Goal: Transaction & Acquisition: Download file/media

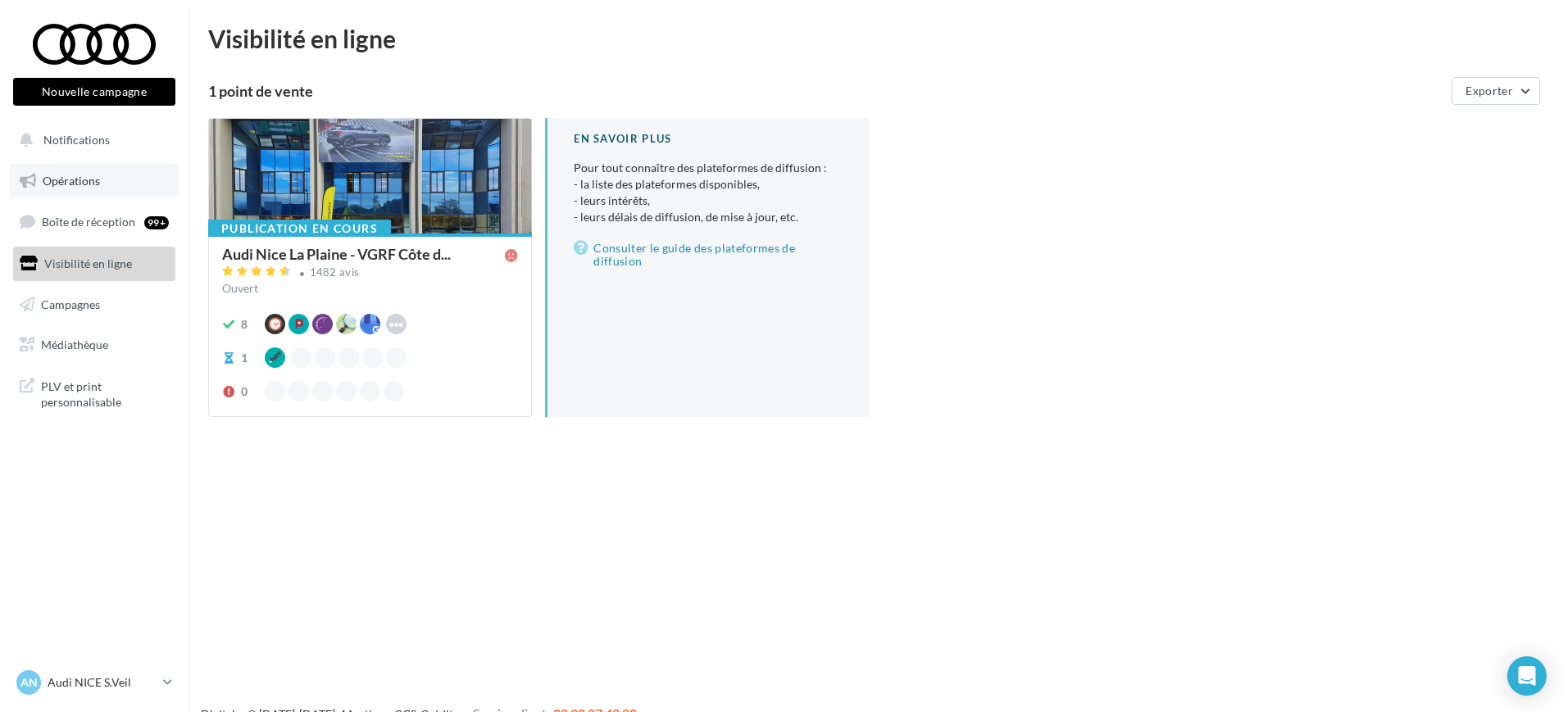
click at [113, 193] on link "Opérations" at bounding box center [94, 181] width 169 height 34
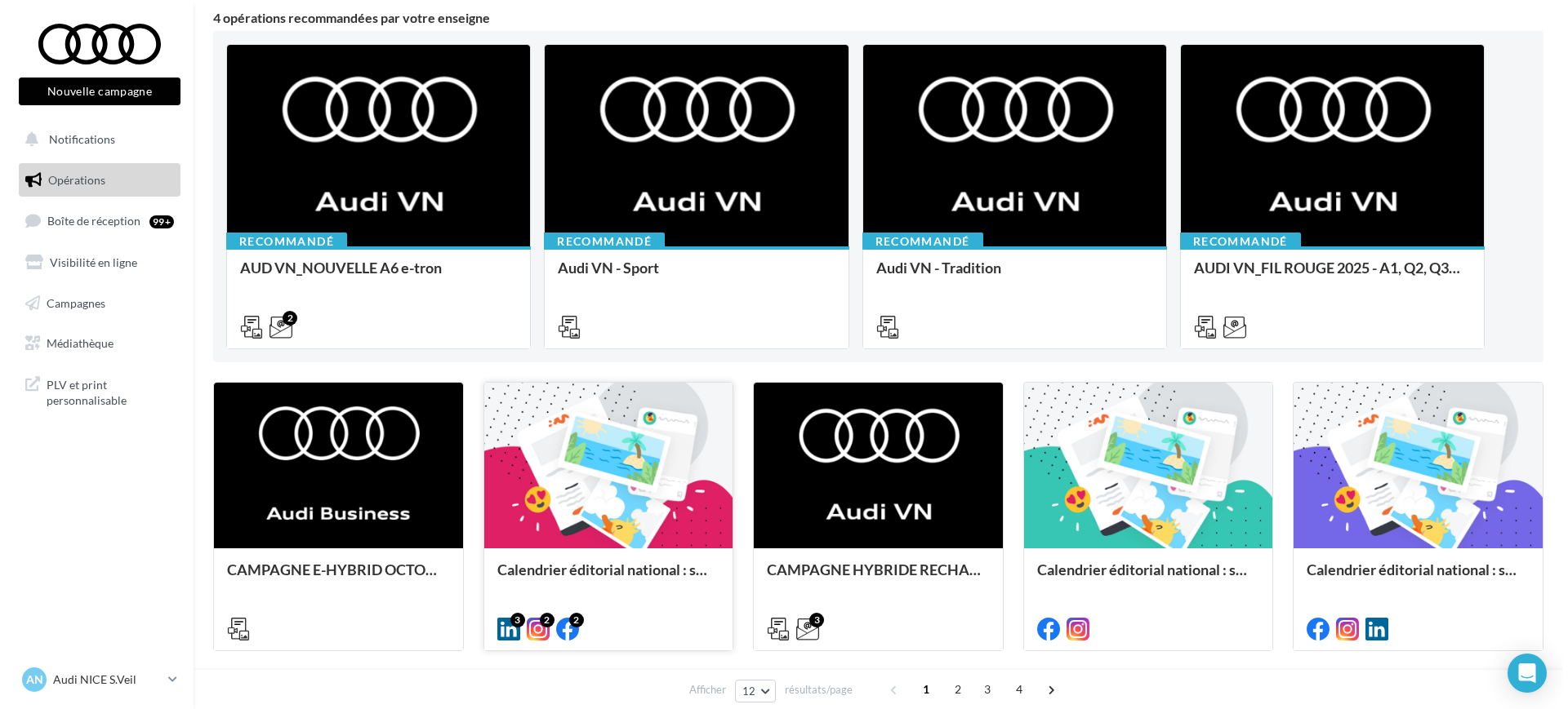
scroll to position [204, 0]
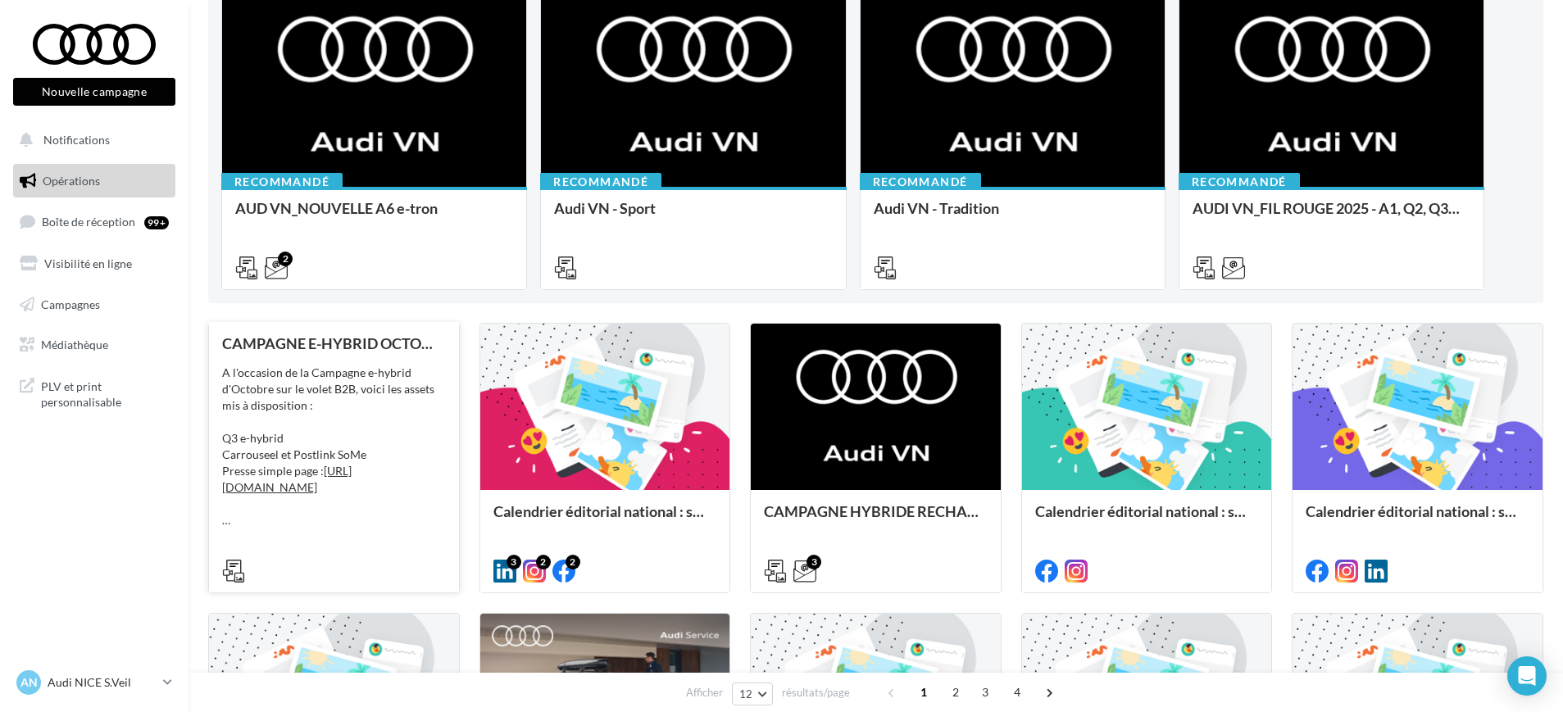
click at [338, 576] on div at bounding box center [334, 570] width 224 height 20
click at [322, 417] on div "A l'occasion de la Campagne e-hybrid d'Octobre sur le volet B2B, voici les asse…" at bounding box center [334, 447] width 224 height 164
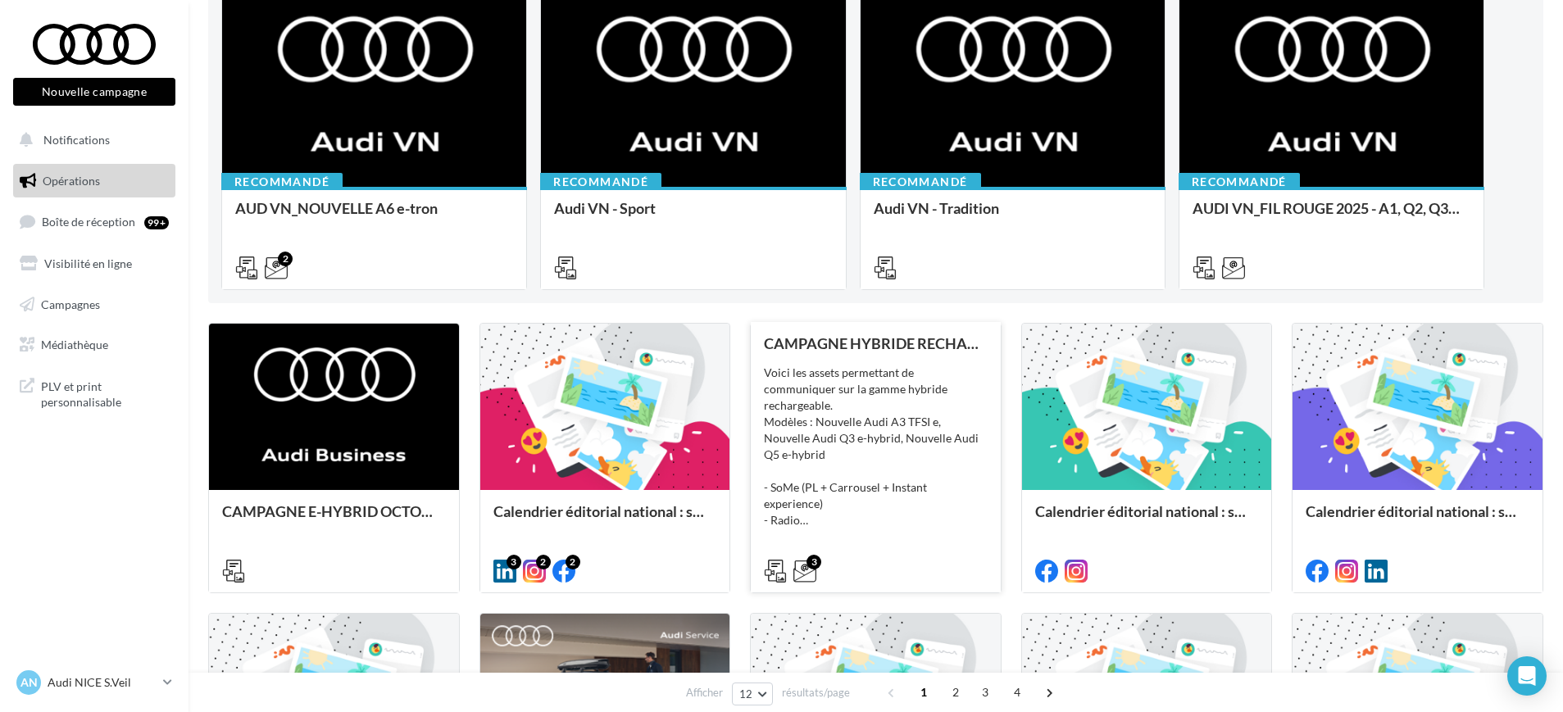
click at [930, 477] on div "Voici les assets permettant de communiquer sur la gamme hybride rechargeable. M…" at bounding box center [876, 447] width 224 height 164
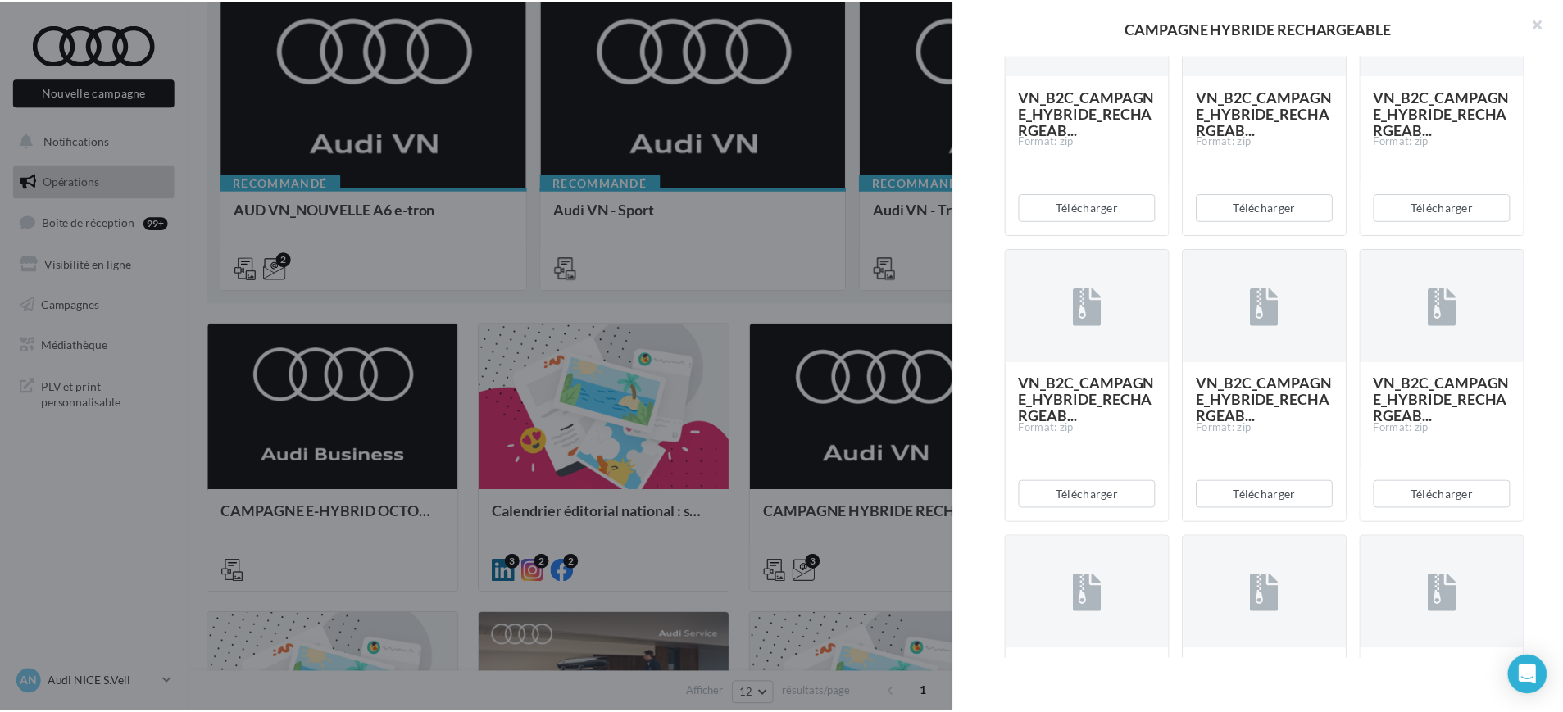
scroll to position [922, 0]
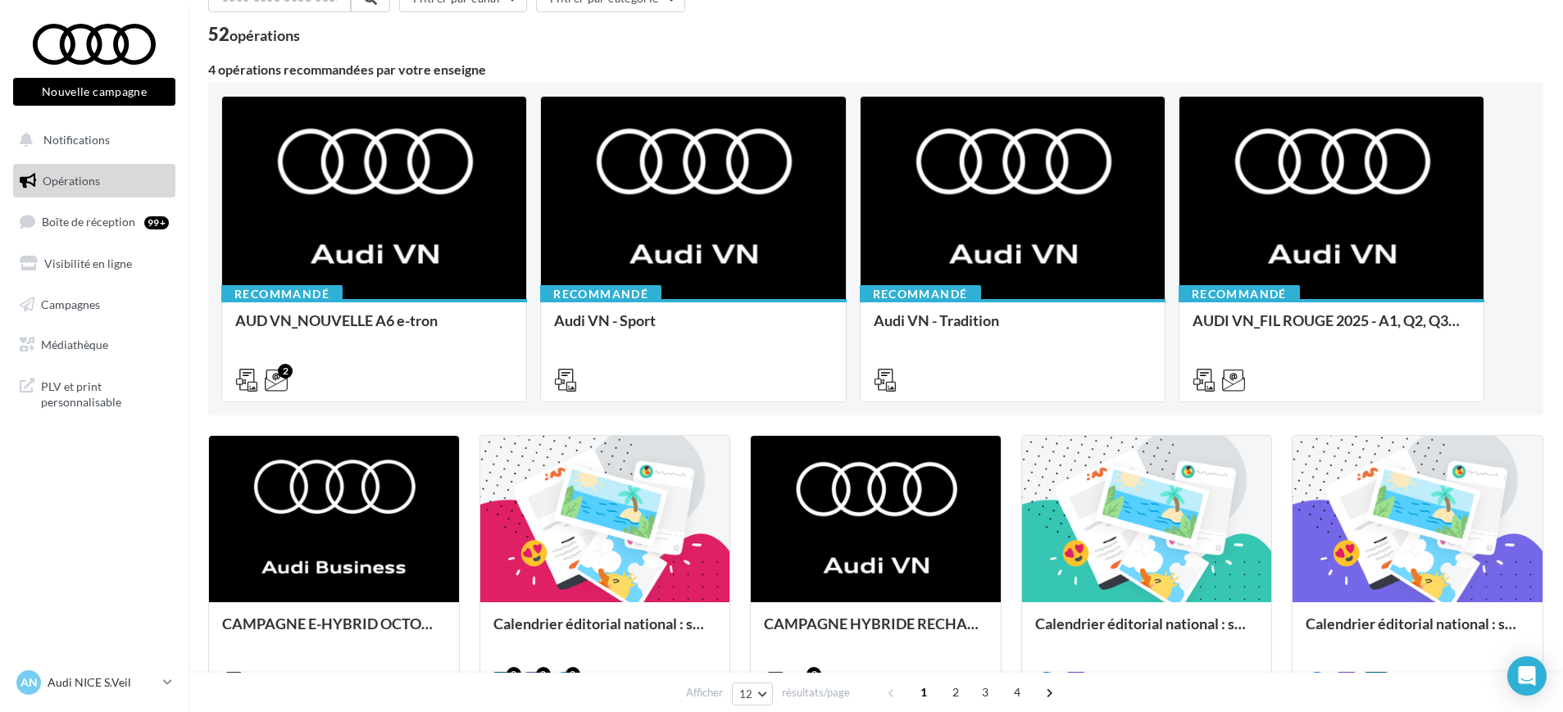
scroll to position [84, 0]
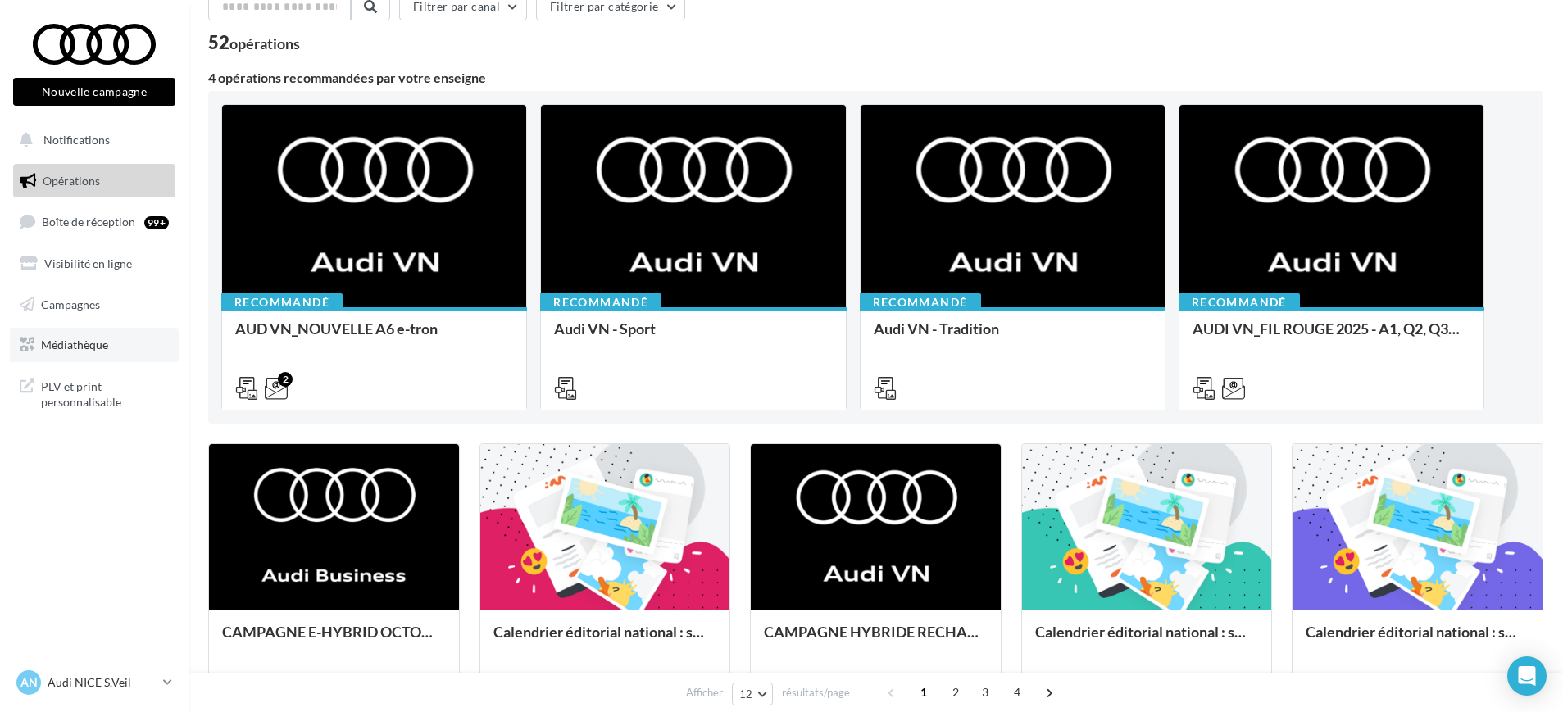
click at [57, 353] on link "Médiathèque" at bounding box center [94, 345] width 169 height 34
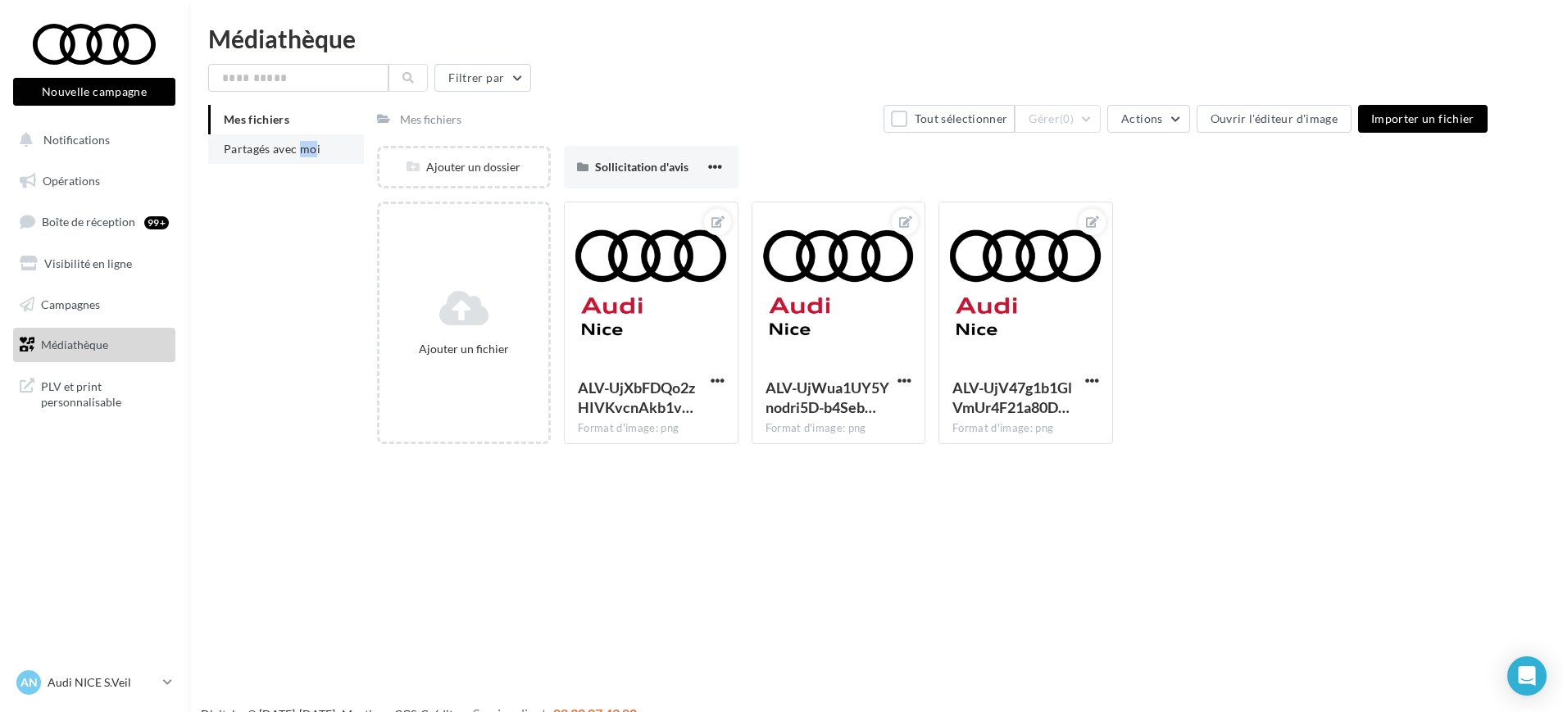
click at [233, 162] on li "Partagés avec moi" at bounding box center [286, 149] width 156 height 30
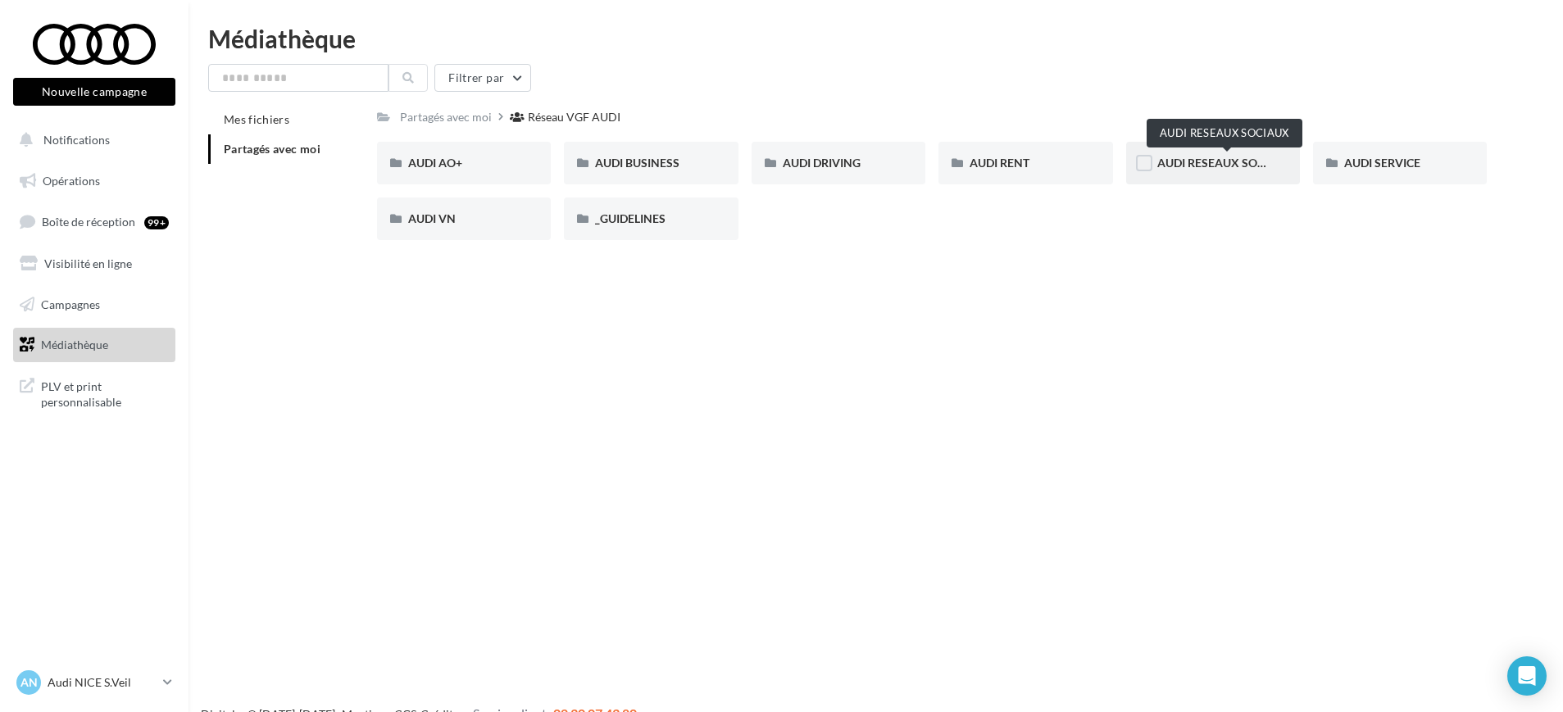
click at [1268, 158] on span "AUDI RESEAUX SOCIAUX" at bounding box center [1225, 163] width 135 height 14
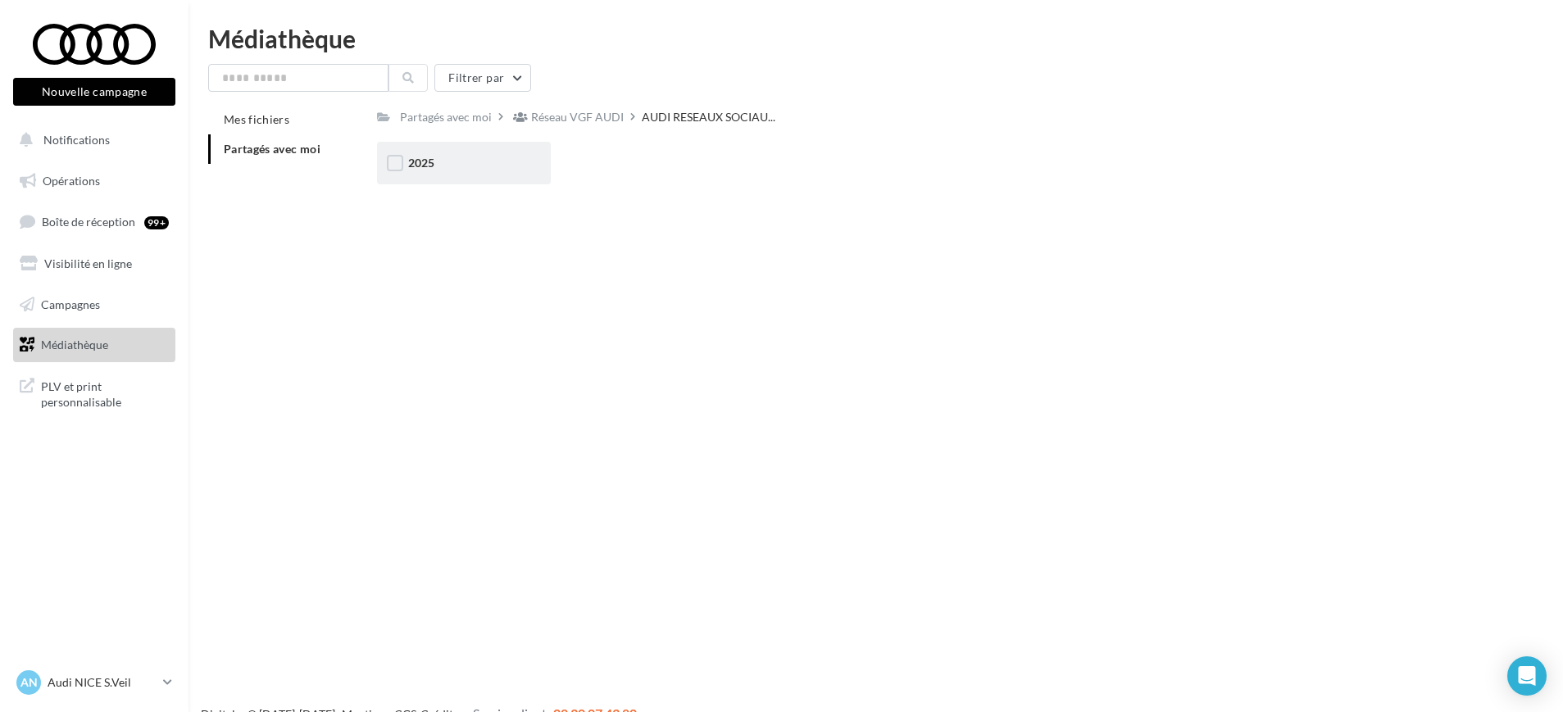
click at [484, 167] on div "2025" at bounding box center [463, 163] width 111 height 16
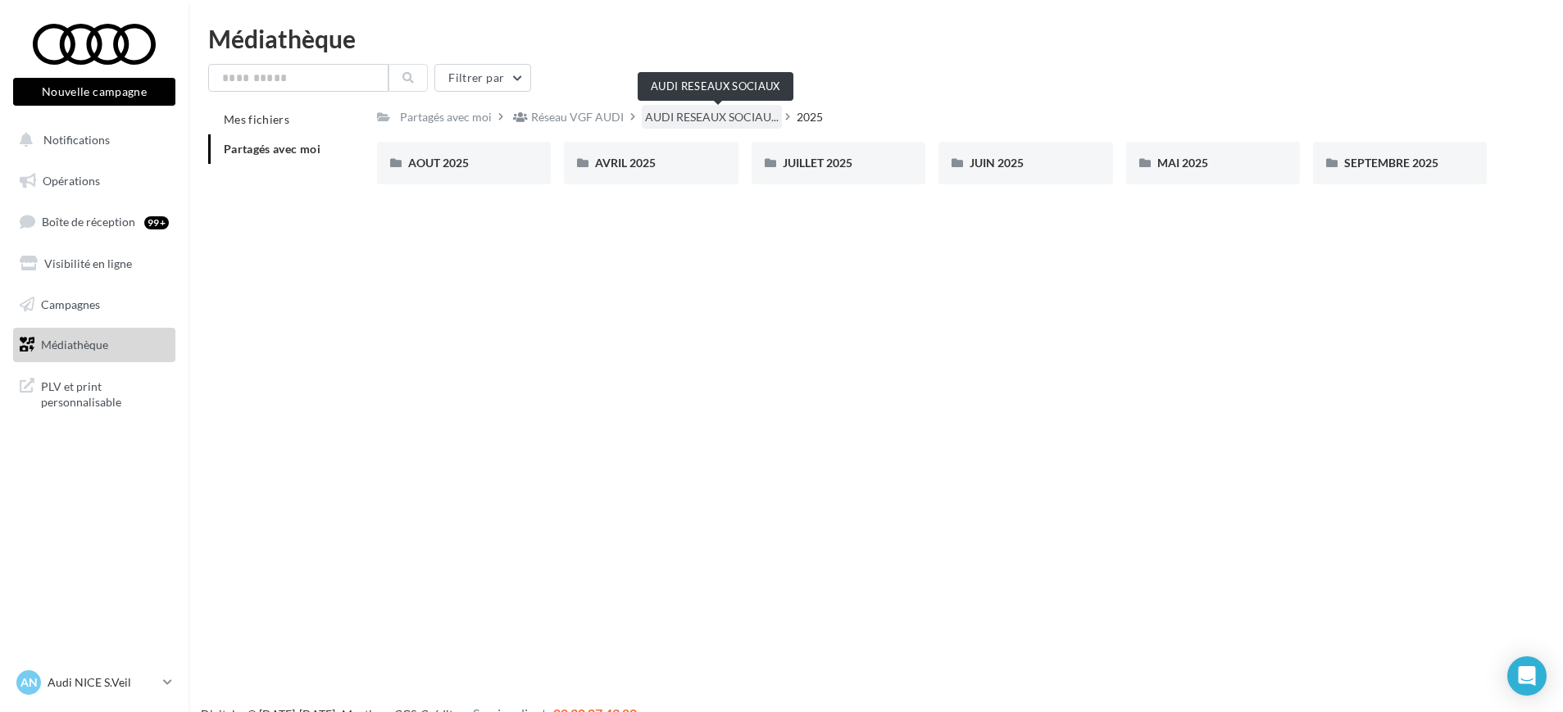
click at [695, 112] on span "AUDI RESEAUX SOCIAU..." at bounding box center [712, 117] width 134 height 16
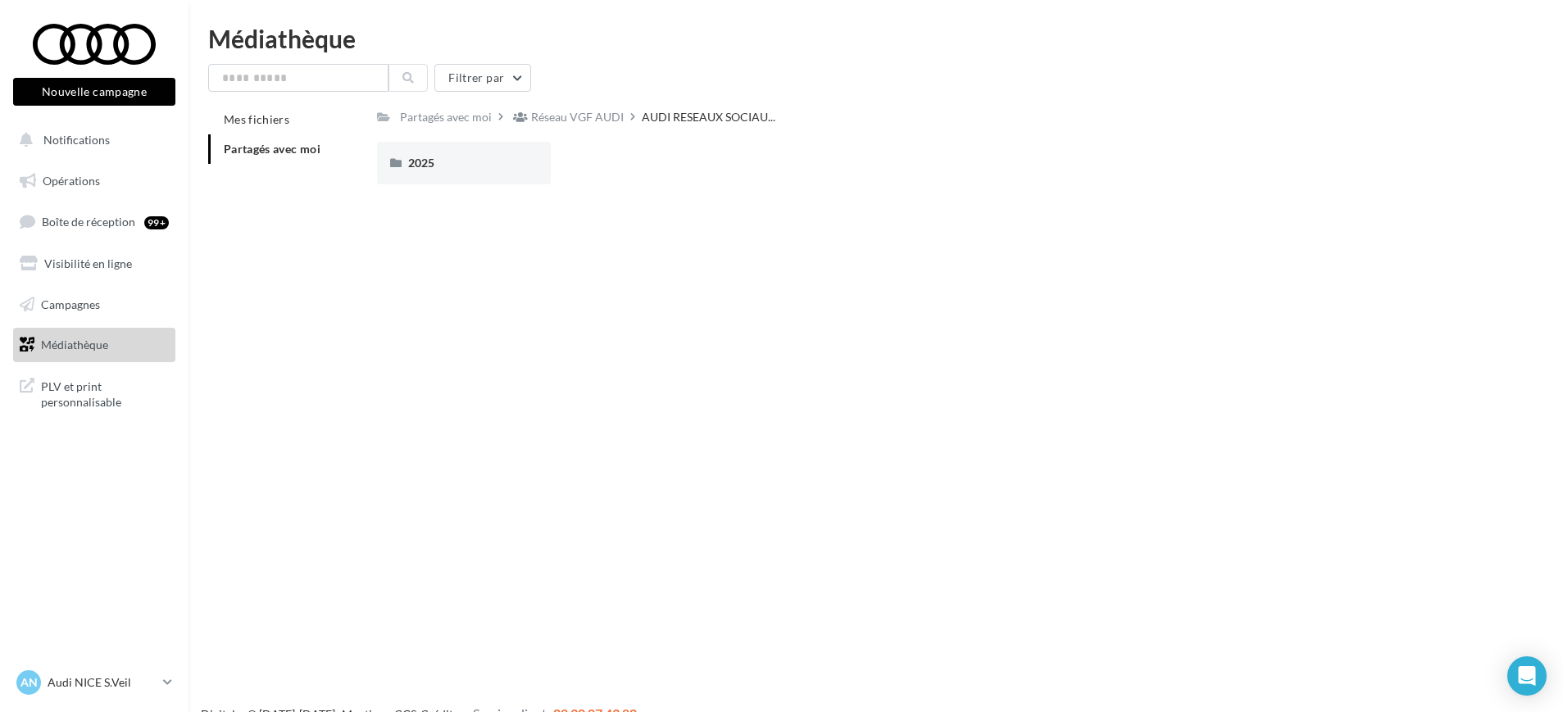
click at [563, 98] on div "Filtrer par Mes fichiers Partagés avec moi Partagés avec moi Réseau VGF AUDI AU…" at bounding box center [875, 131] width 1335 height 134
click at [569, 116] on div "Réseau VGF AUDI" at bounding box center [577, 117] width 93 height 16
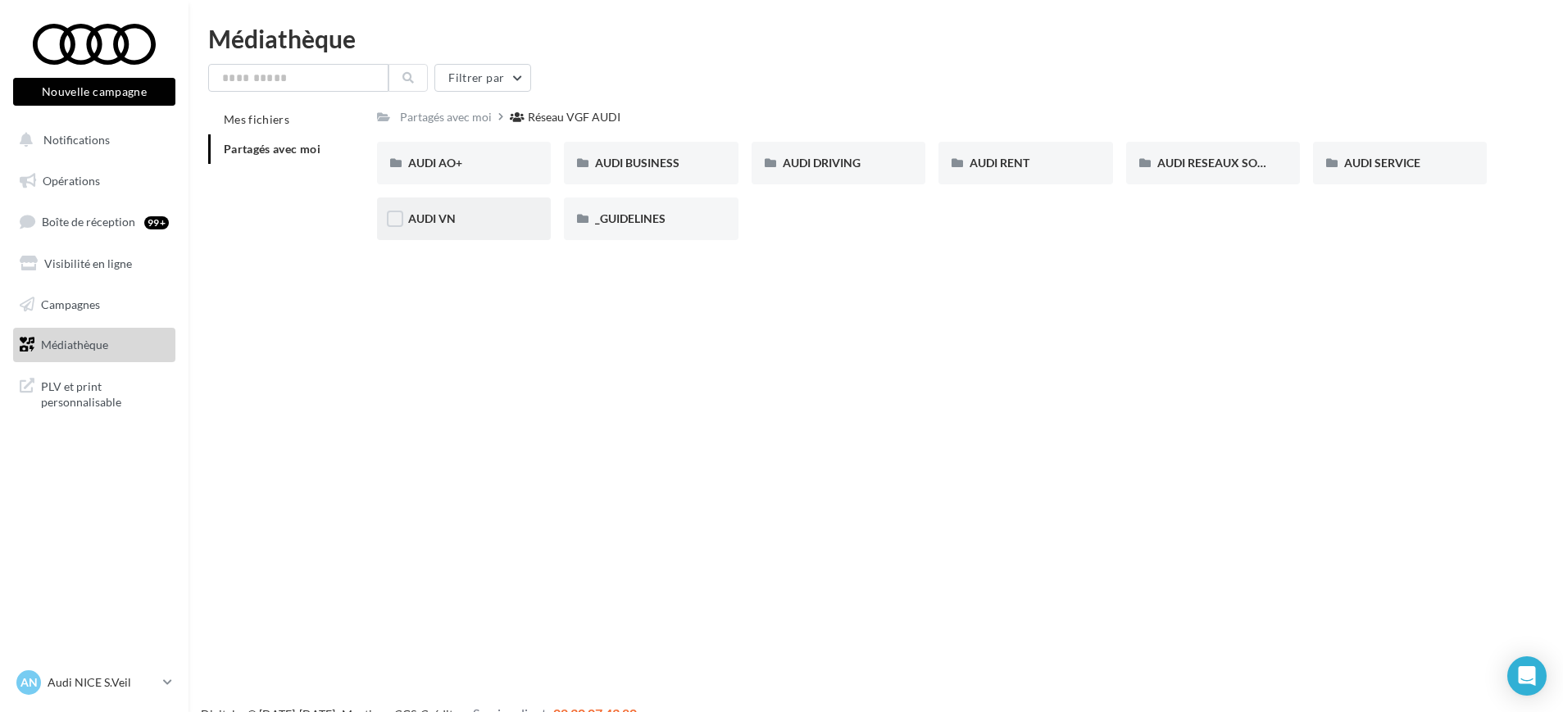
click at [478, 215] on div "AUDI VN" at bounding box center [463, 219] width 111 height 16
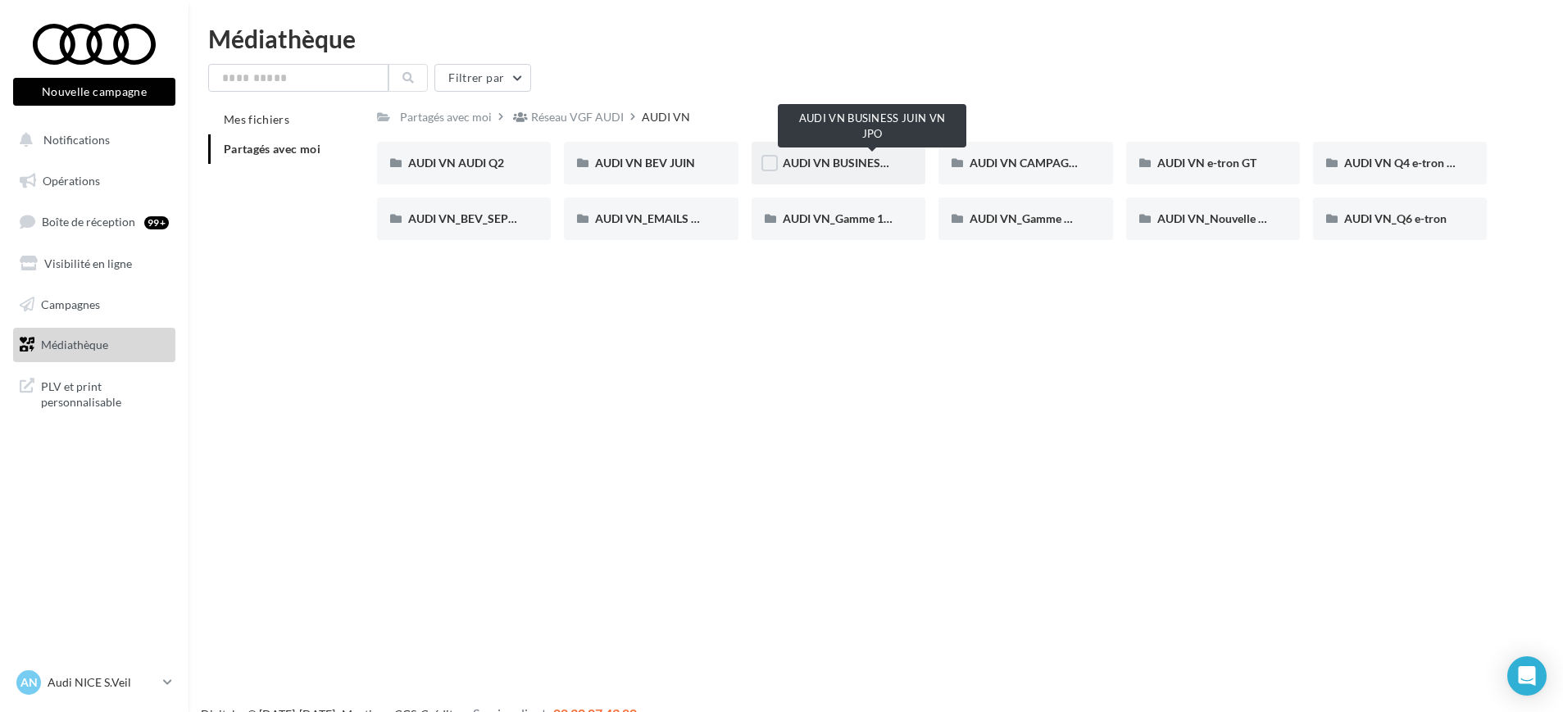
click at [854, 167] on span "AUDI VN BUSINESS JUIN VN JPO" at bounding box center [870, 163] width 175 height 14
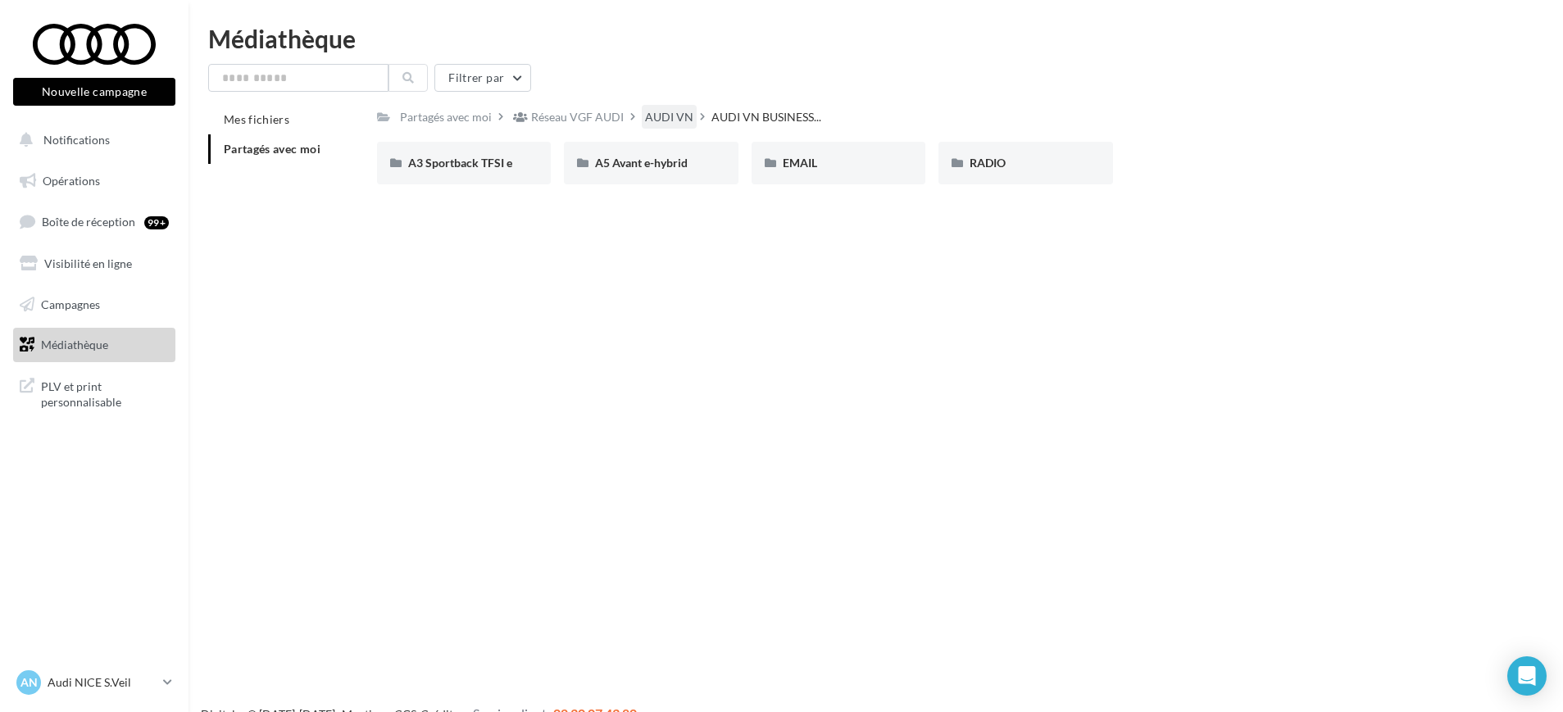
click at [655, 116] on div "AUDI VN" at bounding box center [669, 117] width 48 height 16
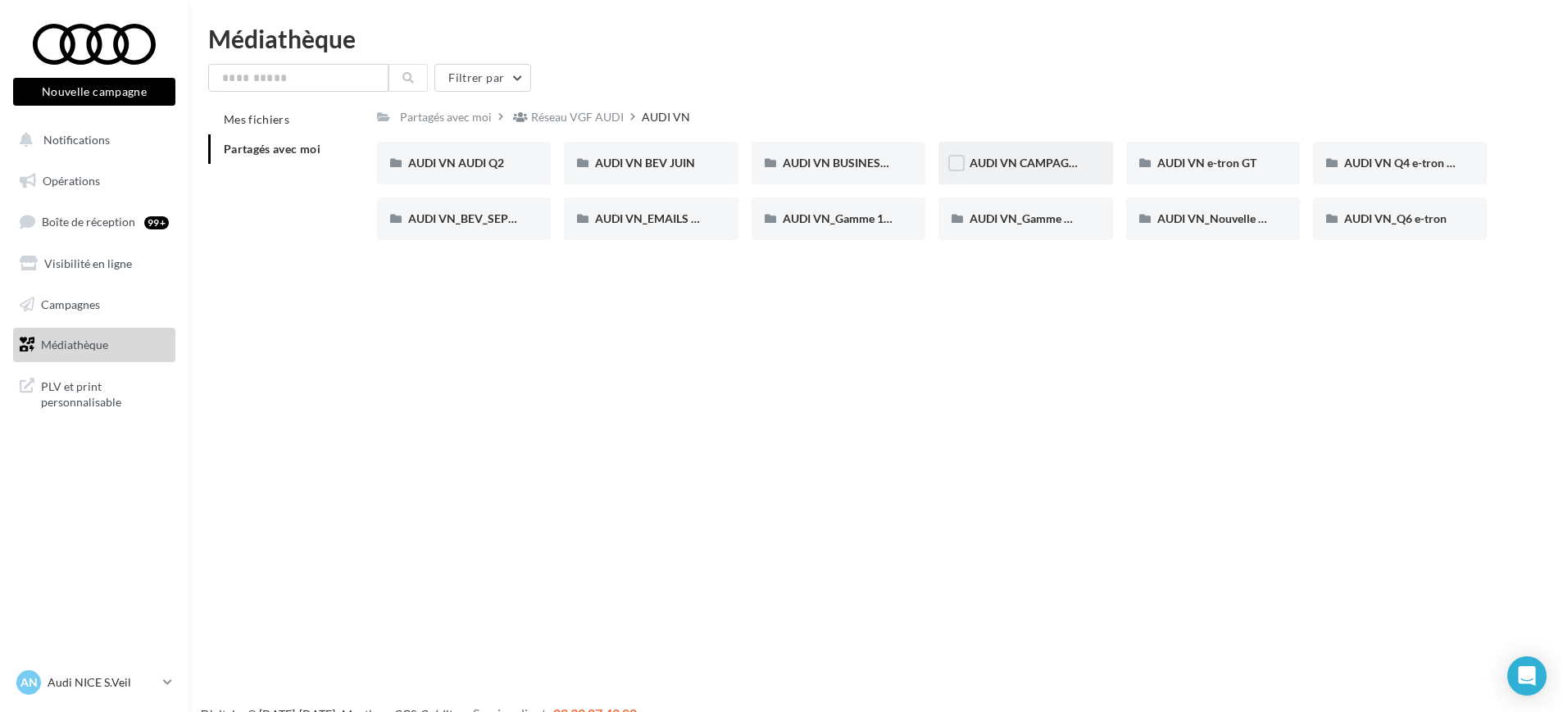
click at [1046, 171] on div "AUDI VN CAMPAGNE HYBRIDE RECHARGEABLE" at bounding box center [1026, 163] width 174 height 43
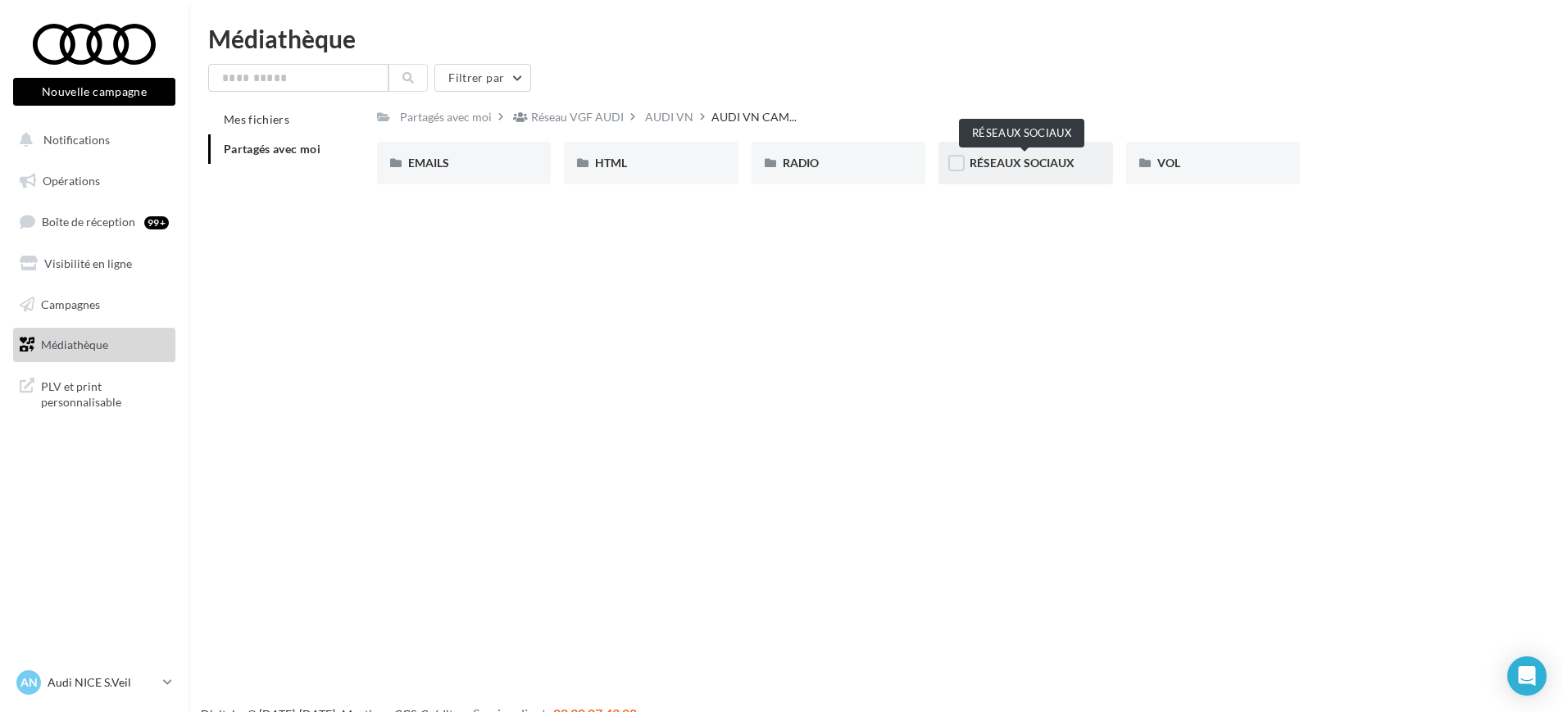
click at [1035, 160] on span "RÉSEAUX SOCIAUX" at bounding box center [1022, 163] width 105 height 14
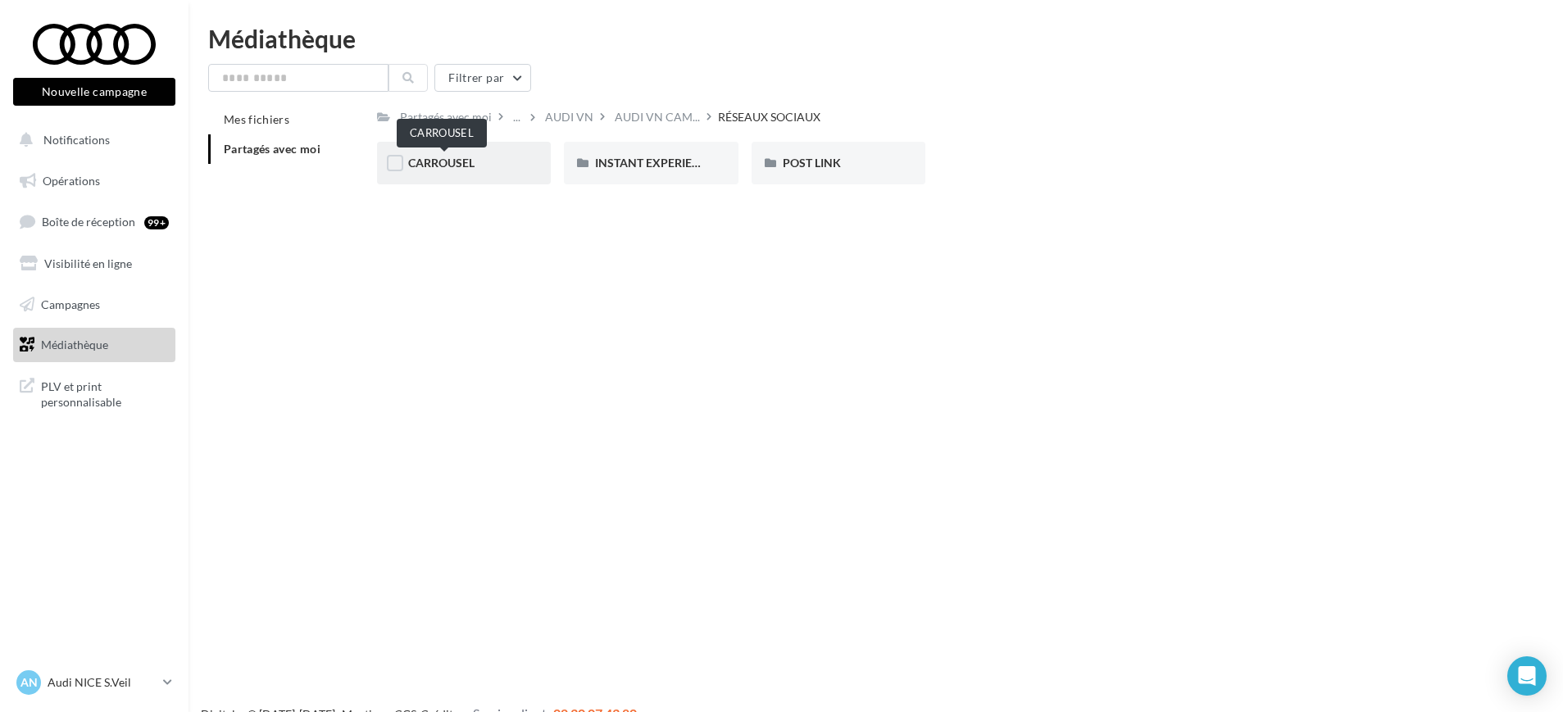
click at [445, 168] on span "CARROUSEL" at bounding box center [441, 163] width 66 height 14
click at [445, 168] on span "A3 TFSI e" at bounding box center [432, 163] width 48 height 14
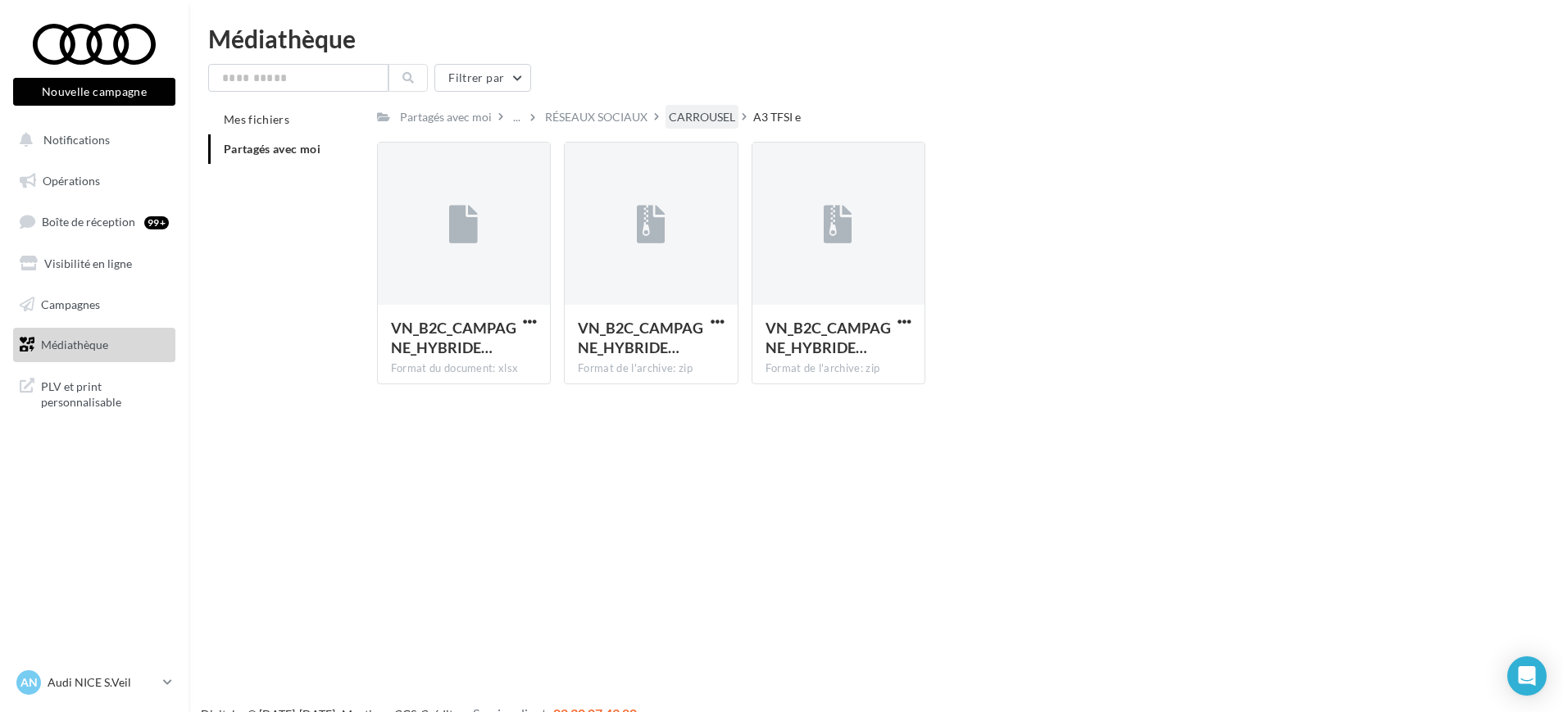
click at [690, 117] on div "CARROUSEL" at bounding box center [702, 117] width 66 height 16
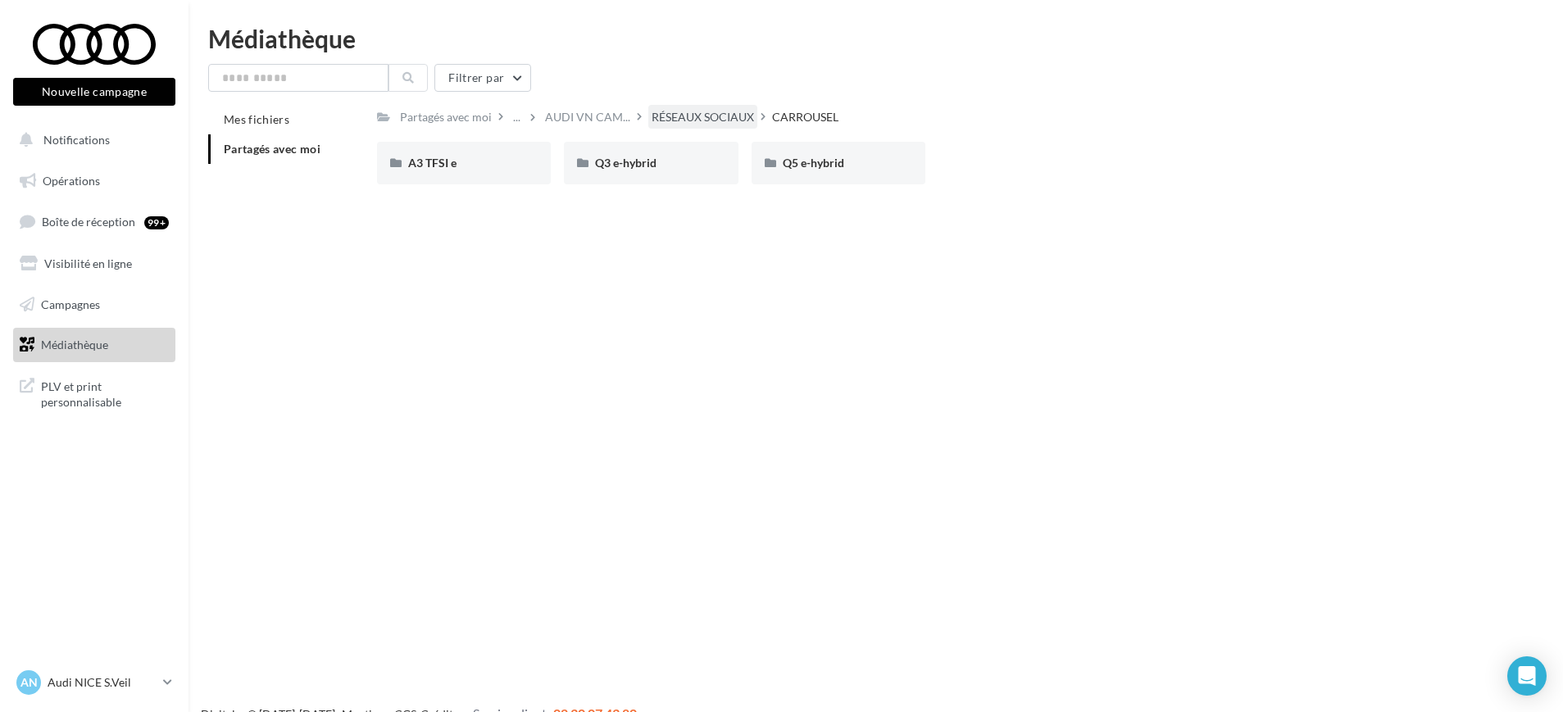
click at [671, 117] on div "RÉSEAUX SOCIAUX" at bounding box center [703, 117] width 102 height 16
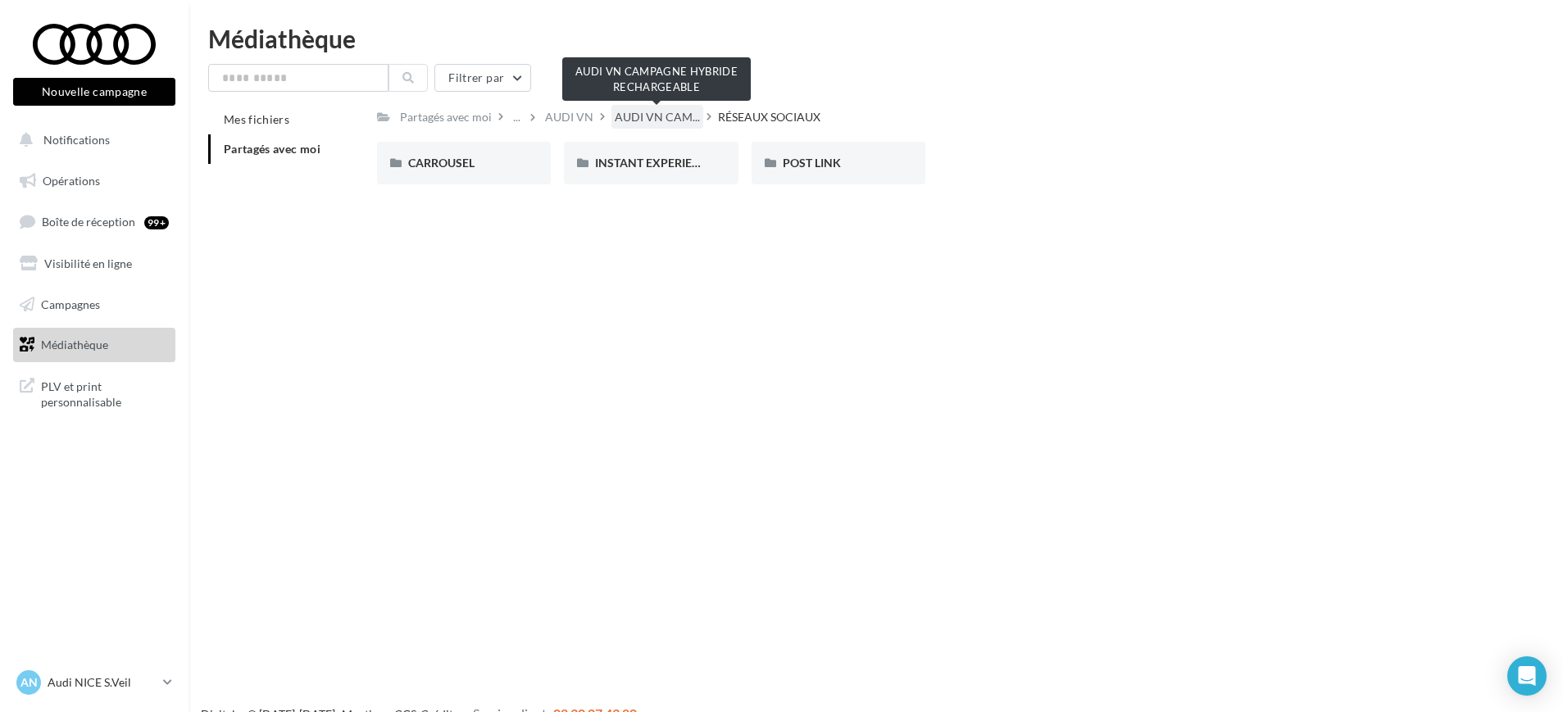
click at [653, 116] on span "AUDI VN CAM..." at bounding box center [657, 117] width 85 height 16
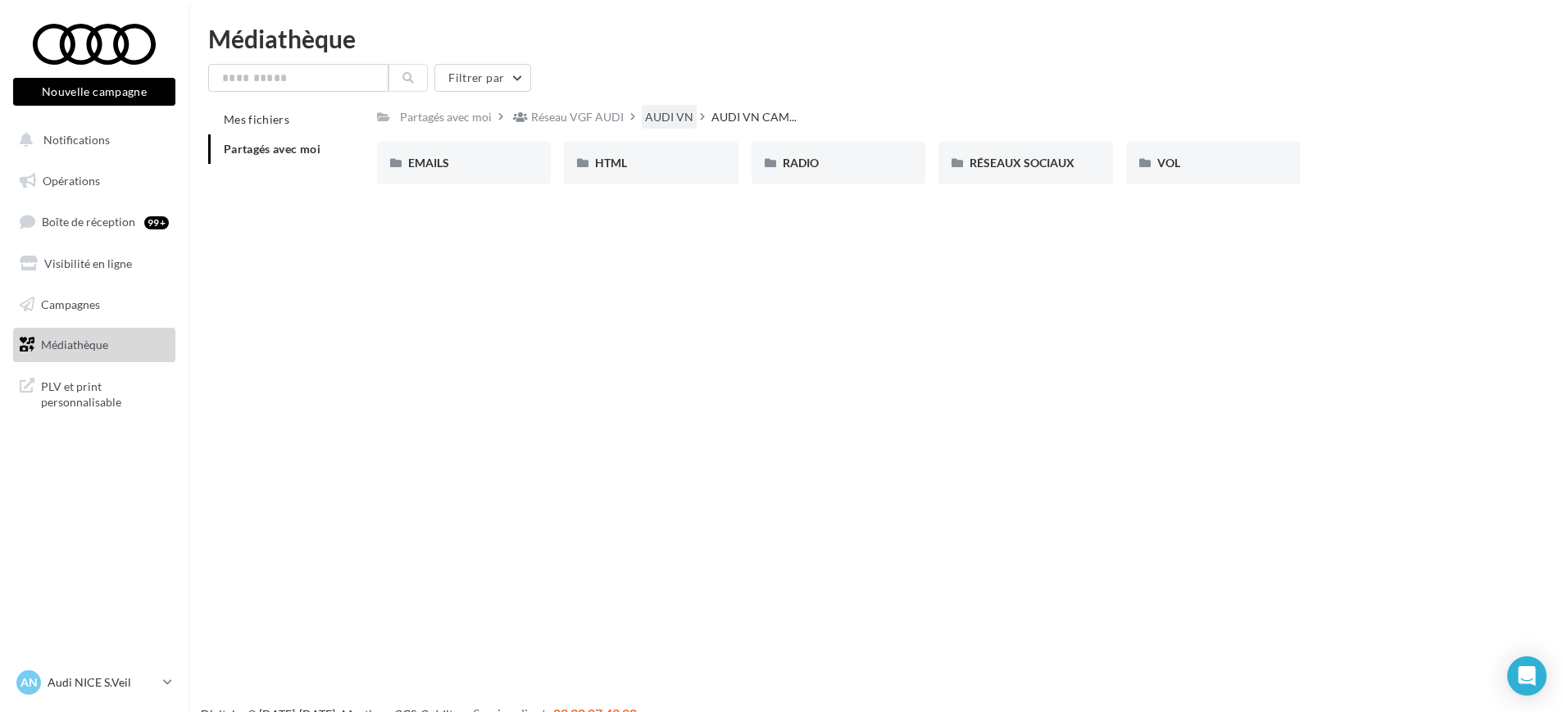
click at [678, 115] on div "AUDI VN" at bounding box center [669, 117] width 48 height 16
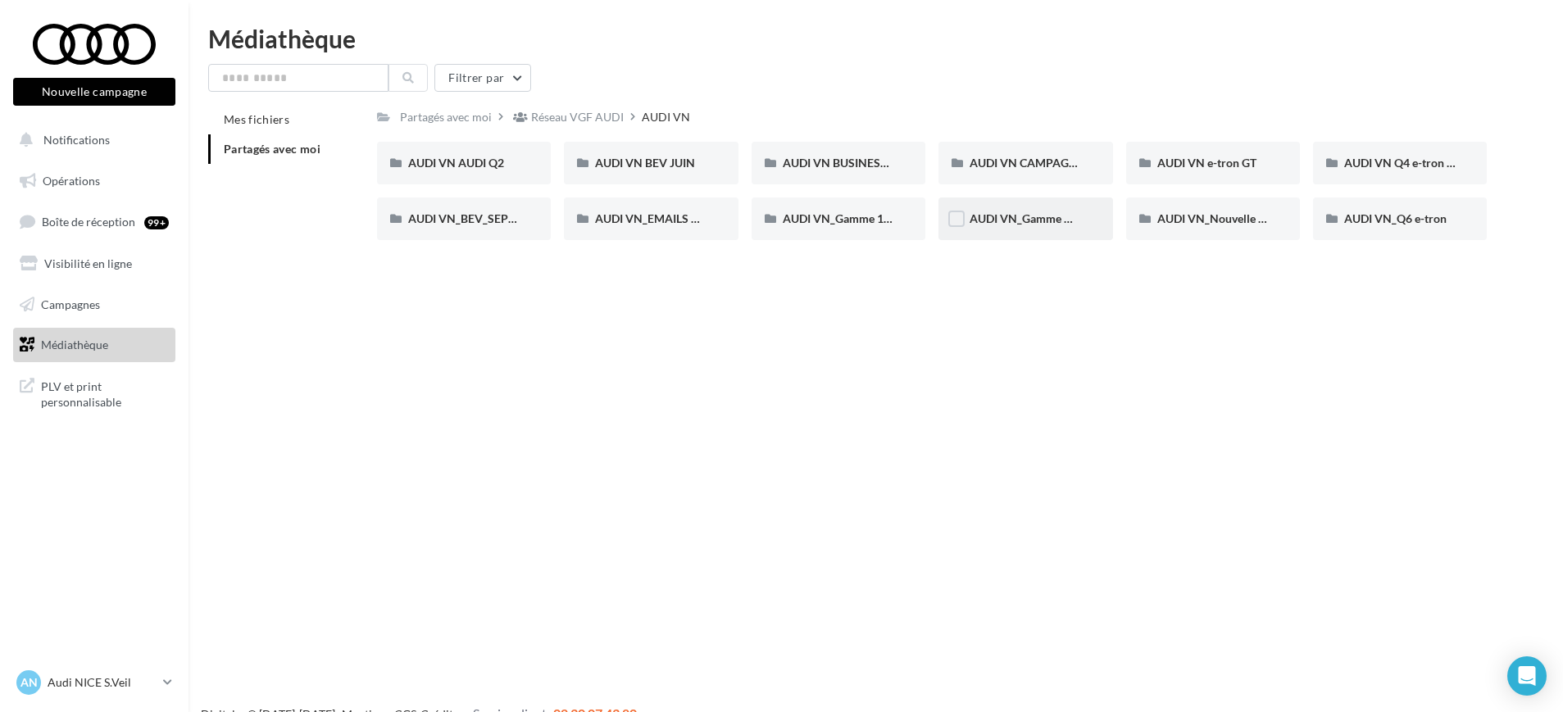
click at [1022, 212] on span "AUDI VN_Gamme Q8 e-tron" at bounding box center [1042, 219] width 144 height 14
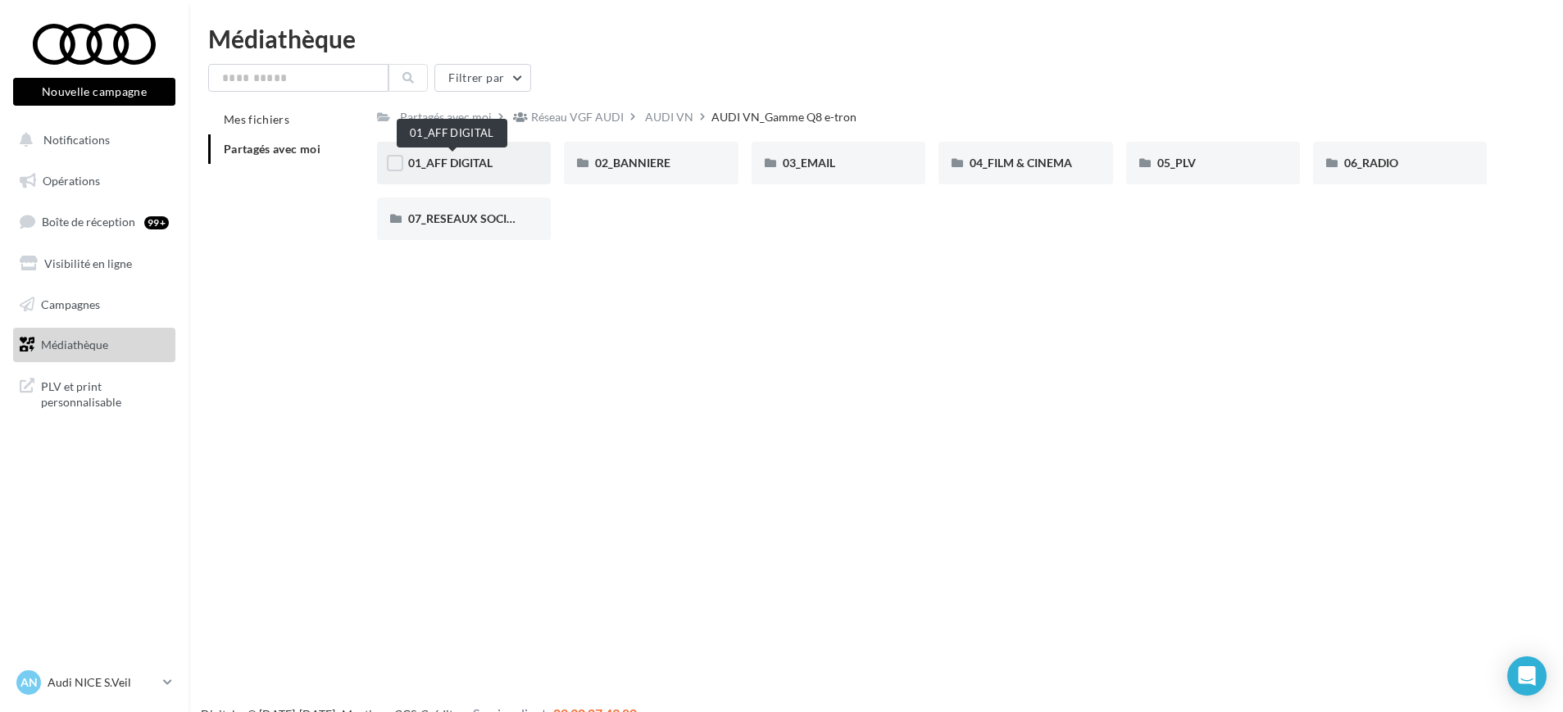
click at [457, 164] on span "01_AFF DIGITAL" at bounding box center [450, 163] width 84 height 14
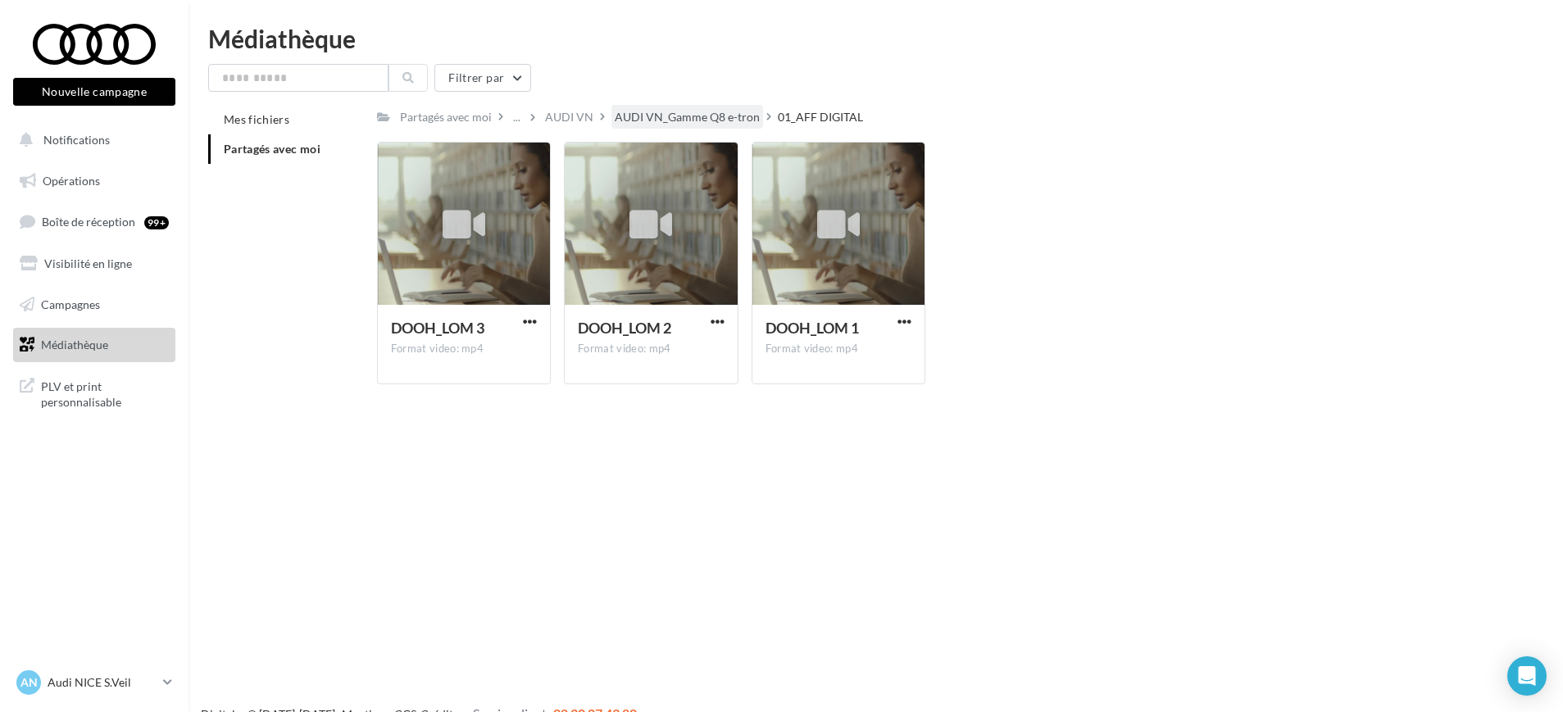
click at [718, 109] on div "AUDI VN_Gamme Q8 e-tron" at bounding box center [687, 117] width 145 height 16
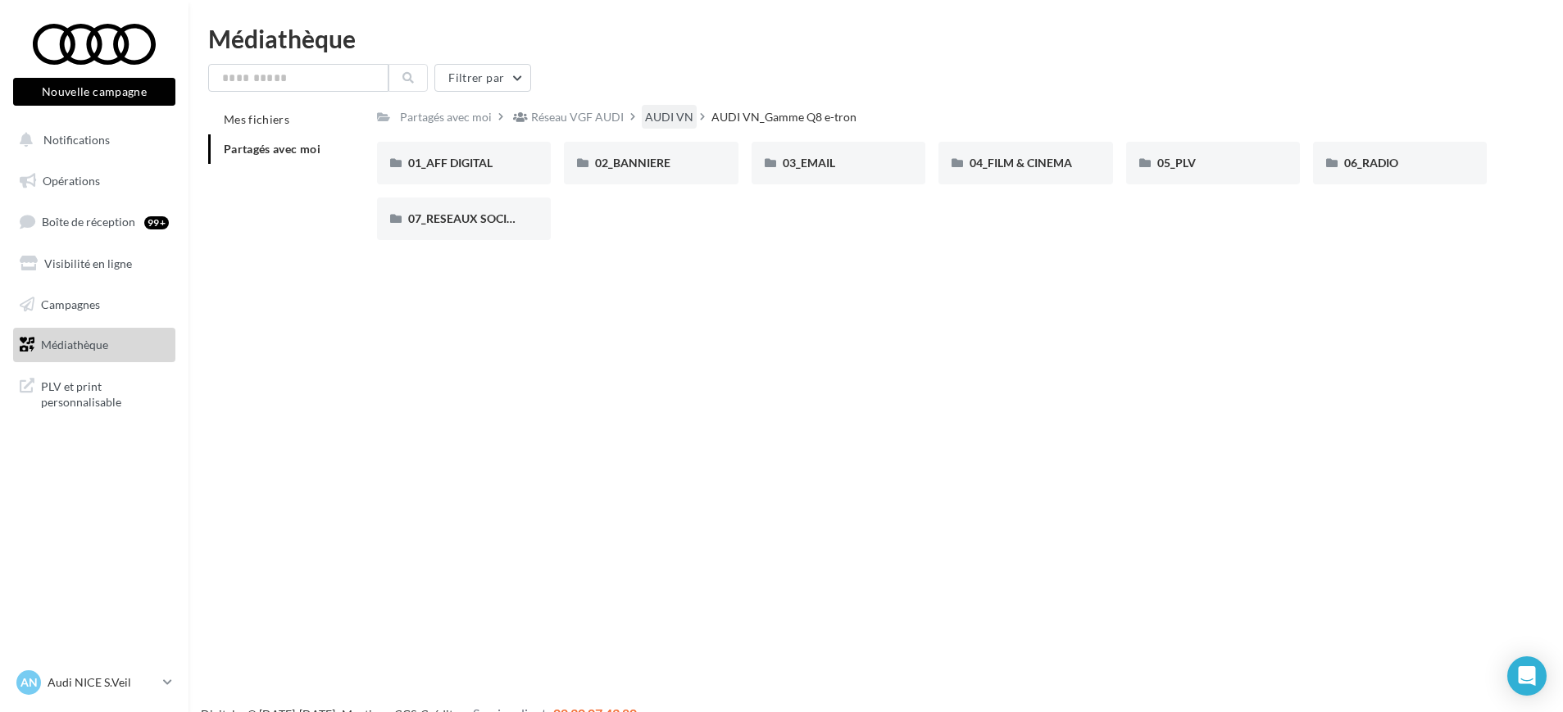
click at [657, 117] on div "AUDI VN" at bounding box center [669, 117] width 48 height 16
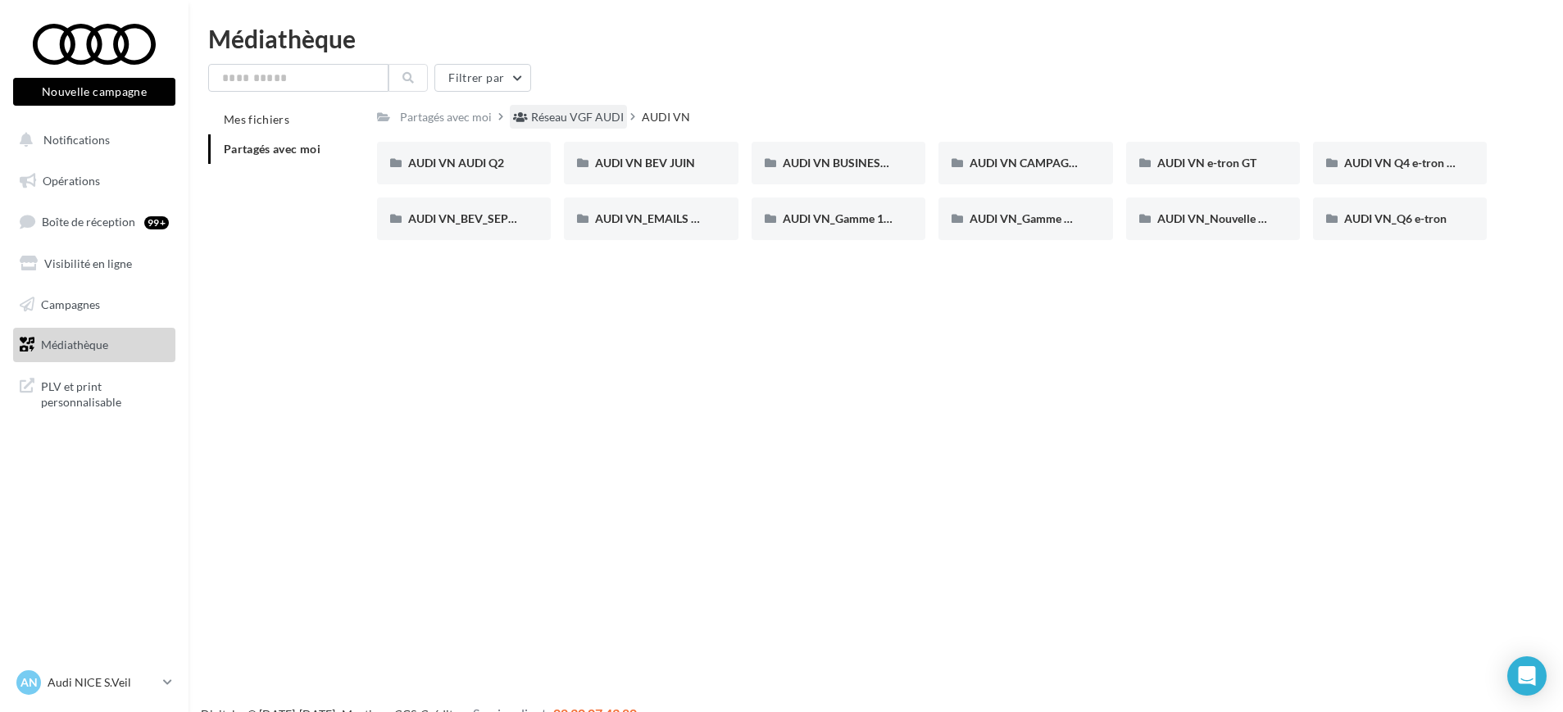
click at [582, 112] on div "Réseau VGF AUDI" at bounding box center [577, 117] width 93 height 16
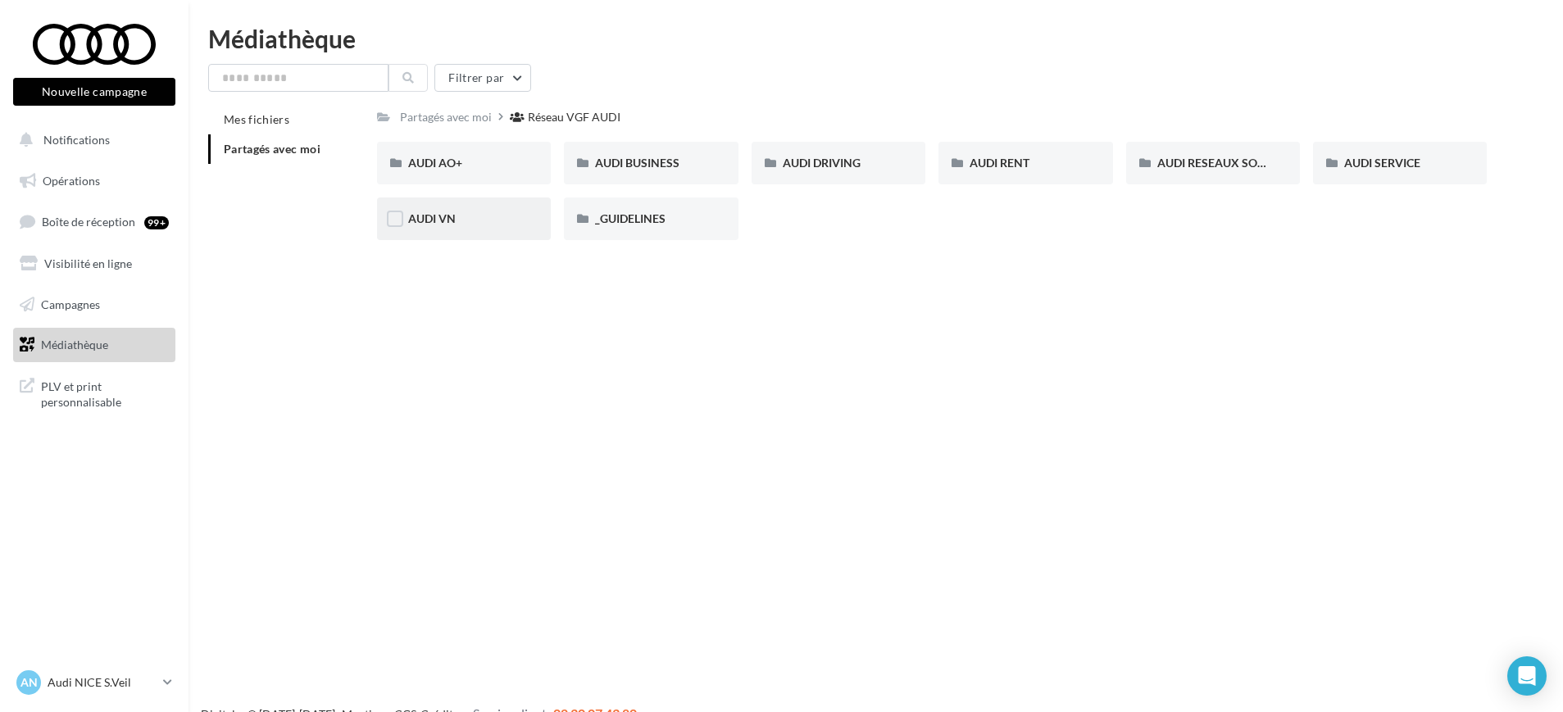
click at [494, 217] on div "AUDI VN" at bounding box center [463, 219] width 111 height 16
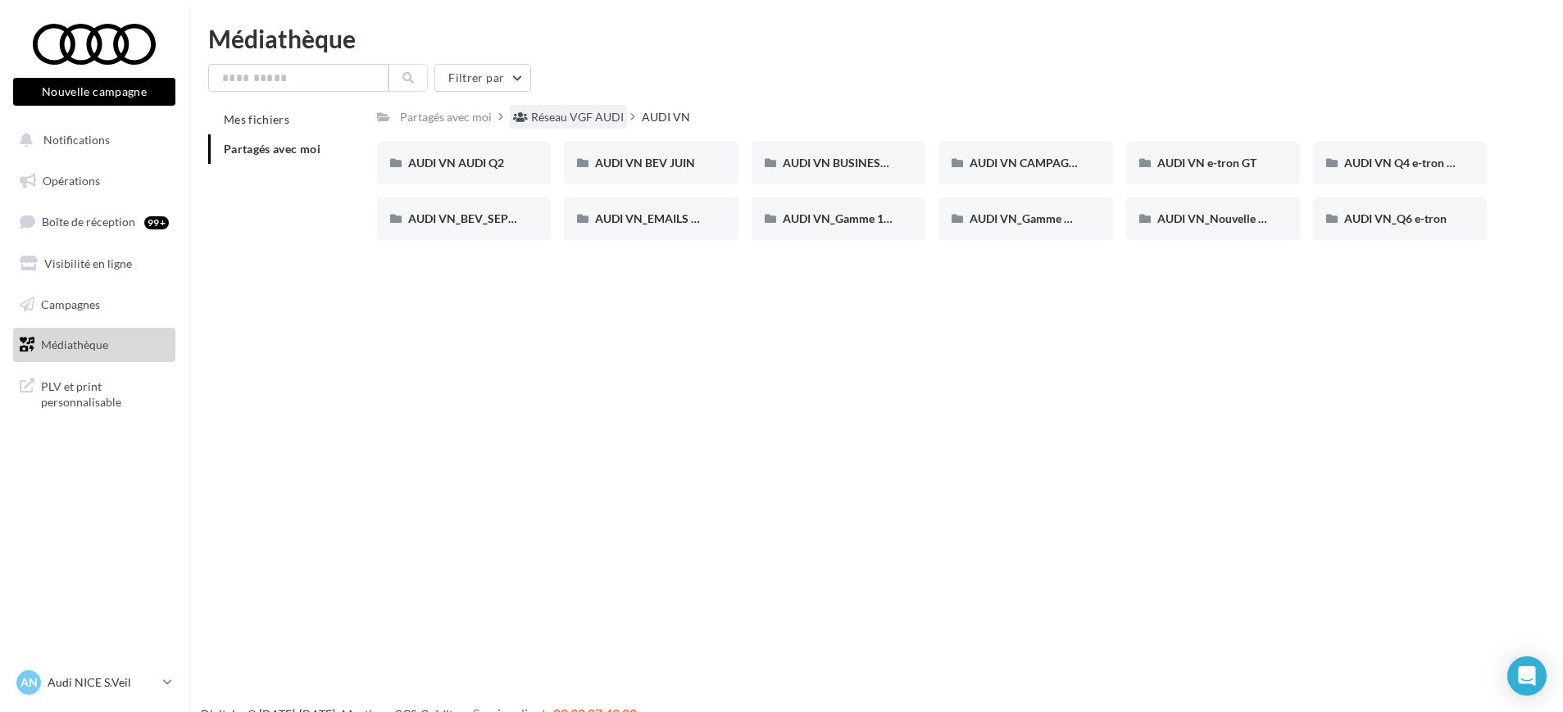
click at [557, 124] on div "Réseau VGF AUDI" at bounding box center [577, 117] width 93 height 16
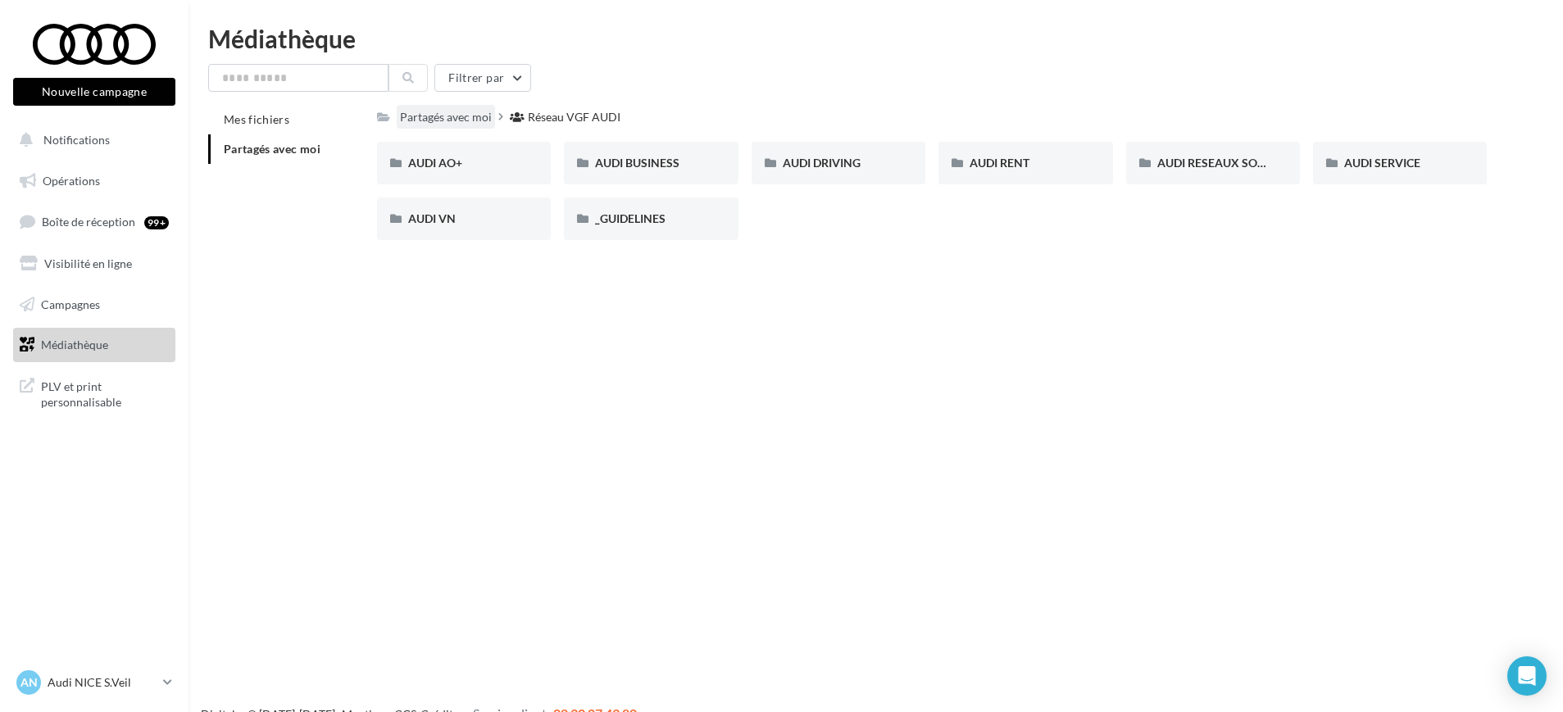
click at [430, 116] on div "Partagés avec moi" at bounding box center [446, 117] width 92 height 16
click at [435, 115] on div "Partagés avec moi" at bounding box center [446, 117] width 92 height 16
click at [49, 135] on span "Notifications" at bounding box center [76, 140] width 66 height 14
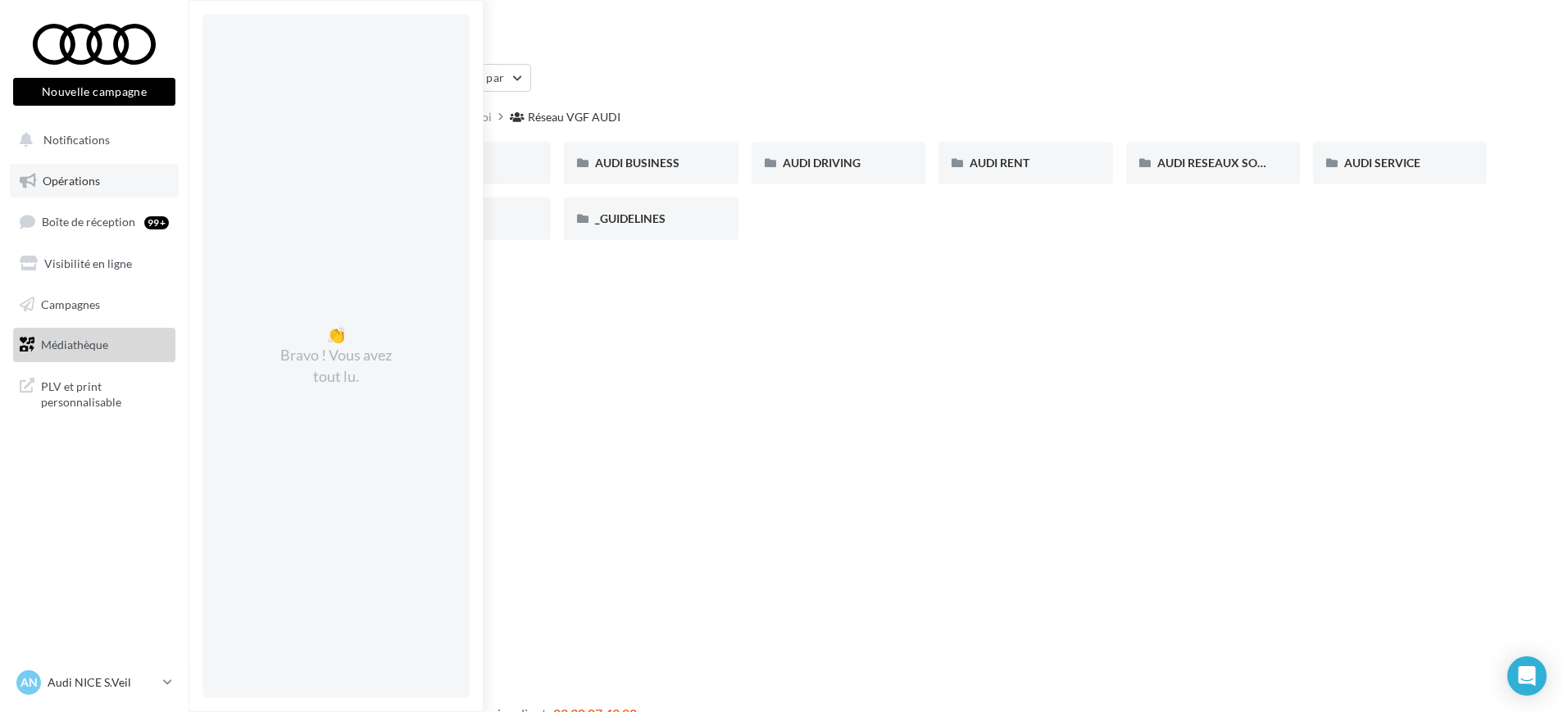
click at [43, 175] on span "Opérations" at bounding box center [71, 181] width 57 height 14
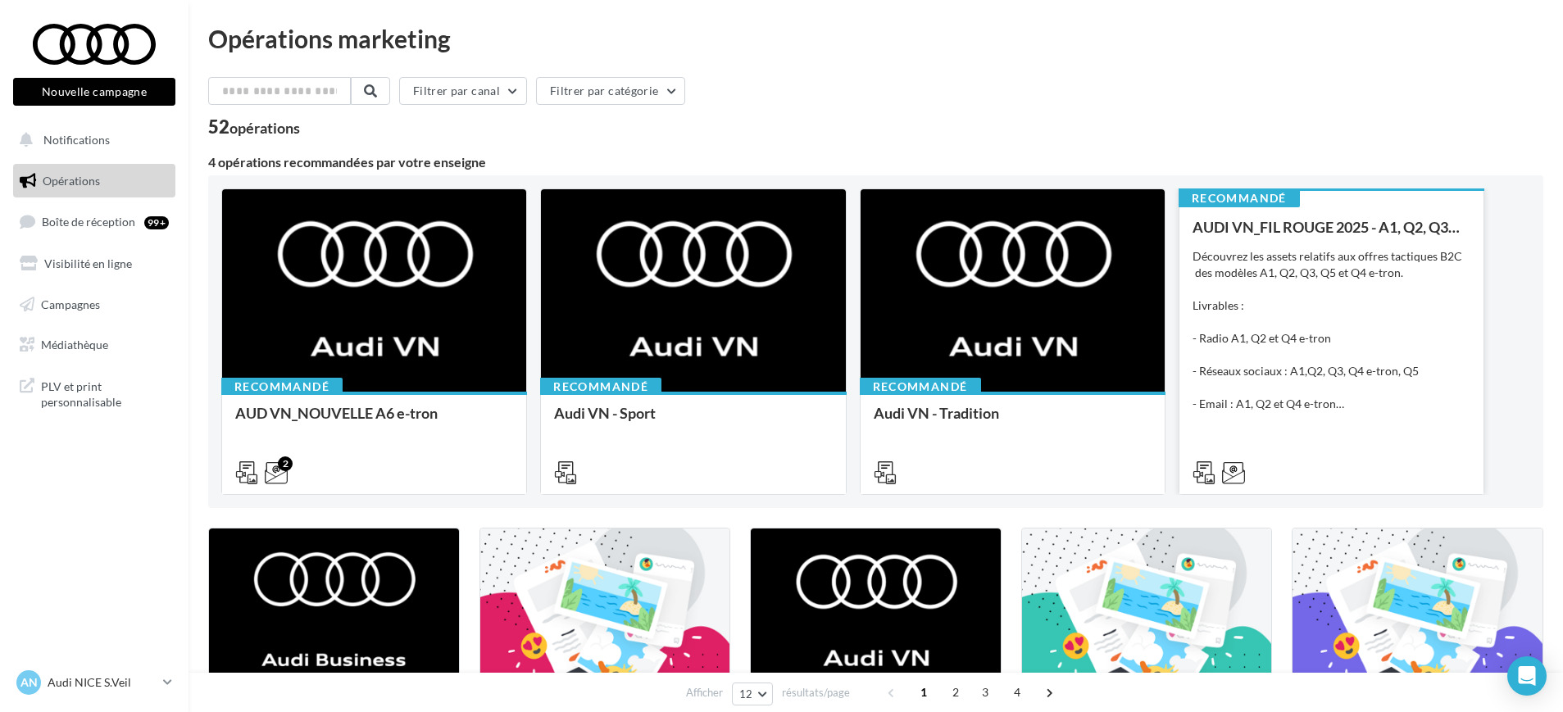
click at [1258, 377] on div "Découvrez les assets relatifs aux offres tactiques B2C des modèles A1, Q2, Q3, …" at bounding box center [1332, 330] width 278 height 164
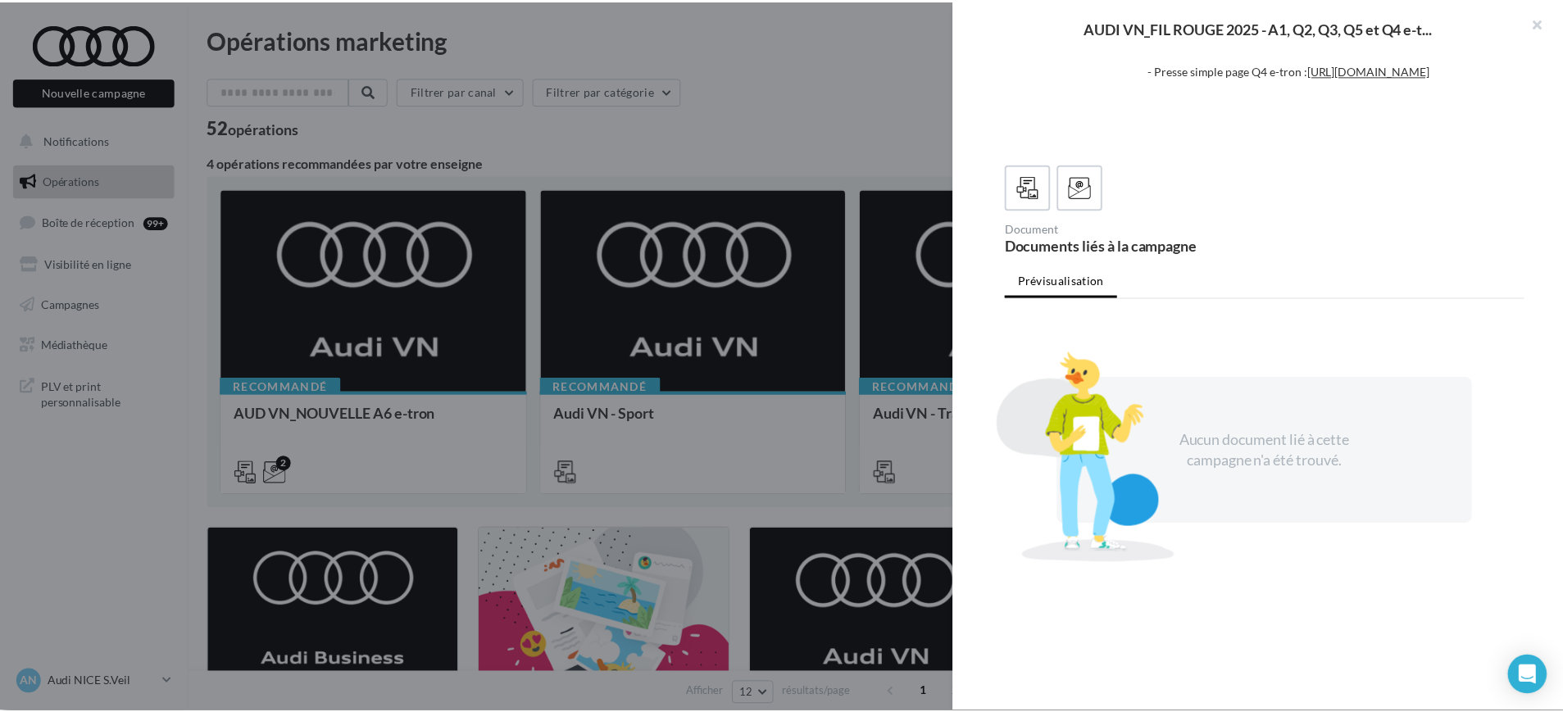
scroll to position [367, 0]
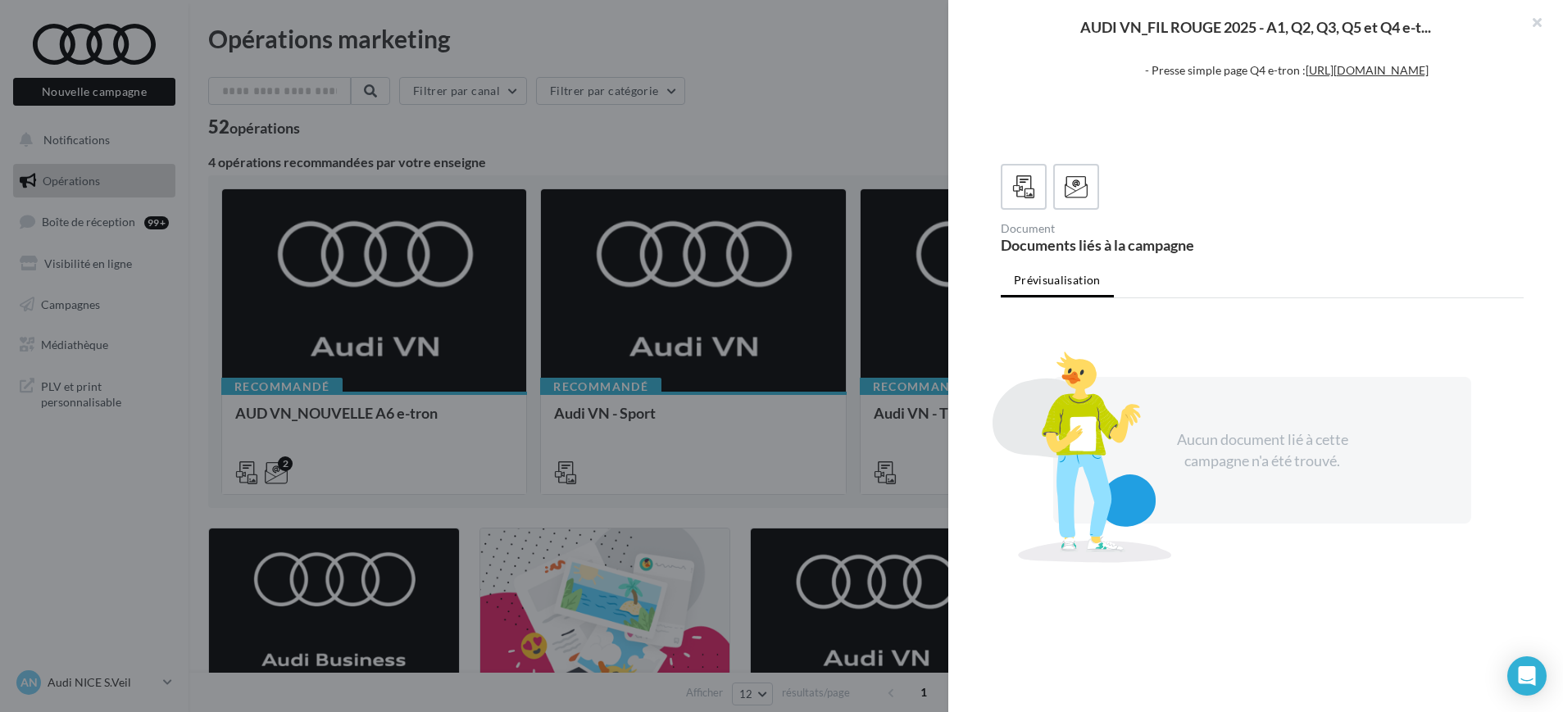
click at [904, 400] on div at bounding box center [781, 356] width 1563 height 712
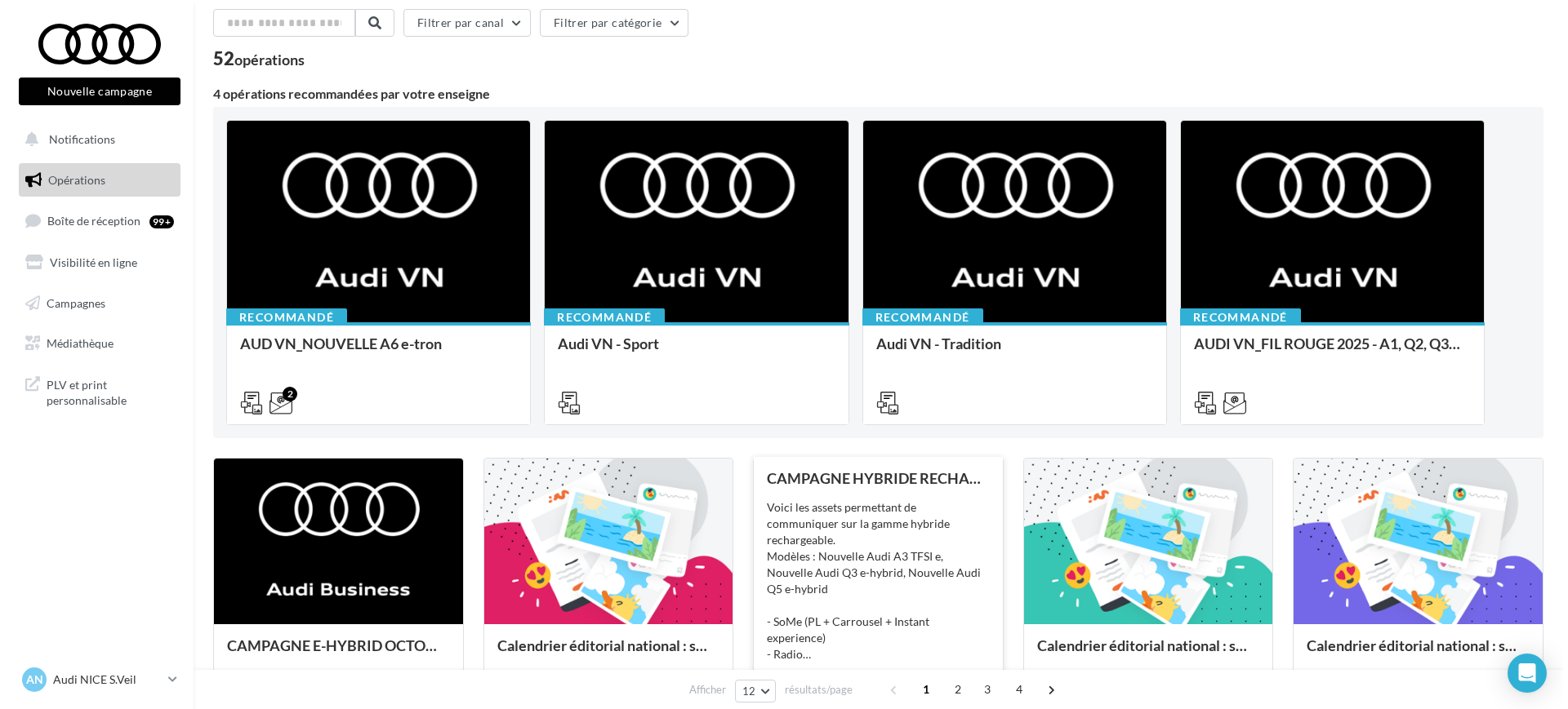
scroll to position [204, 0]
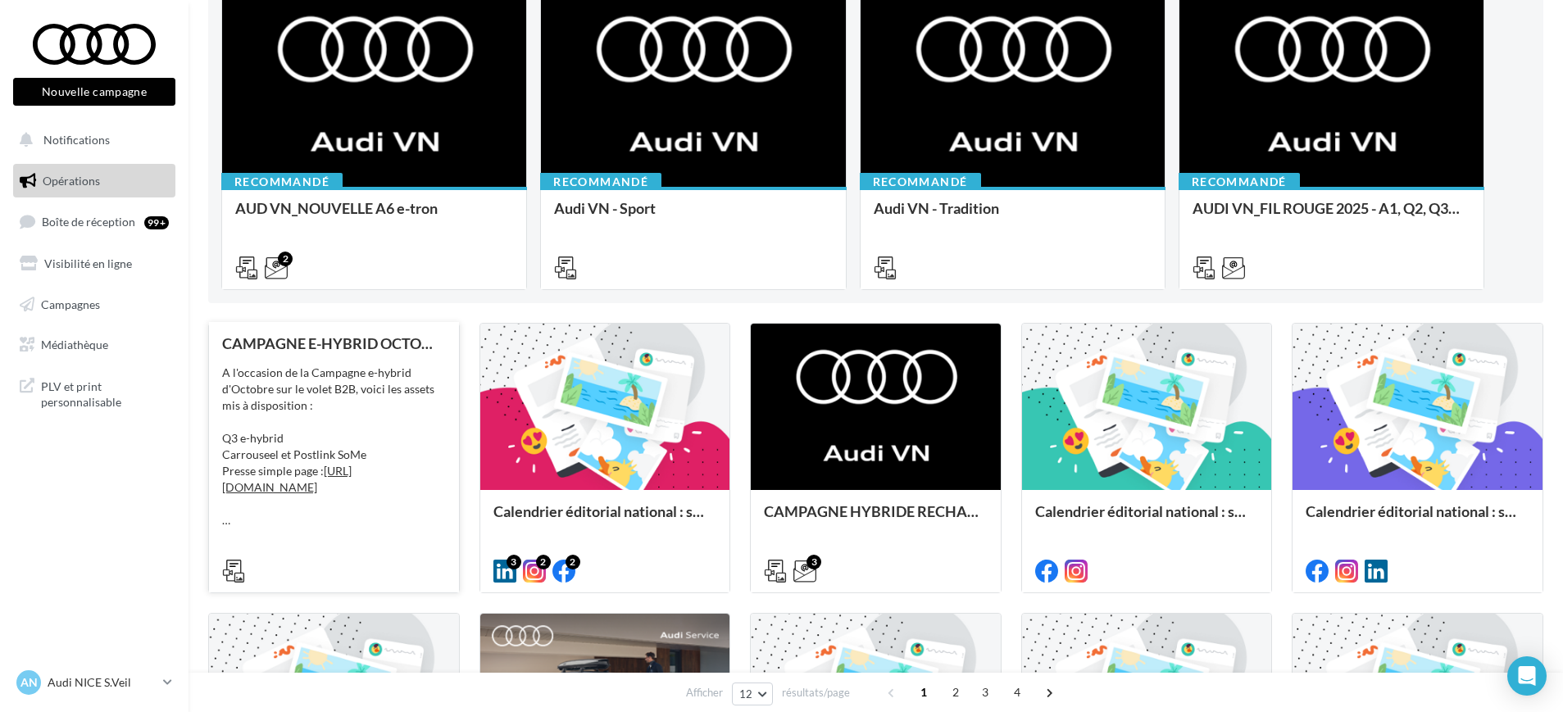
click at [321, 542] on div "CAMPAGNE E-HYBRID OCTOBRE B2B A l'occasion de la Campagne e-hybrid d'Octobre su…" at bounding box center [334, 456] width 224 height 243
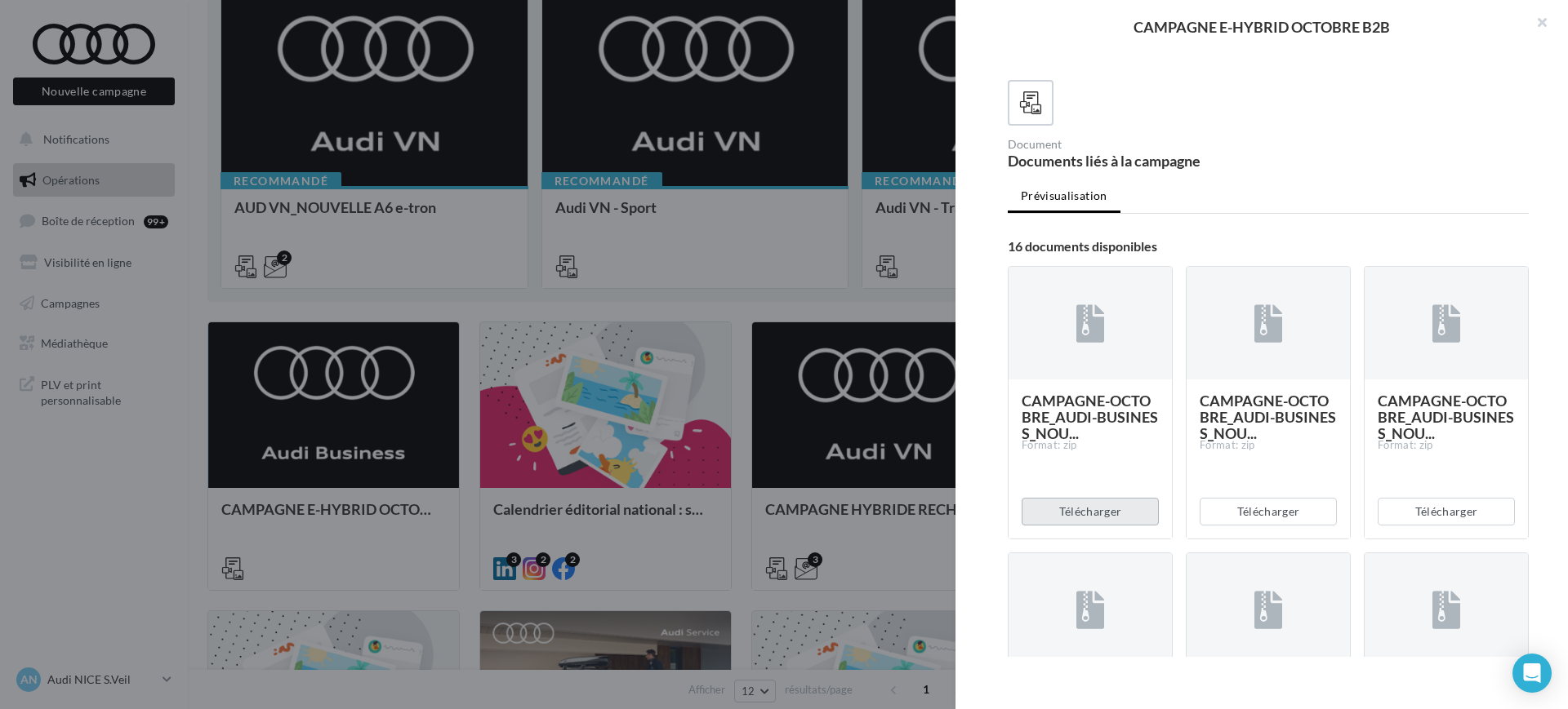
click at [1095, 526] on button "Télécharger" at bounding box center [1091, 512] width 137 height 28
click at [1404, 526] on button "Télécharger" at bounding box center [1446, 512] width 137 height 28
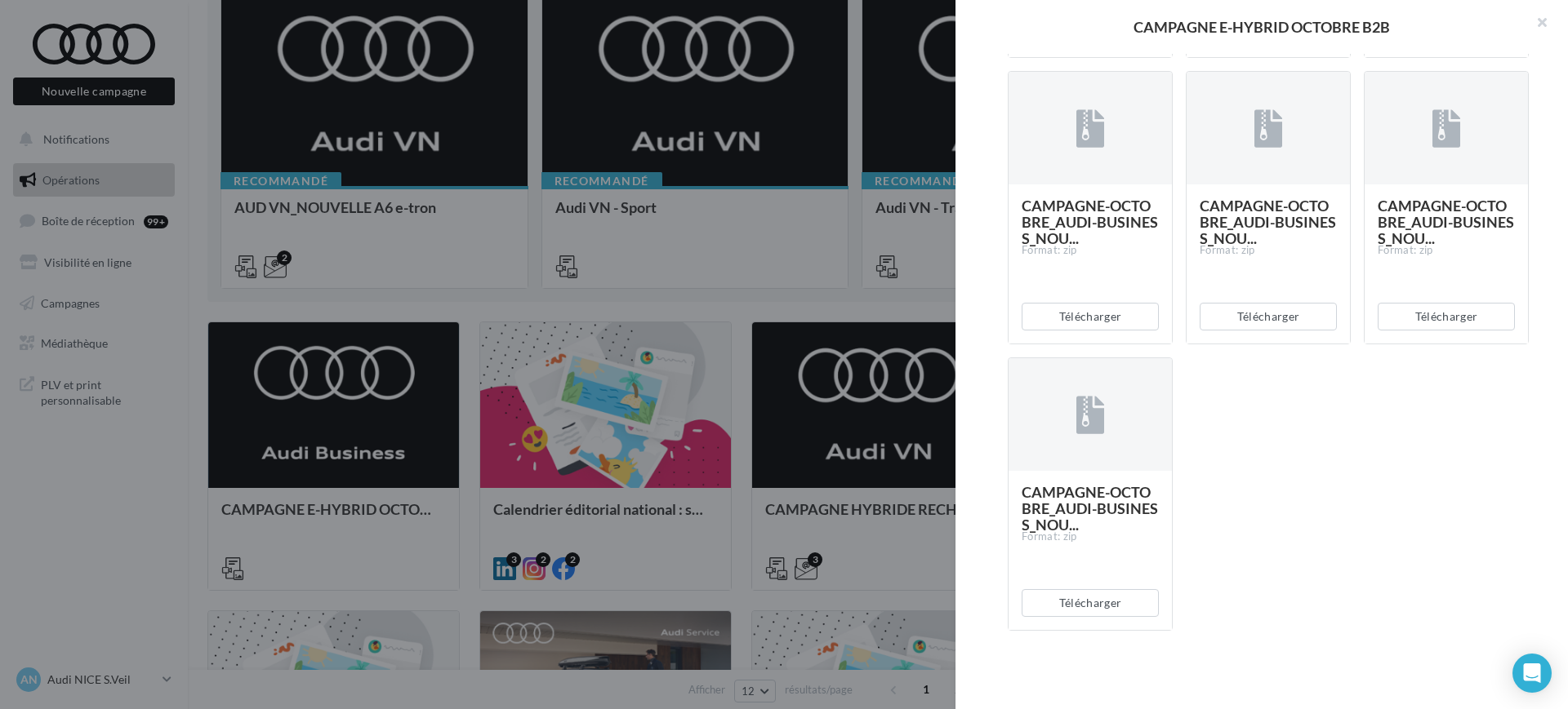
scroll to position [1541, 0]
click at [535, 360] on div at bounding box center [784, 354] width 1568 height 709
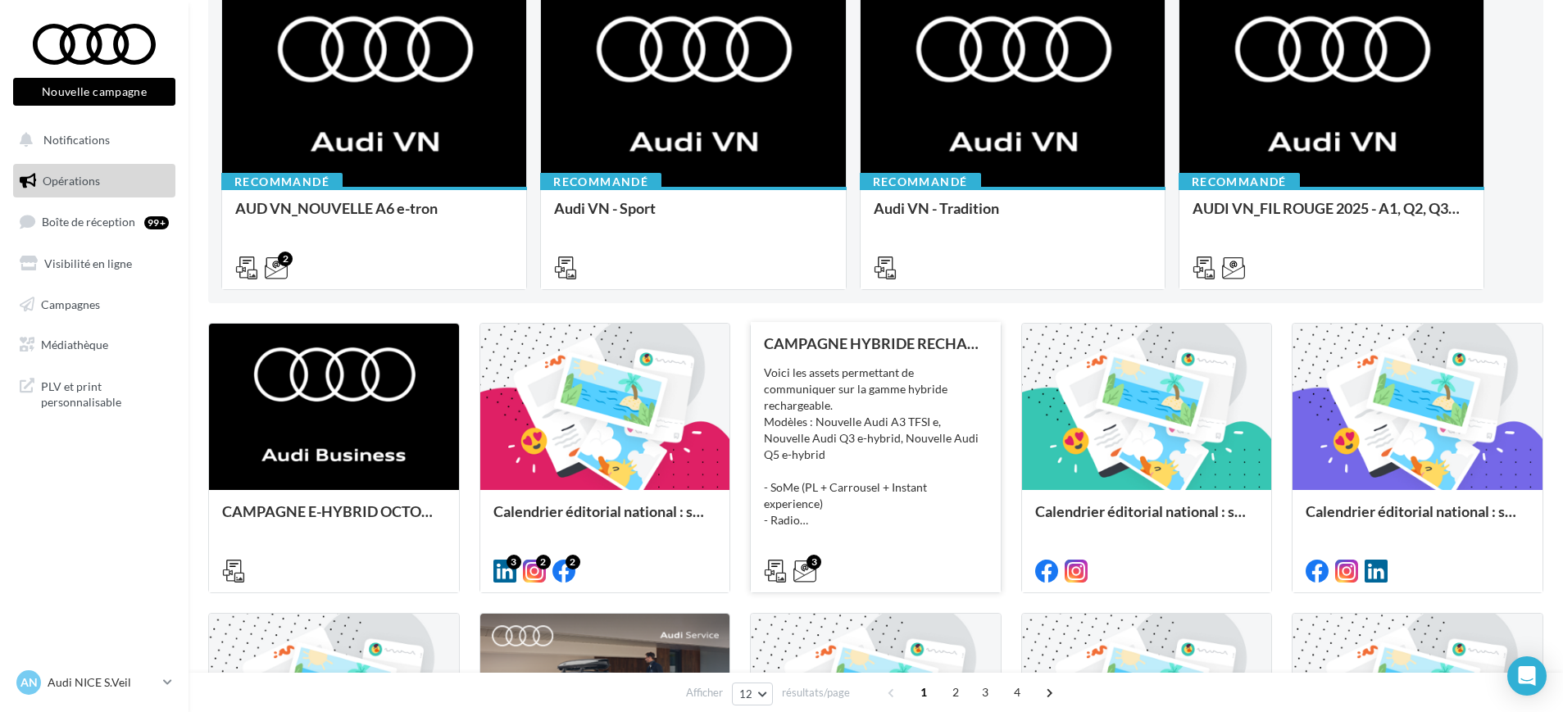
click at [915, 513] on div "Voici les assets permettant de communiquer sur la gamme hybride rechargeable. M…" at bounding box center [876, 447] width 224 height 164
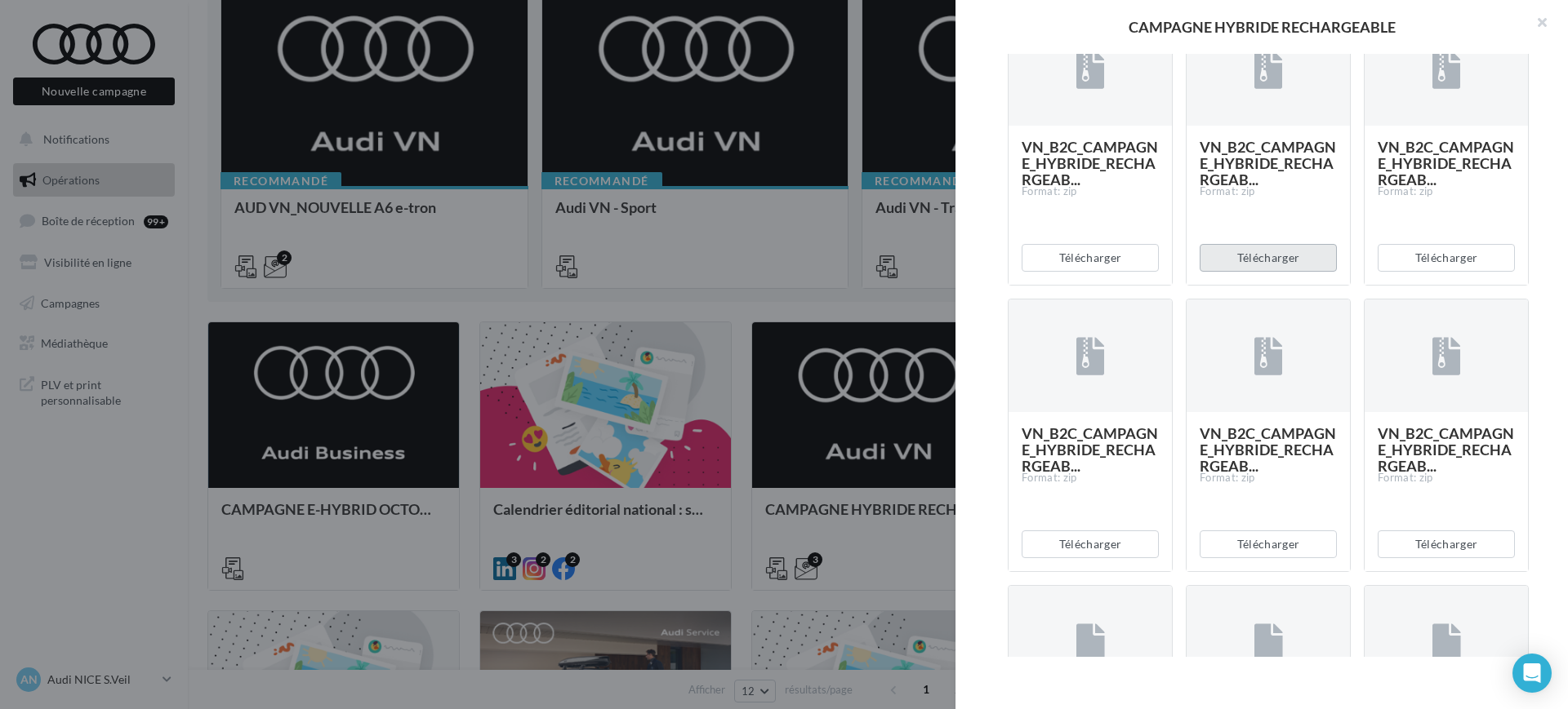
scroll to position [1122, 0]
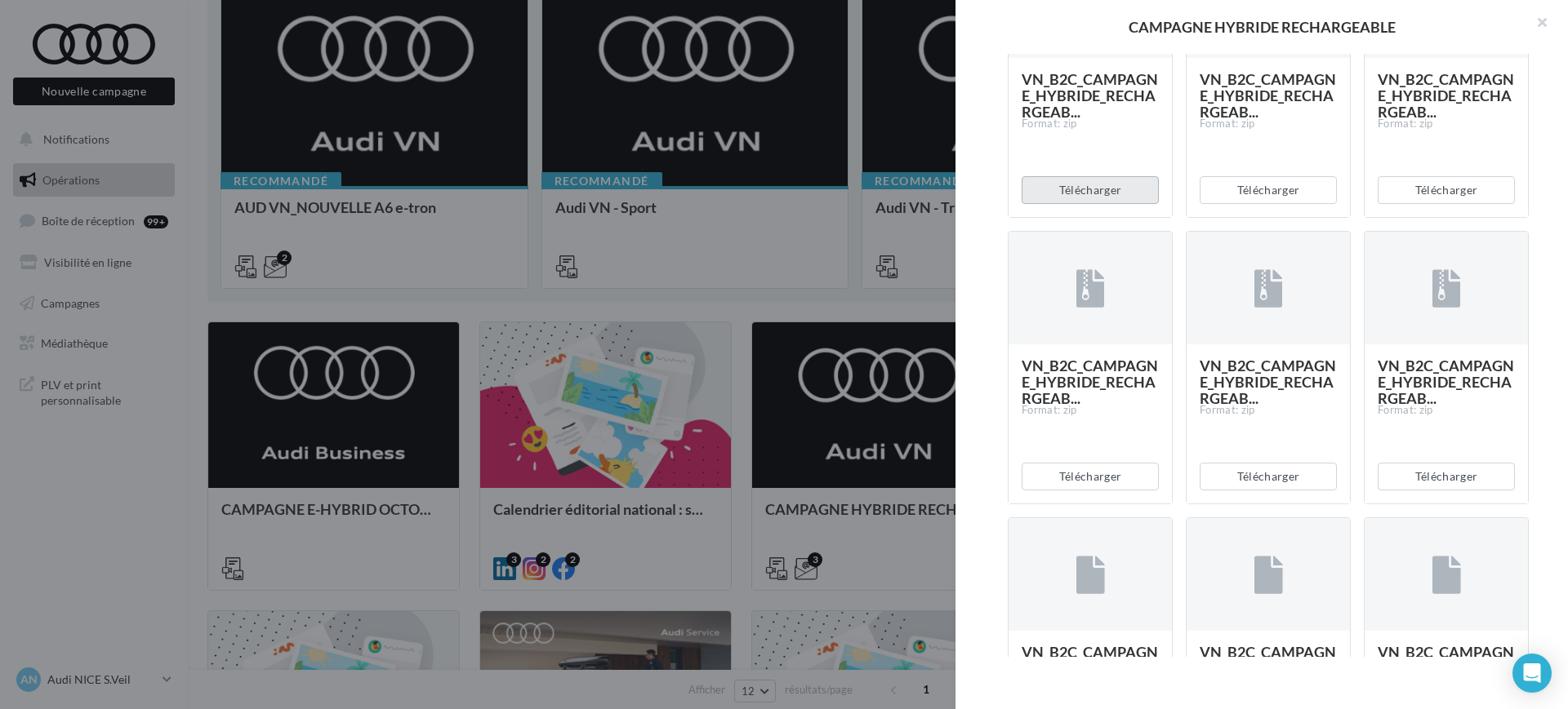
click at [1091, 204] on button "Télécharger" at bounding box center [1091, 190] width 137 height 28
click at [1448, 204] on button "Télécharger" at bounding box center [1446, 190] width 137 height 28
click at [1258, 204] on button "Télécharger" at bounding box center [1268, 190] width 137 height 28
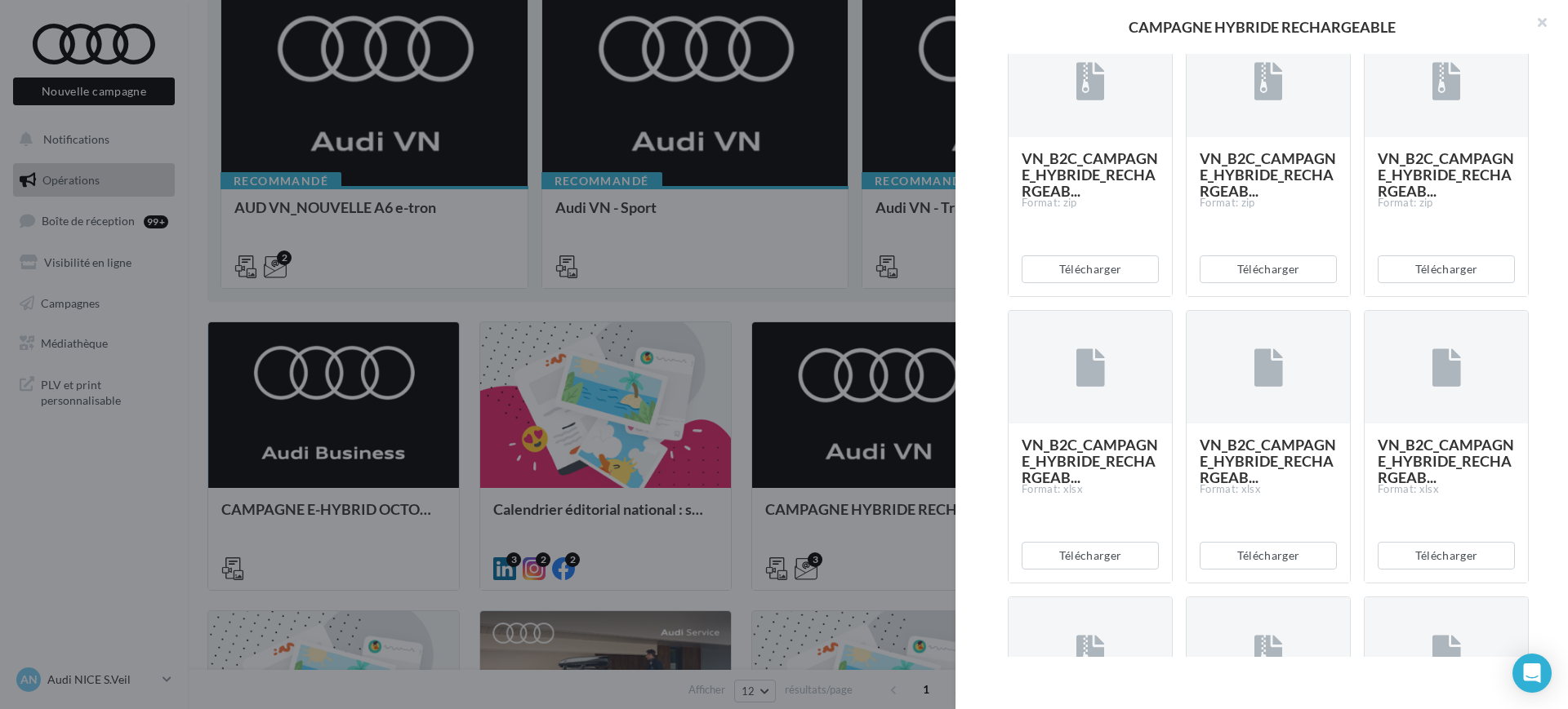
scroll to position [1326, 0]
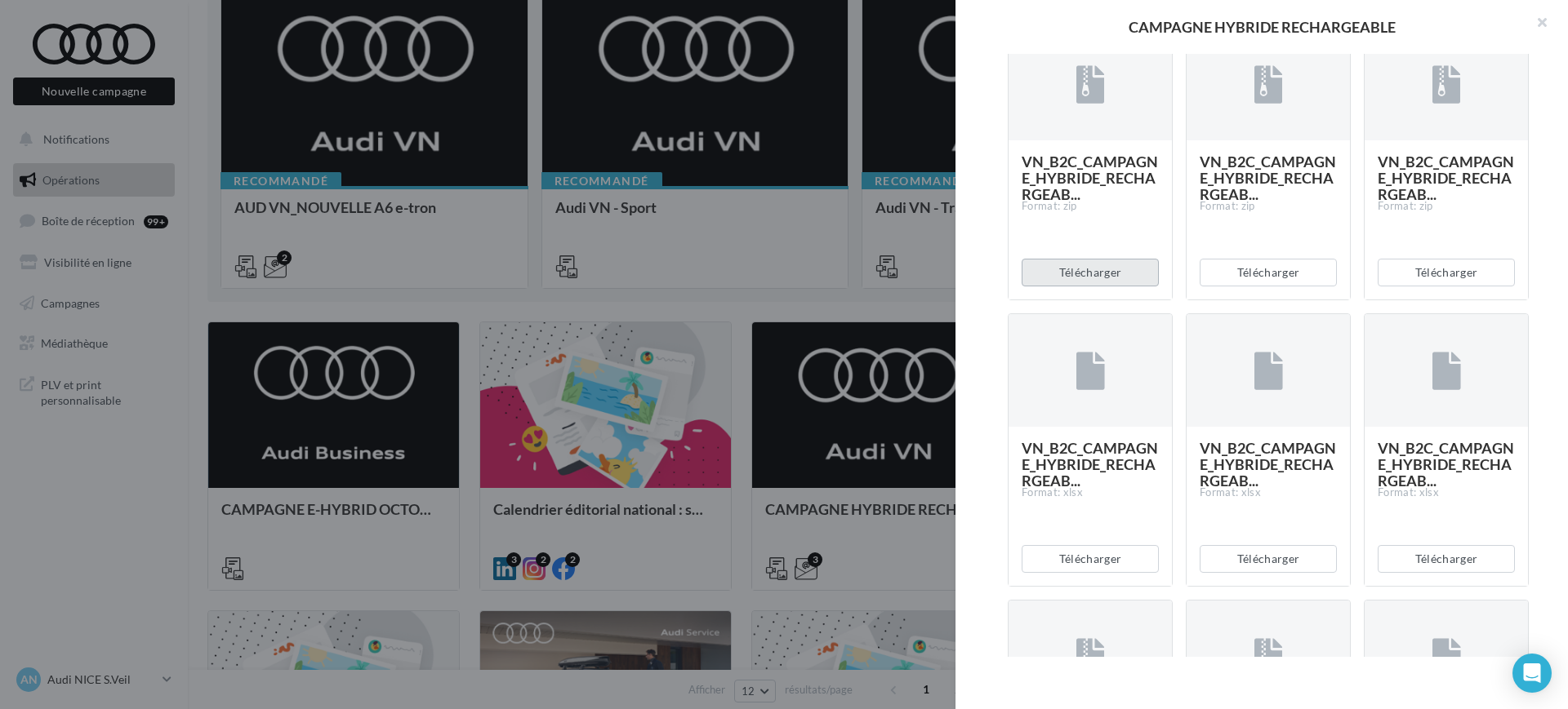
click at [1095, 287] on button "Télécharger" at bounding box center [1091, 273] width 137 height 28
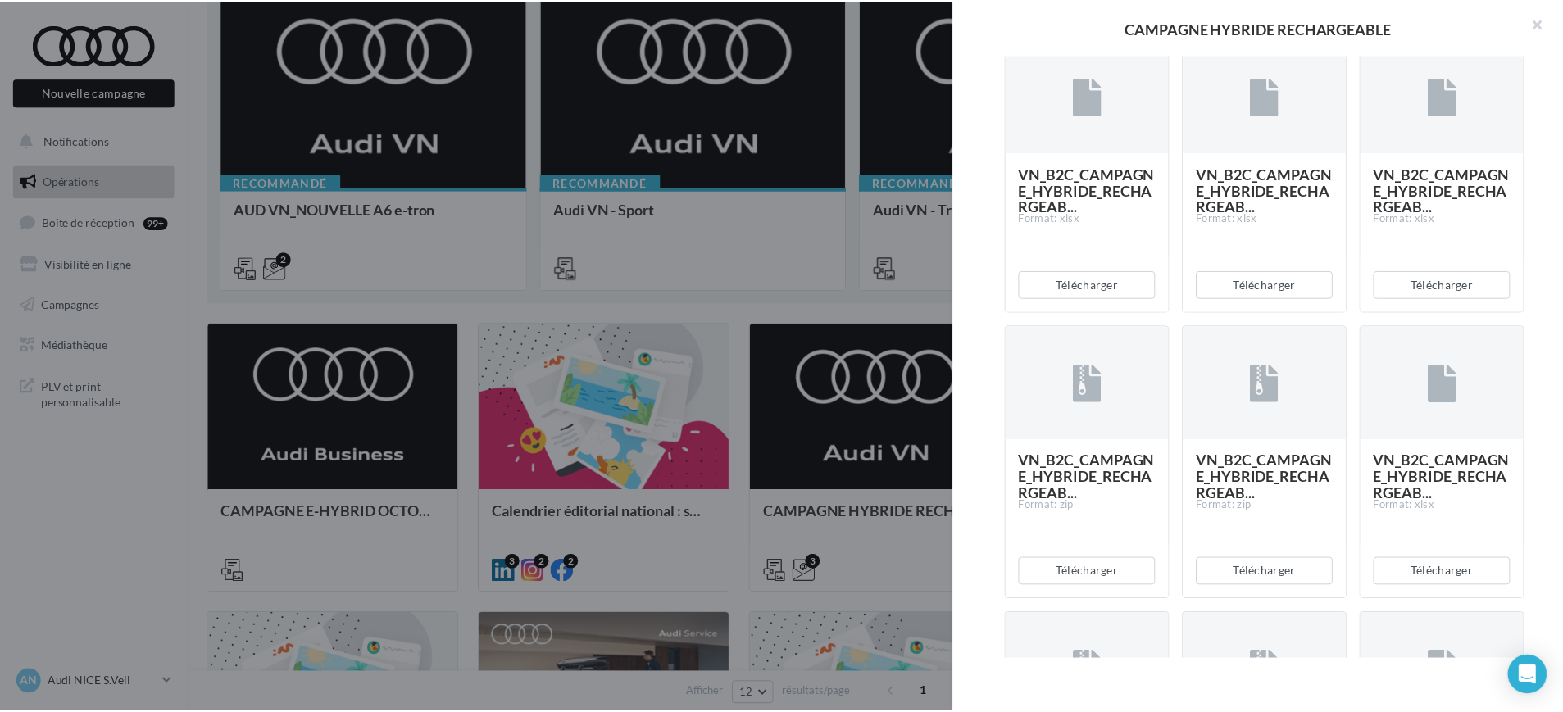
scroll to position [1742, 0]
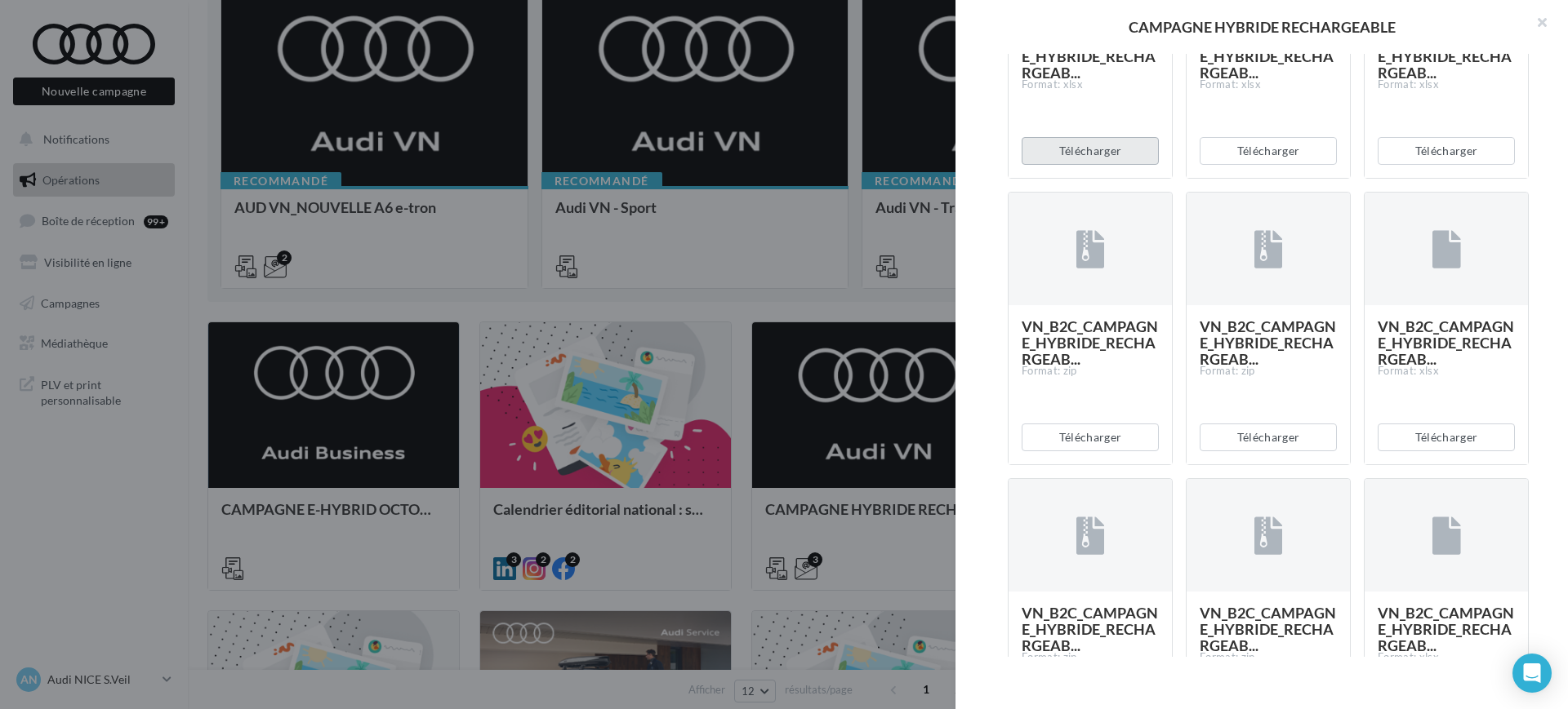
click at [1077, 165] on button "Télécharger" at bounding box center [1091, 151] width 137 height 28
click at [1557, 481] on div "Description Voici les assets permettant de communiquer sur la gamme hybride rec…" at bounding box center [1268, 355] width 626 height 603
click at [1400, 165] on button "Télécharger" at bounding box center [1446, 151] width 137 height 28
click at [443, 289] on div at bounding box center [784, 354] width 1568 height 709
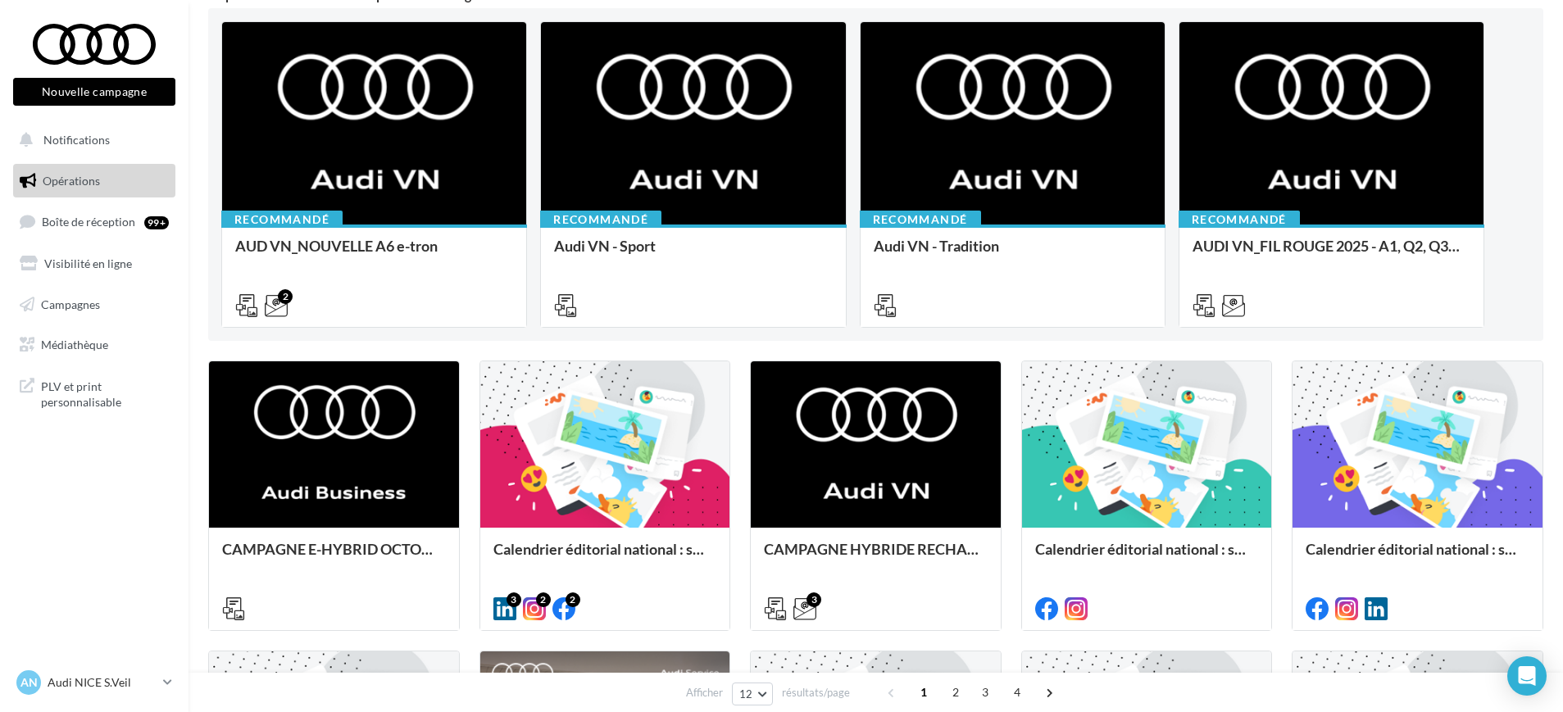
scroll to position [102, 0]
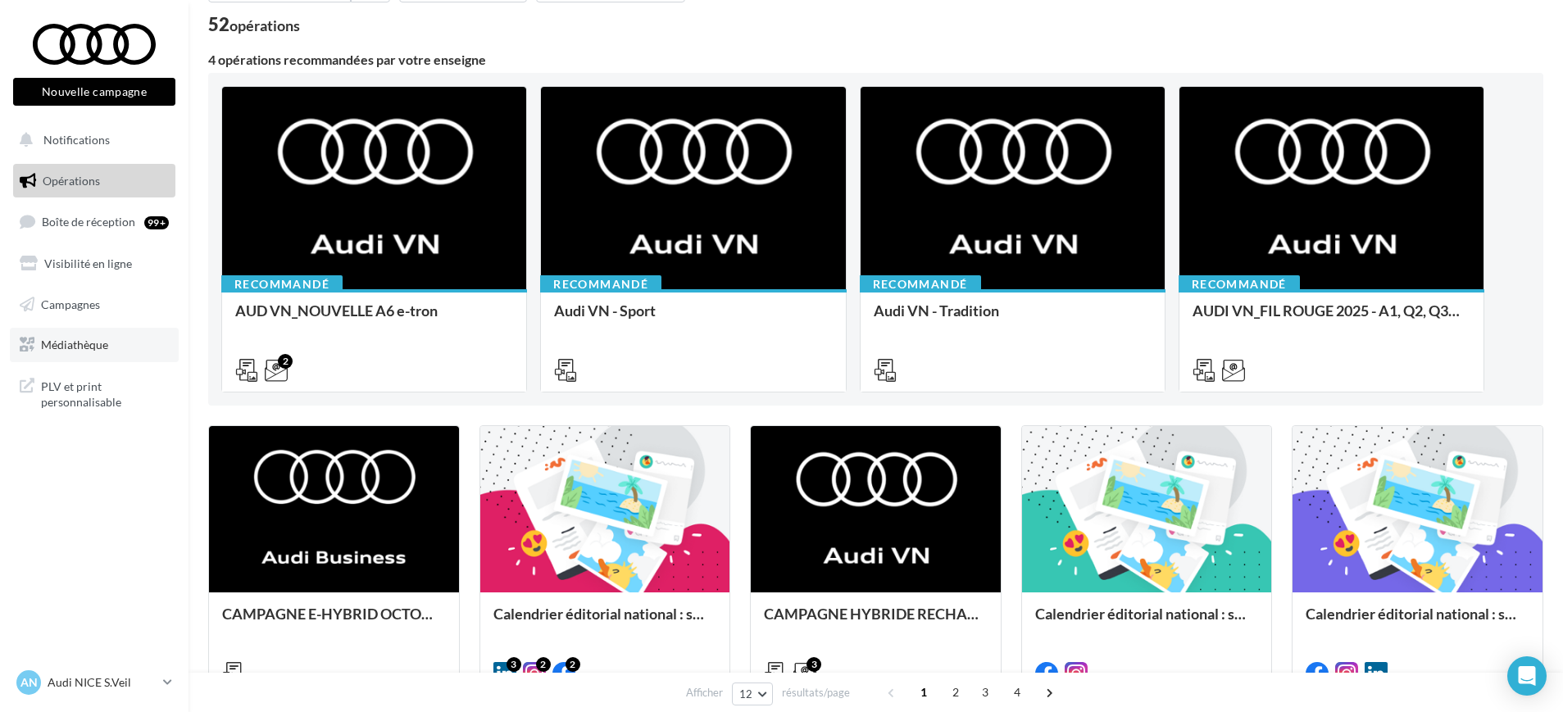
click at [48, 339] on span "Médiathèque" at bounding box center [74, 345] width 67 height 14
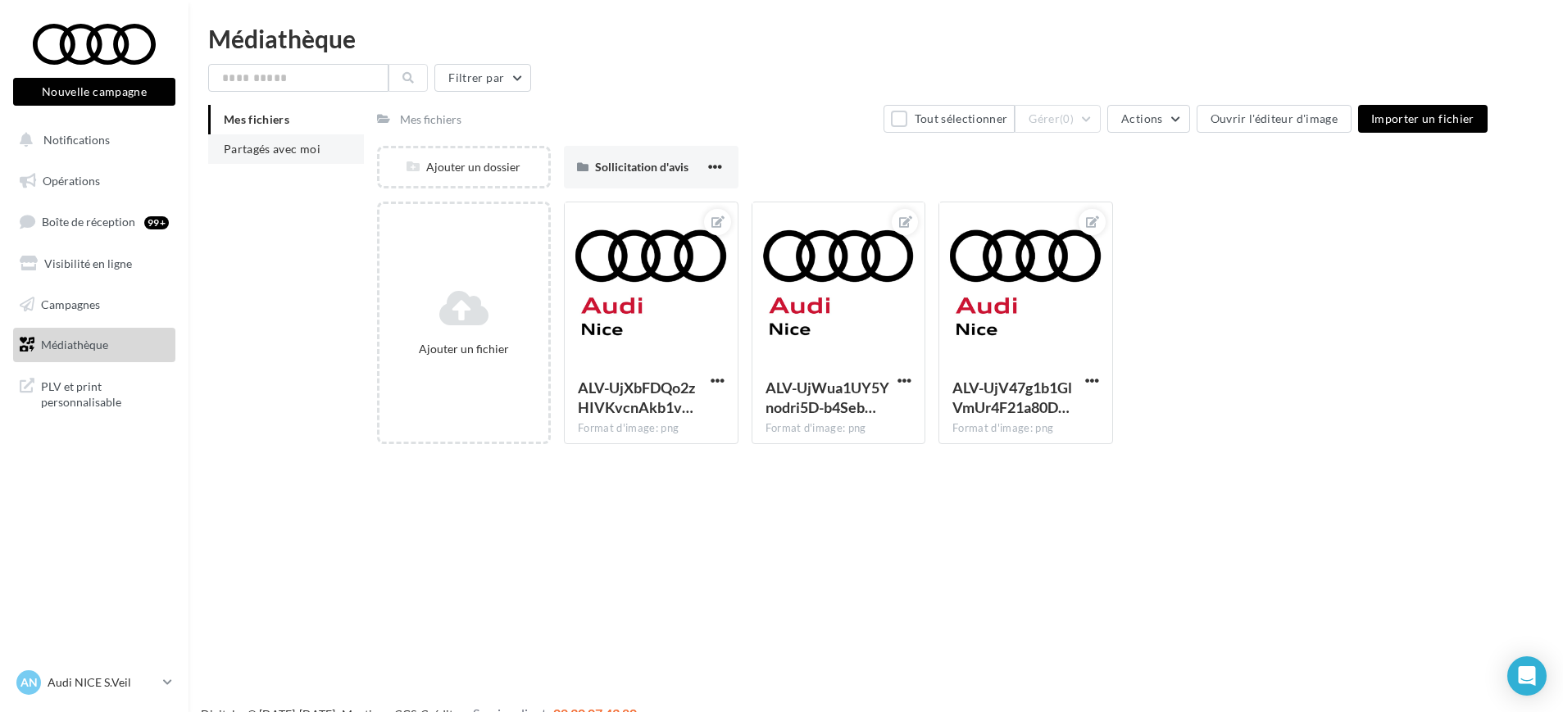
click at [293, 139] on li "Partagés avec moi" at bounding box center [286, 149] width 156 height 30
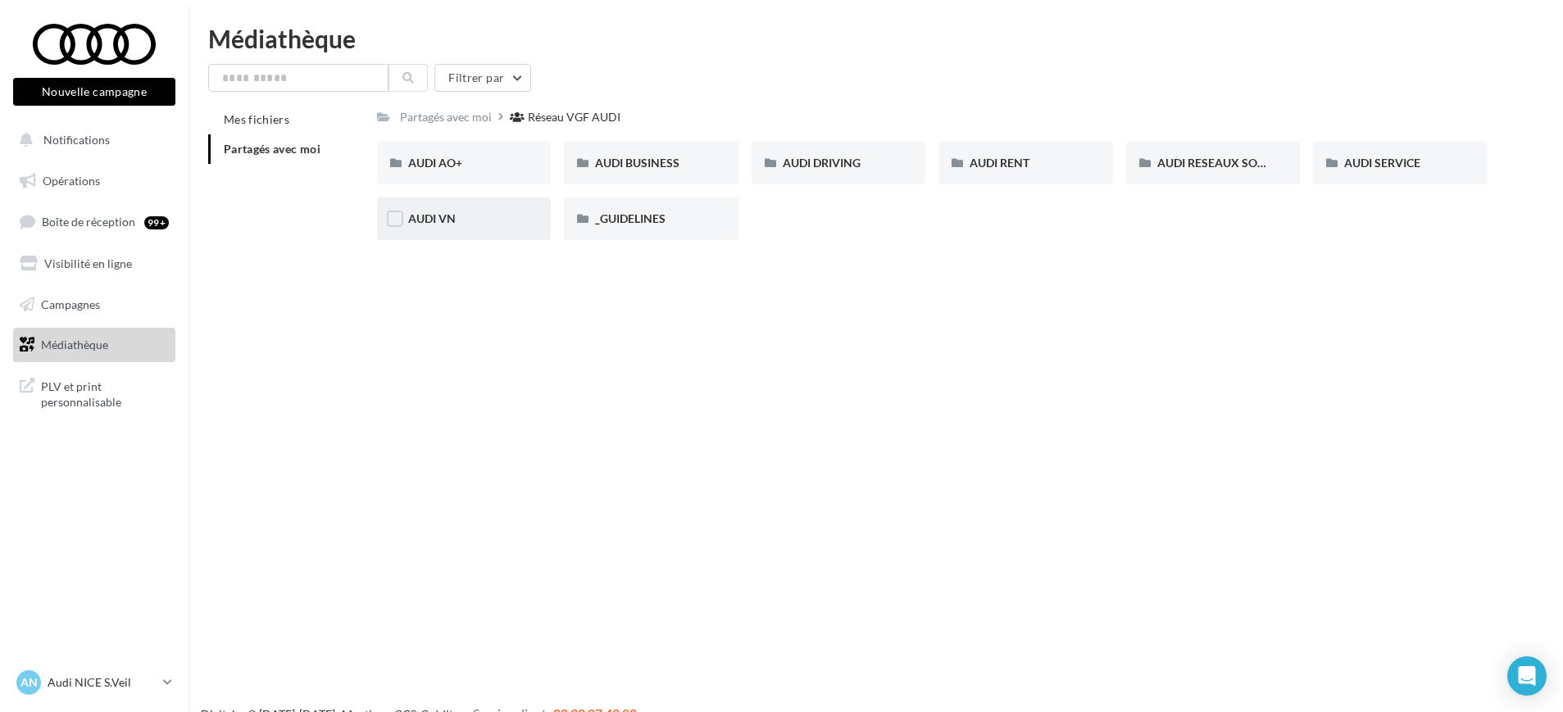
click at [442, 212] on span "AUDI VN" at bounding box center [432, 219] width 48 height 14
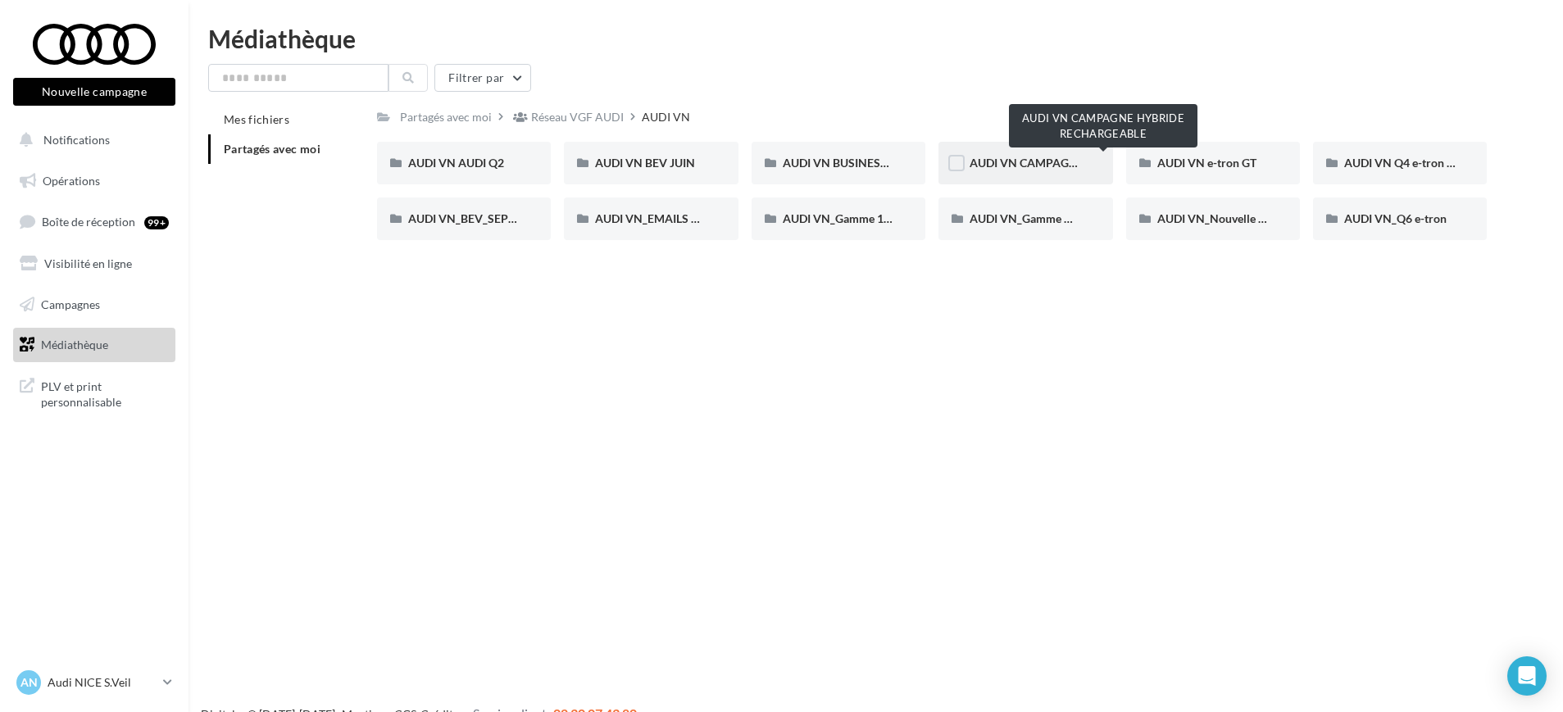
click at [983, 162] on span "AUDI VN CAMPAGNE HYBRIDE RECHARGEABLE" at bounding box center [1098, 163] width 257 height 14
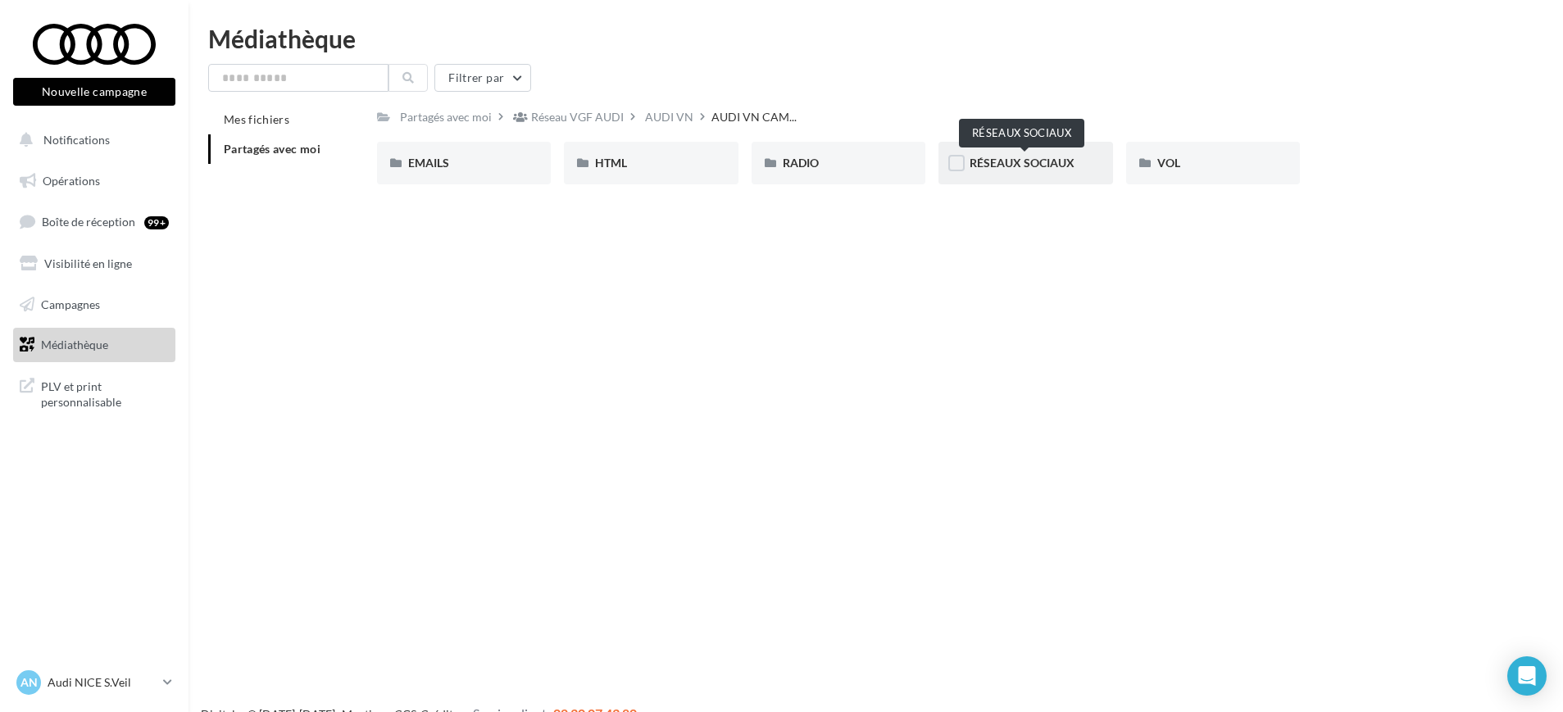
click at [1030, 166] on span "RÉSEAUX SOCIAUX" at bounding box center [1022, 163] width 105 height 14
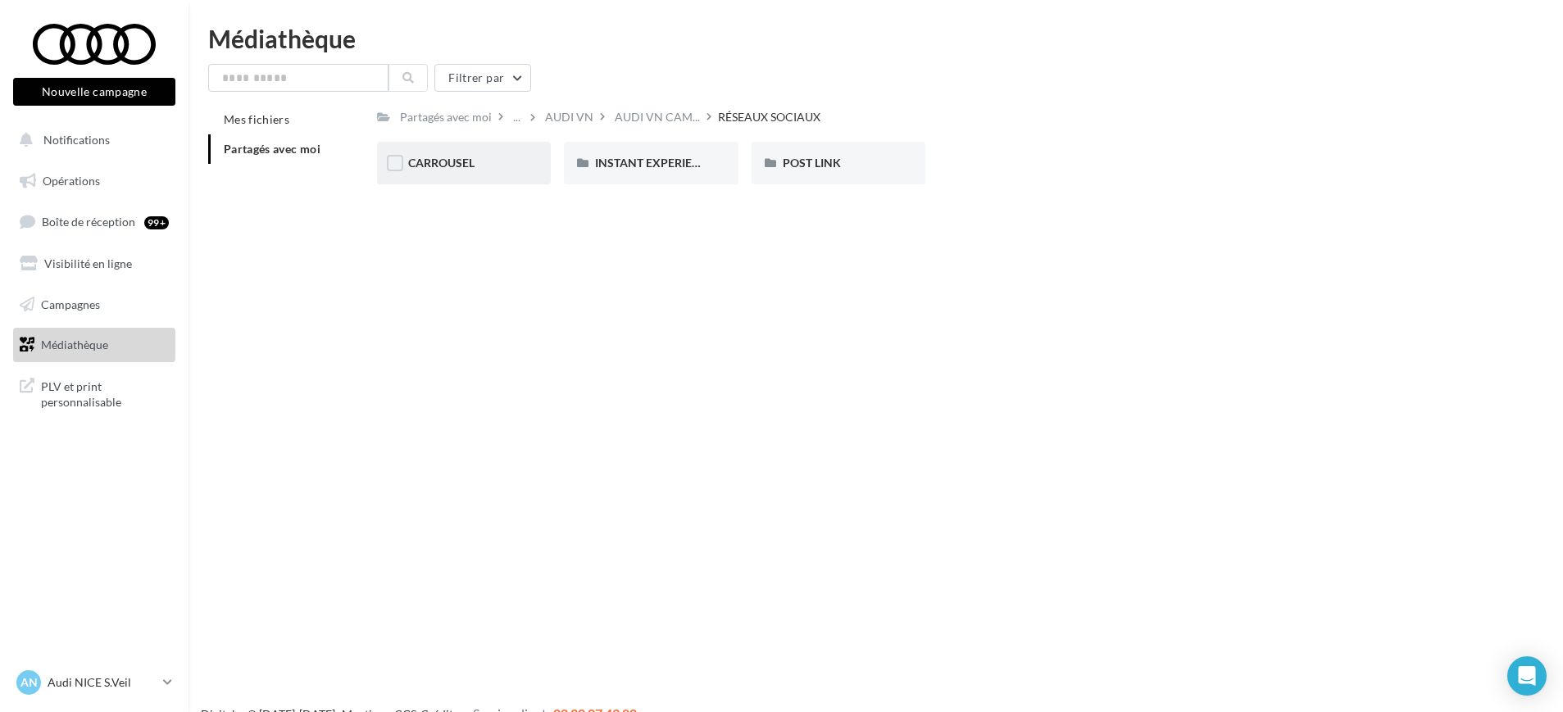
click at [475, 159] on span "CARROUSEL" at bounding box center [441, 163] width 66 height 14
click at [447, 157] on span "A3 TFSI e" at bounding box center [432, 163] width 48 height 14
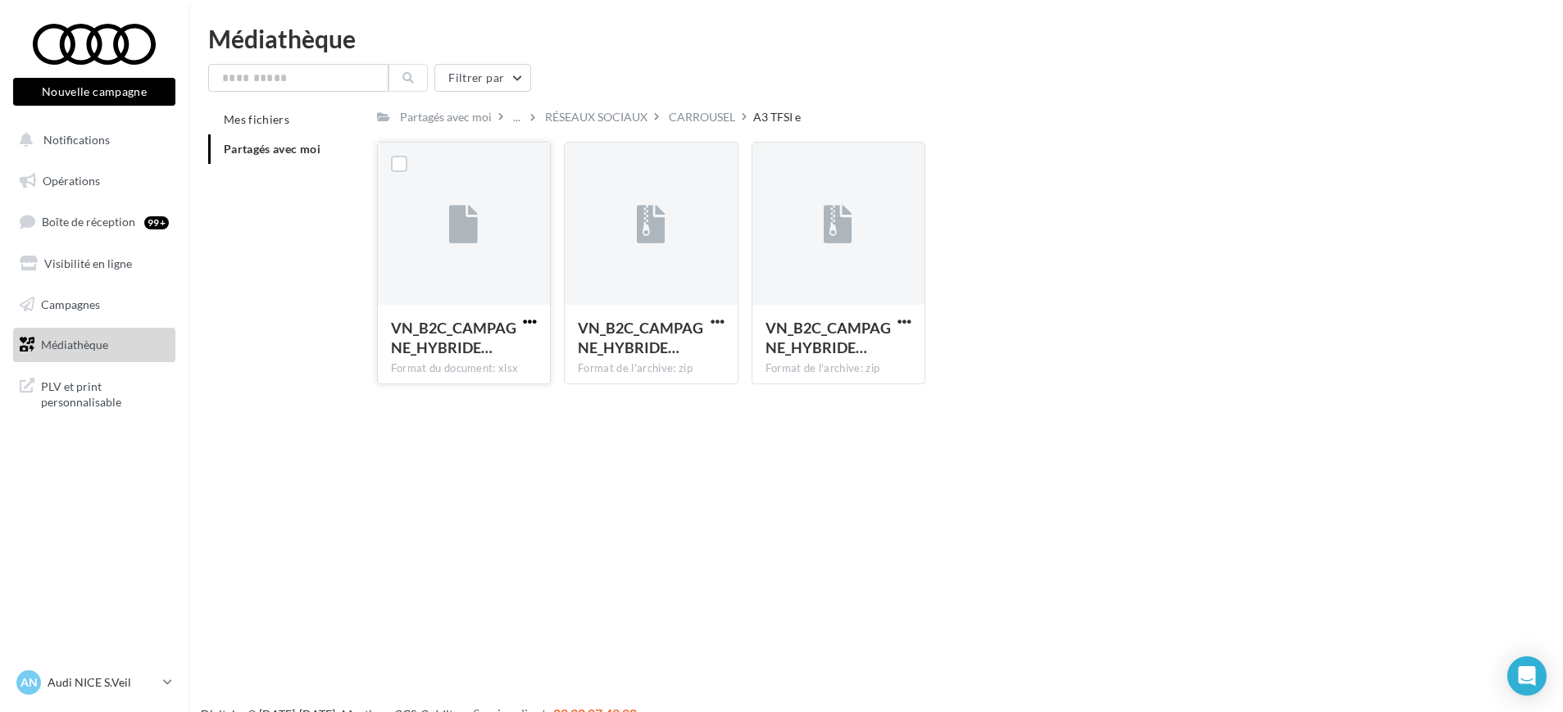
click at [529, 326] on span "button" at bounding box center [530, 322] width 14 height 14
click at [475, 366] on button "Télécharger" at bounding box center [458, 354] width 164 height 43
click at [717, 321] on span "button" at bounding box center [718, 322] width 14 height 14
click at [687, 350] on button "Télécharger" at bounding box center [646, 354] width 164 height 43
click at [907, 320] on span "button" at bounding box center [905, 322] width 14 height 14
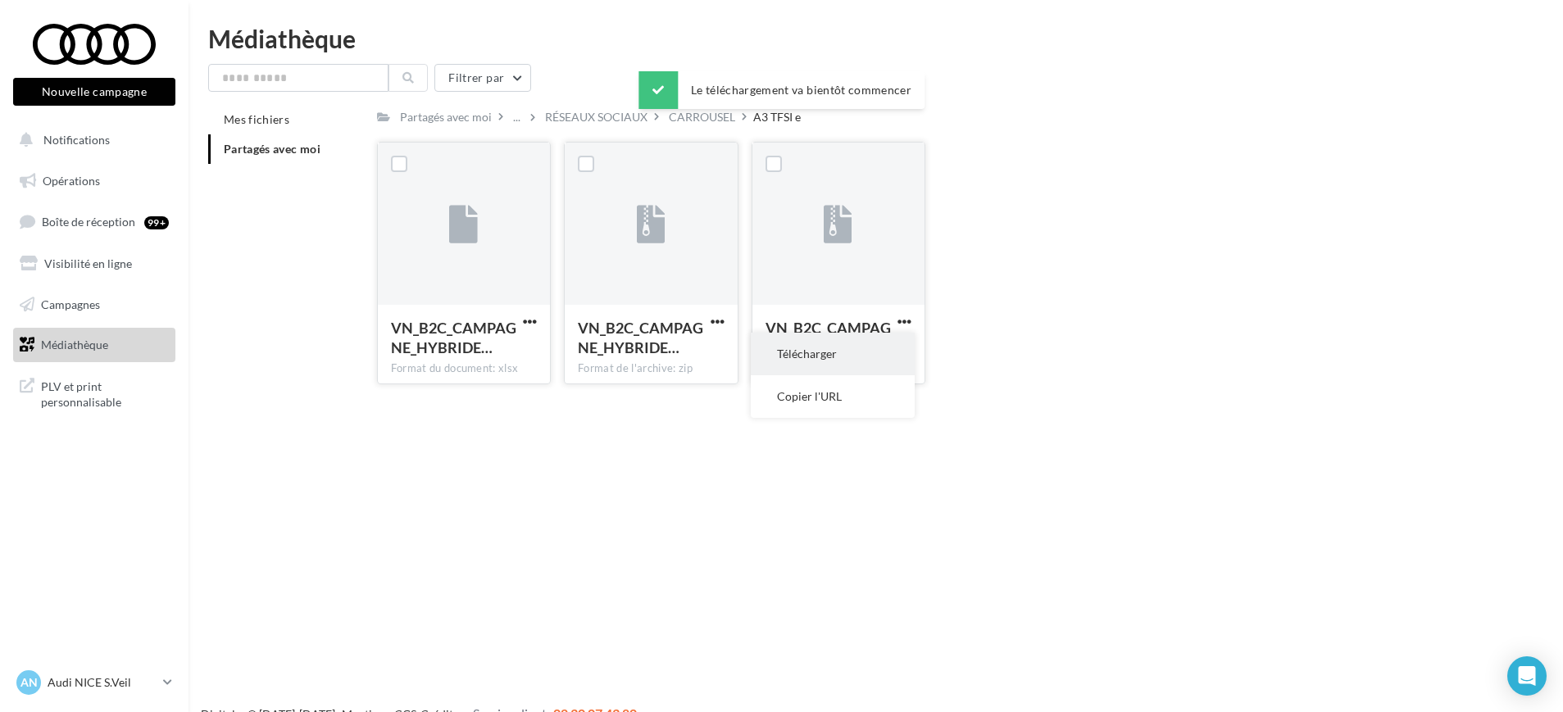
click at [826, 360] on button "Télécharger" at bounding box center [833, 354] width 164 height 43
click at [704, 117] on div "CARROUSEL" at bounding box center [702, 117] width 66 height 16
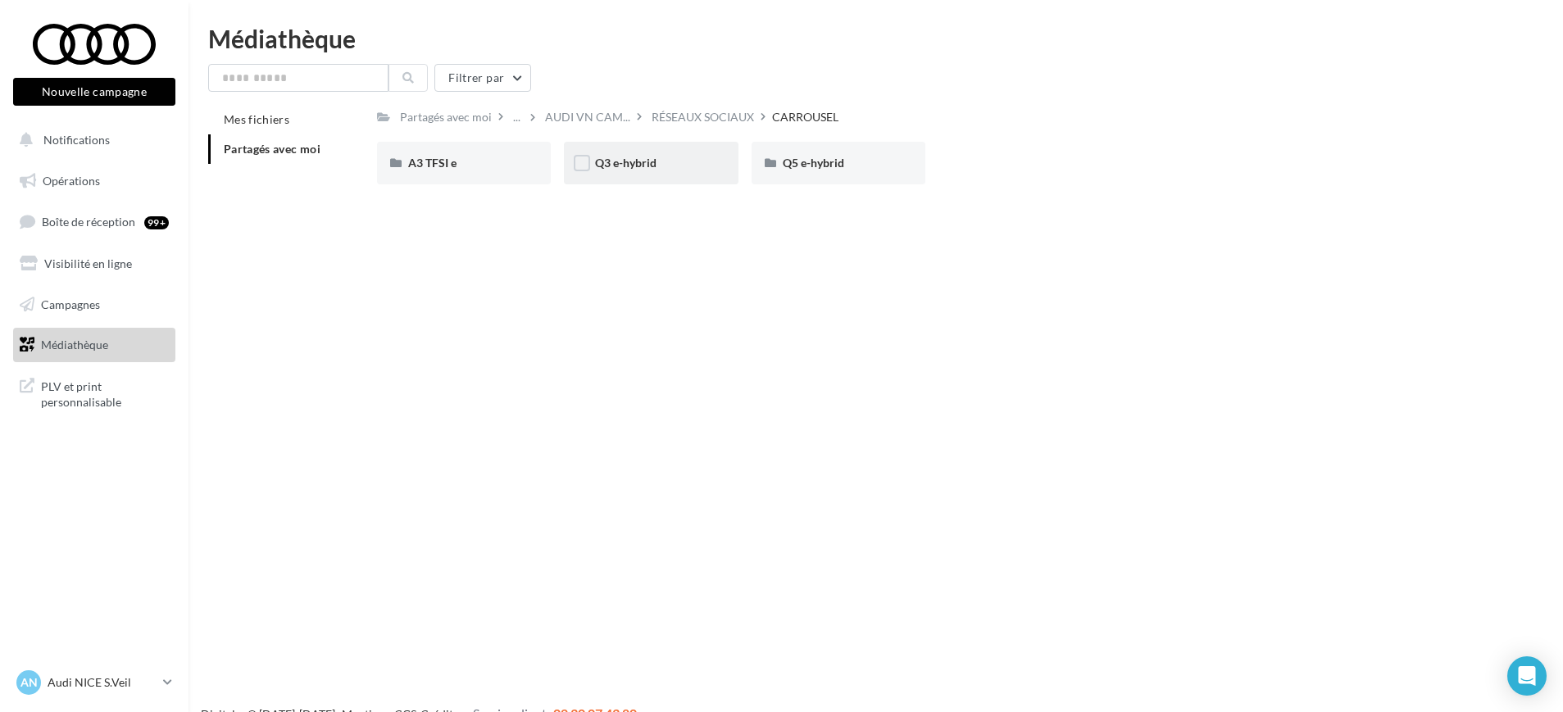
click at [678, 152] on div "Q3 e-hybrid" at bounding box center [651, 163] width 174 height 43
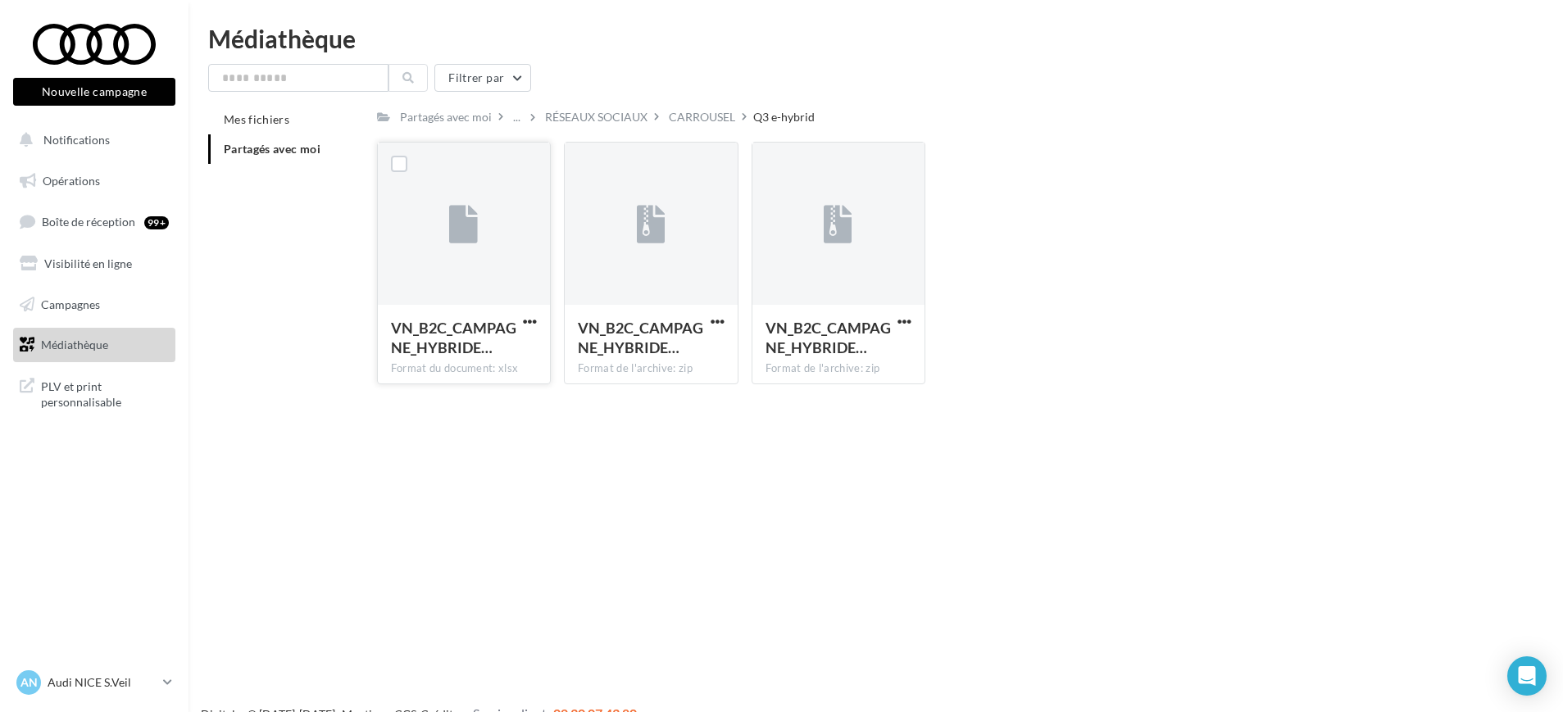
click at [519, 321] on div "VN_B2C_CAMPAGNE_HYBRIDE…" at bounding box center [464, 339] width 146 height 43
click at [909, 324] on span "button" at bounding box center [905, 322] width 14 height 14
click at [826, 360] on button "Télécharger" at bounding box center [833, 354] width 164 height 43
click at [717, 325] on span "button" at bounding box center [718, 322] width 14 height 14
click at [688, 353] on button "Télécharger" at bounding box center [646, 354] width 164 height 43
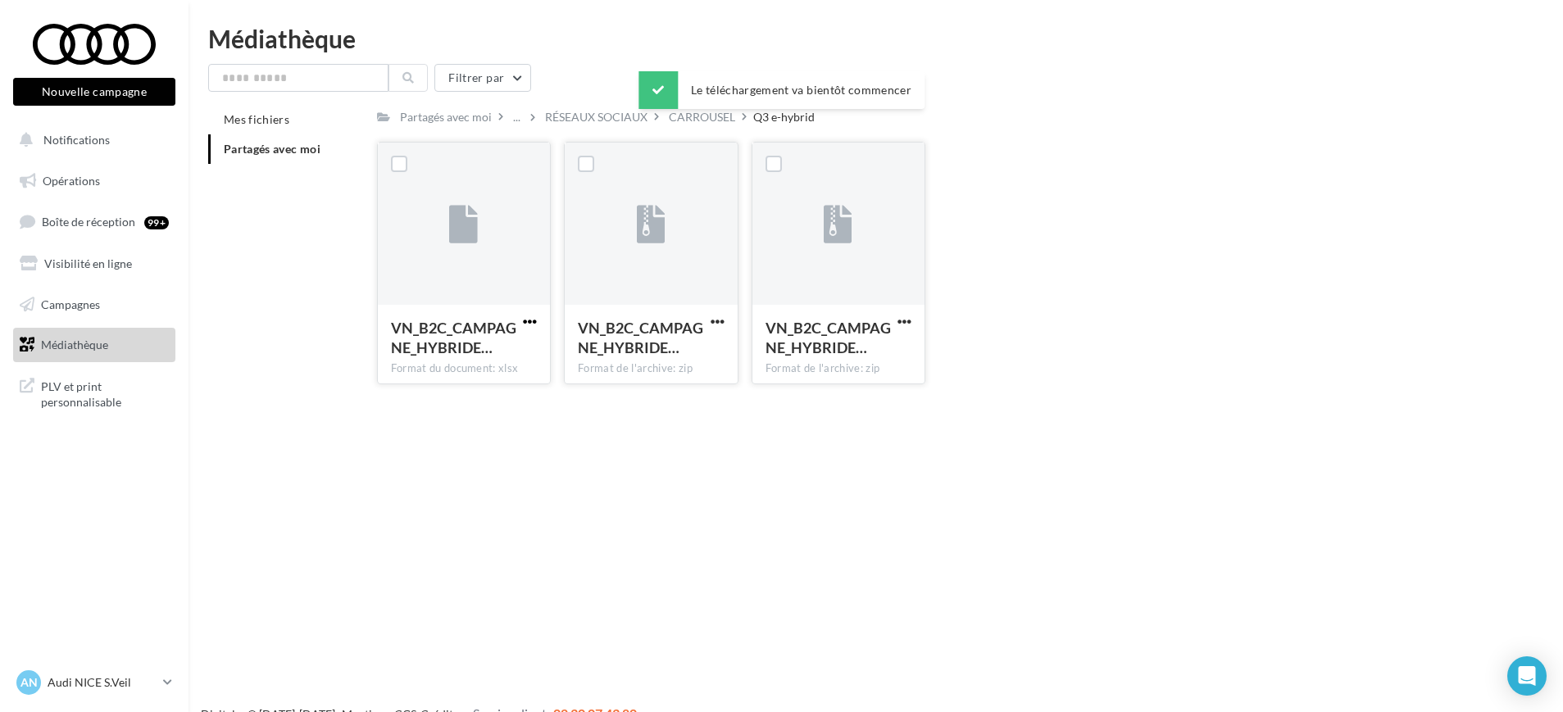
click at [533, 323] on span "button" at bounding box center [530, 322] width 14 height 14
click at [511, 352] on button "Télécharger" at bounding box center [458, 354] width 164 height 43
click at [698, 111] on div "Le téléchargement va bientôt commencer" at bounding box center [782, 93] width 286 height 44
click at [699, 125] on div "CARROUSEL" at bounding box center [702, 117] width 73 height 24
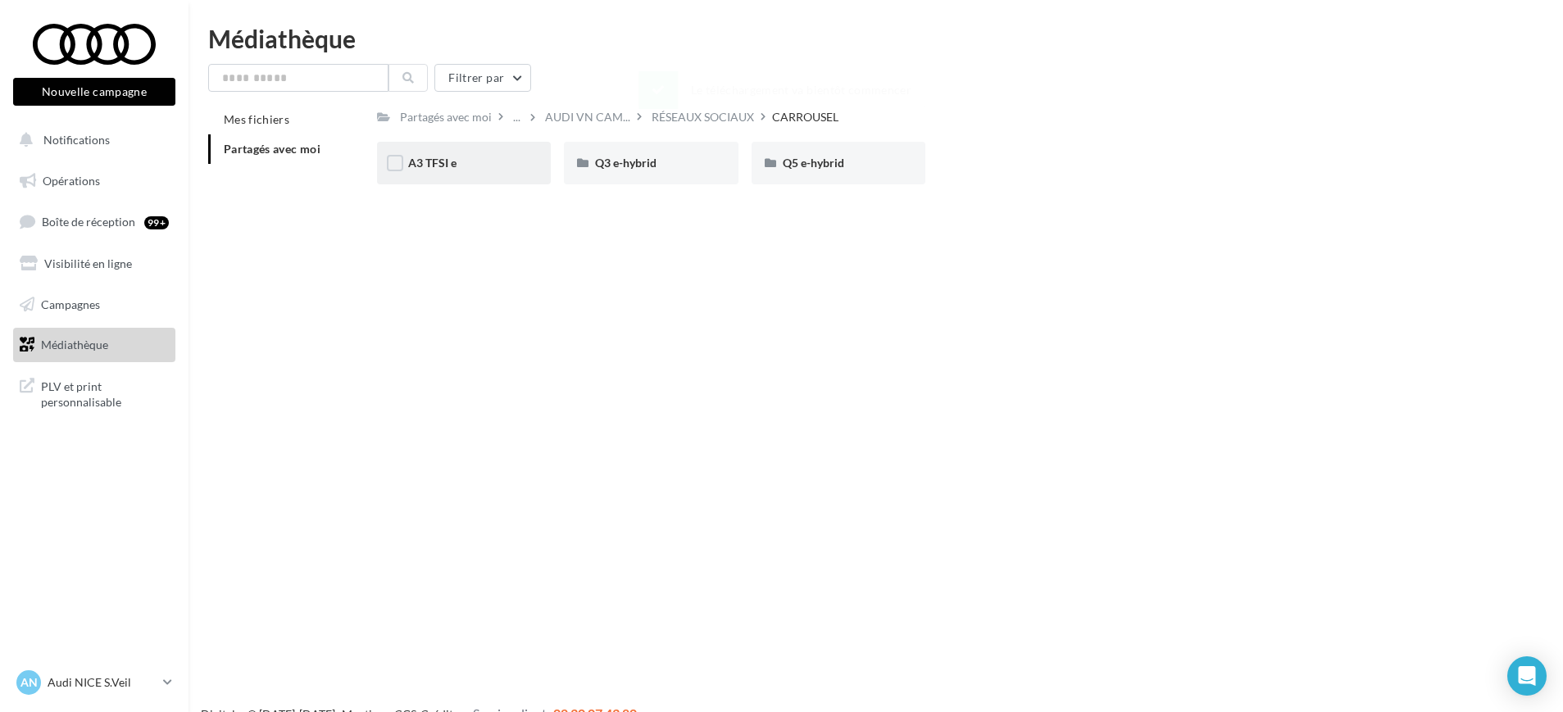
click at [505, 162] on div "A3 TFSI e" at bounding box center [463, 163] width 111 height 16
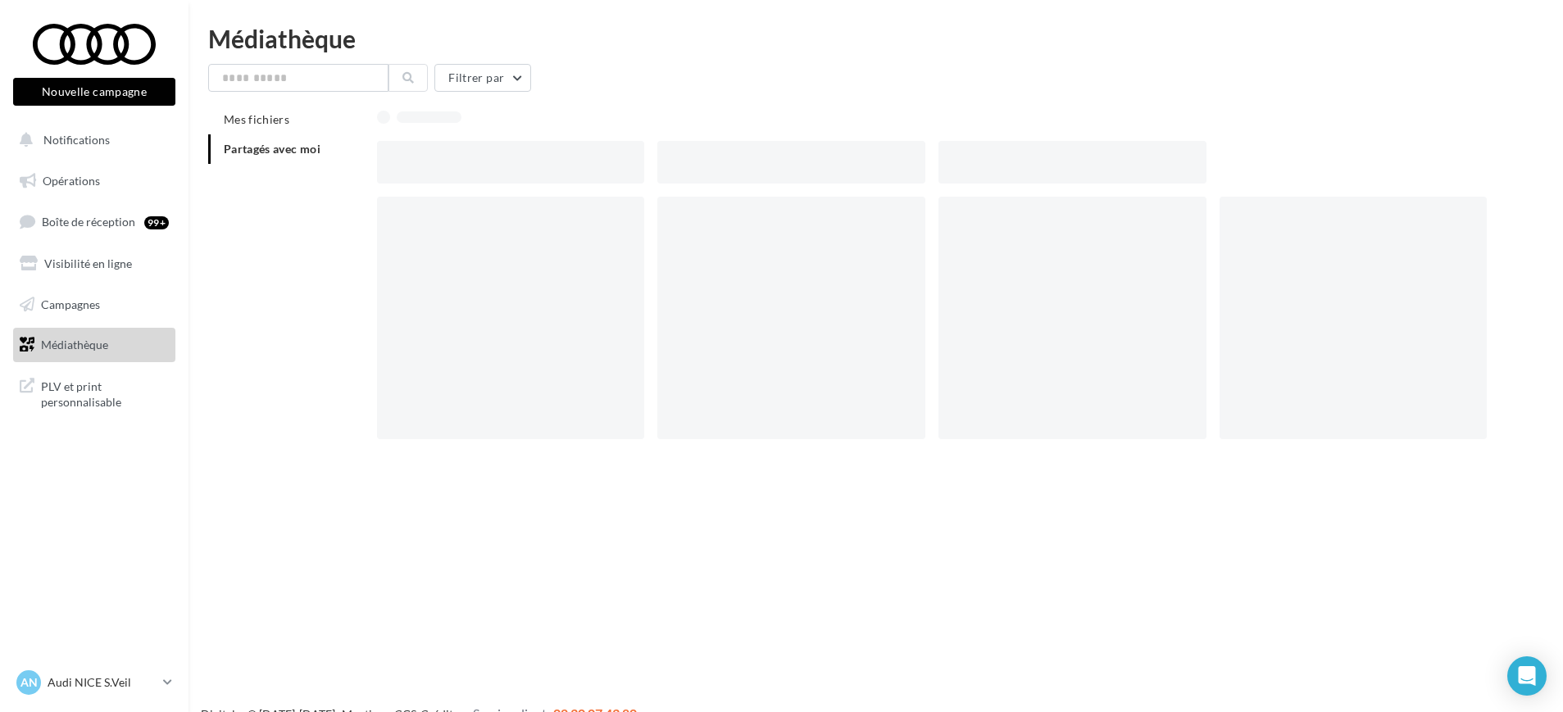
click at [505, 162] on div at bounding box center [511, 162] width 268 height 43
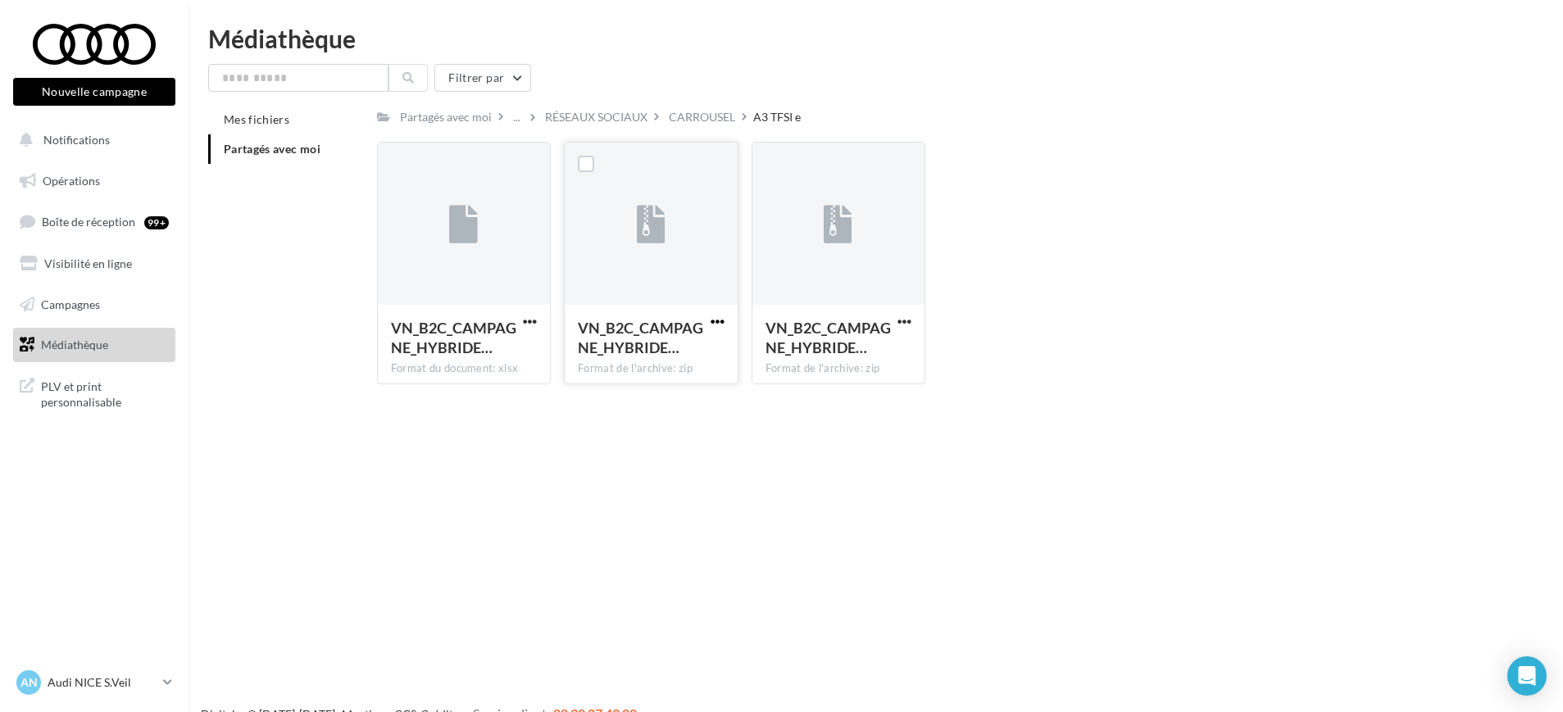
click at [721, 319] on span "button" at bounding box center [718, 322] width 14 height 14
click at [653, 362] on button "Télécharger" at bounding box center [646, 354] width 164 height 43
drag, startPoint x: 818, startPoint y: 516, endPoint x: 797, endPoint y: 480, distance: 41.9
click at [818, 516] on div "Nouvelle campagne Nouvelle campagne Notifications Opérations Boîte de réception…" at bounding box center [781, 382] width 1563 height 712
click at [899, 321] on span "button" at bounding box center [905, 322] width 14 height 14
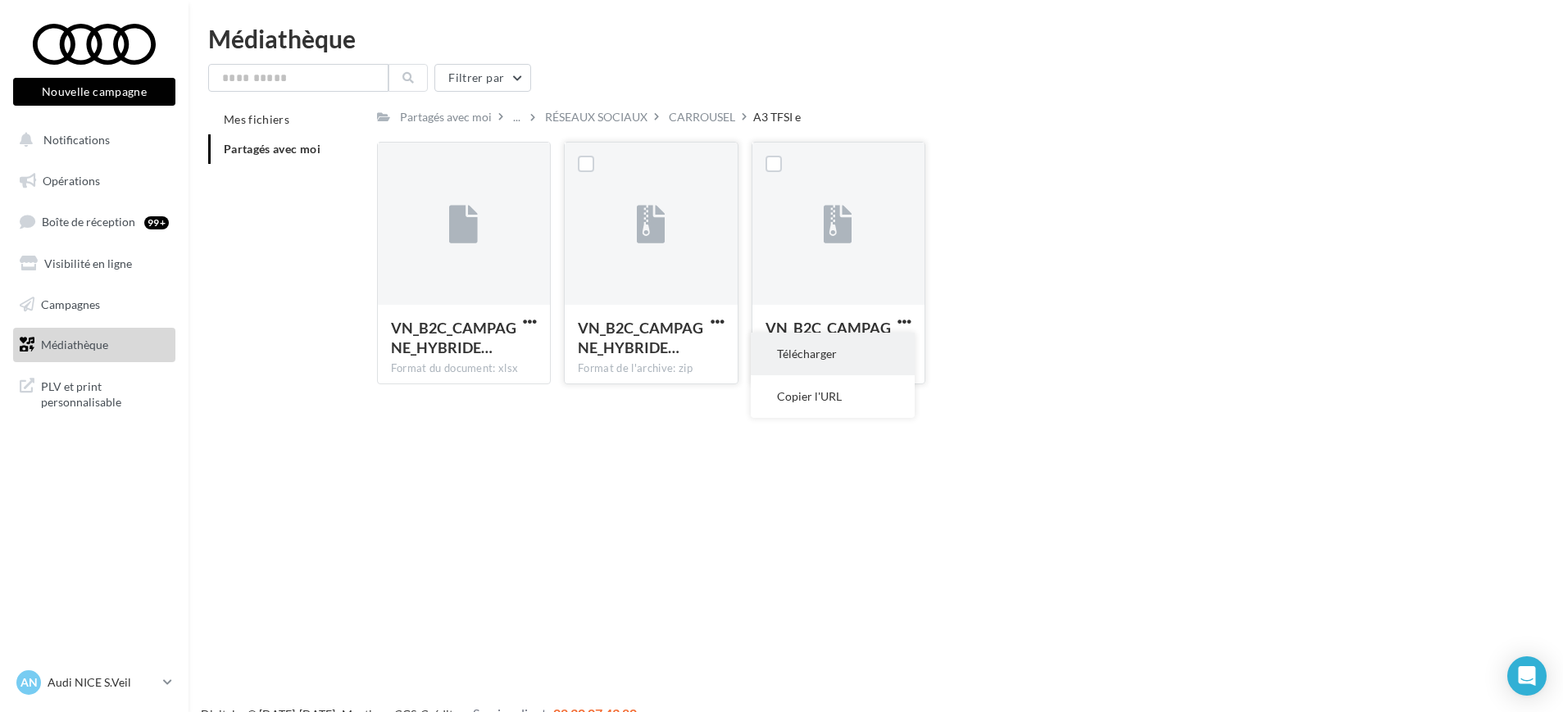
click at [843, 356] on button "Télécharger" at bounding box center [833, 354] width 164 height 43
click at [720, 109] on div "CARROUSEL" at bounding box center [702, 117] width 66 height 16
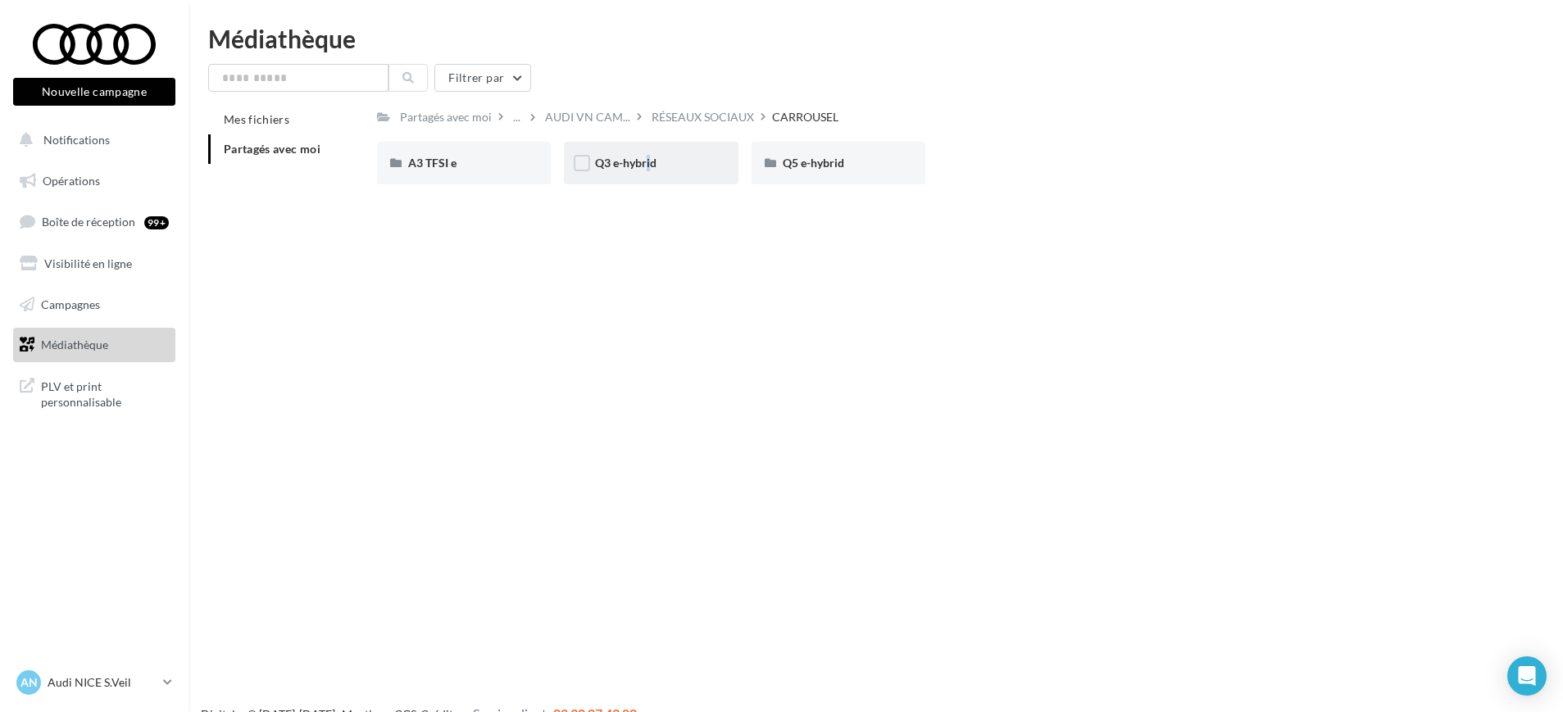
click at [641, 173] on div "Q3 e-hybrid" at bounding box center [651, 163] width 174 height 43
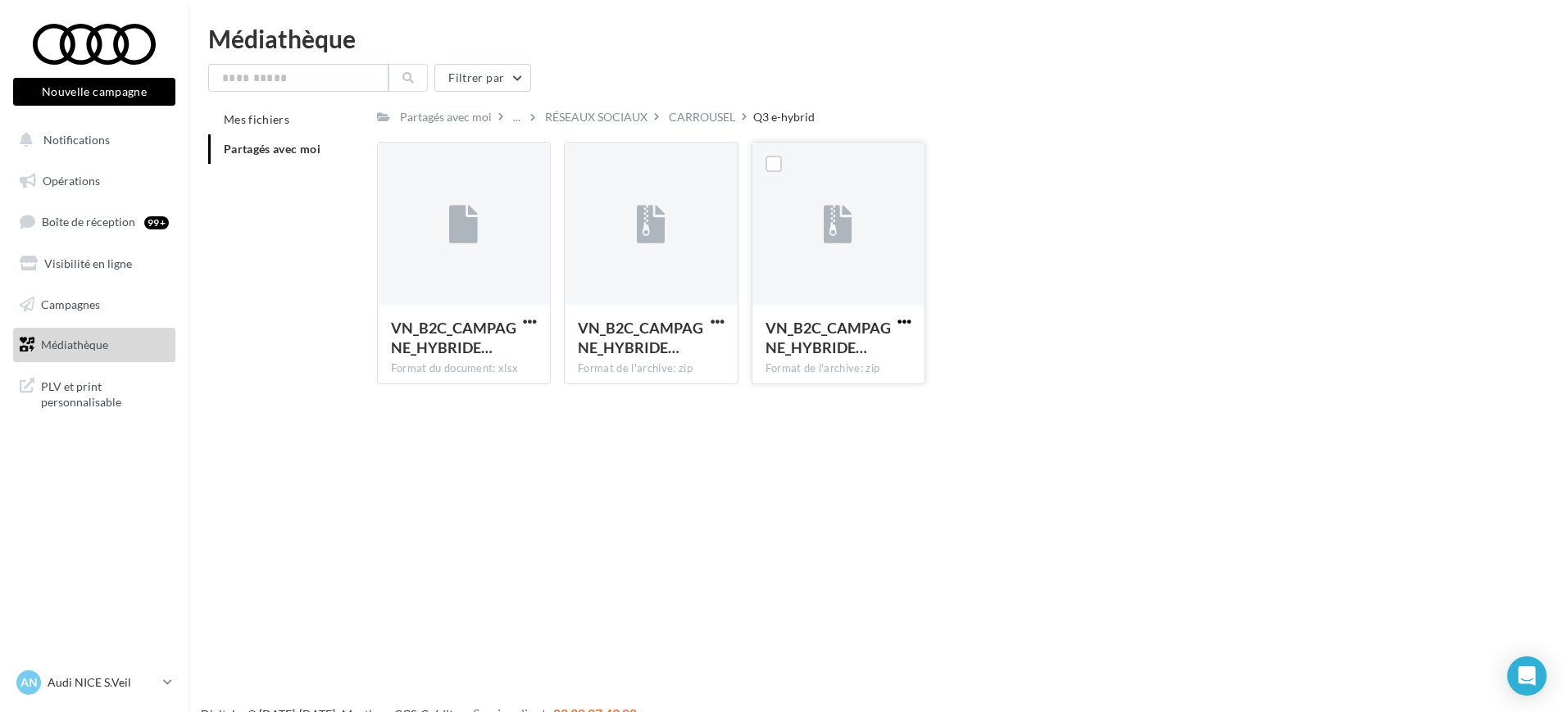
click at [907, 325] on span "button" at bounding box center [905, 322] width 14 height 14
drag, startPoint x: 822, startPoint y: 362, endPoint x: 785, endPoint y: 428, distance: 76.4
click at [821, 363] on button "Télécharger" at bounding box center [833, 354] width 164 height 43
